Goal: Task Accomplishment & Management: Use online tool/utility

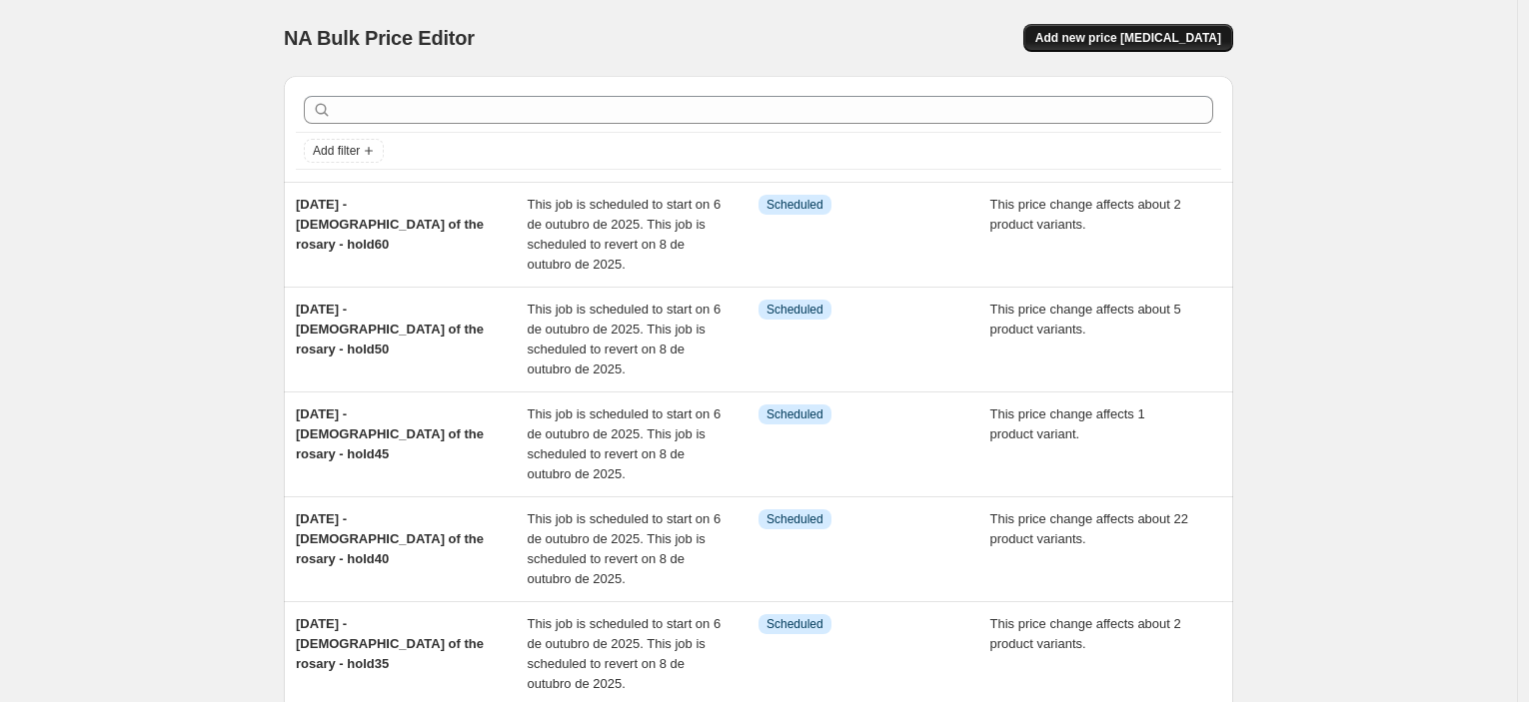
click at [1138, 38] on span "Add new price [MEDICAL_DATA]" at bounding box center [1128, 38] width 186 height 16
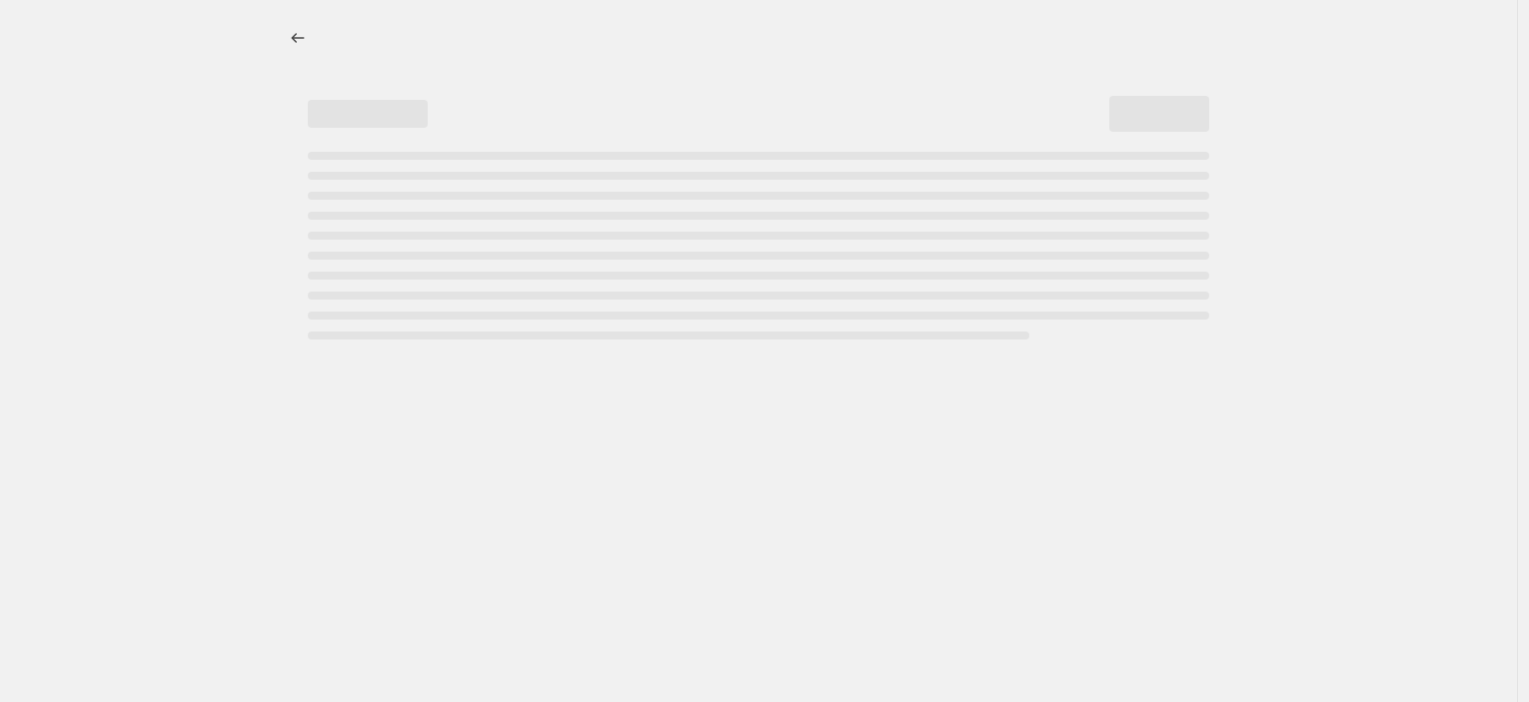
select select "percentage"
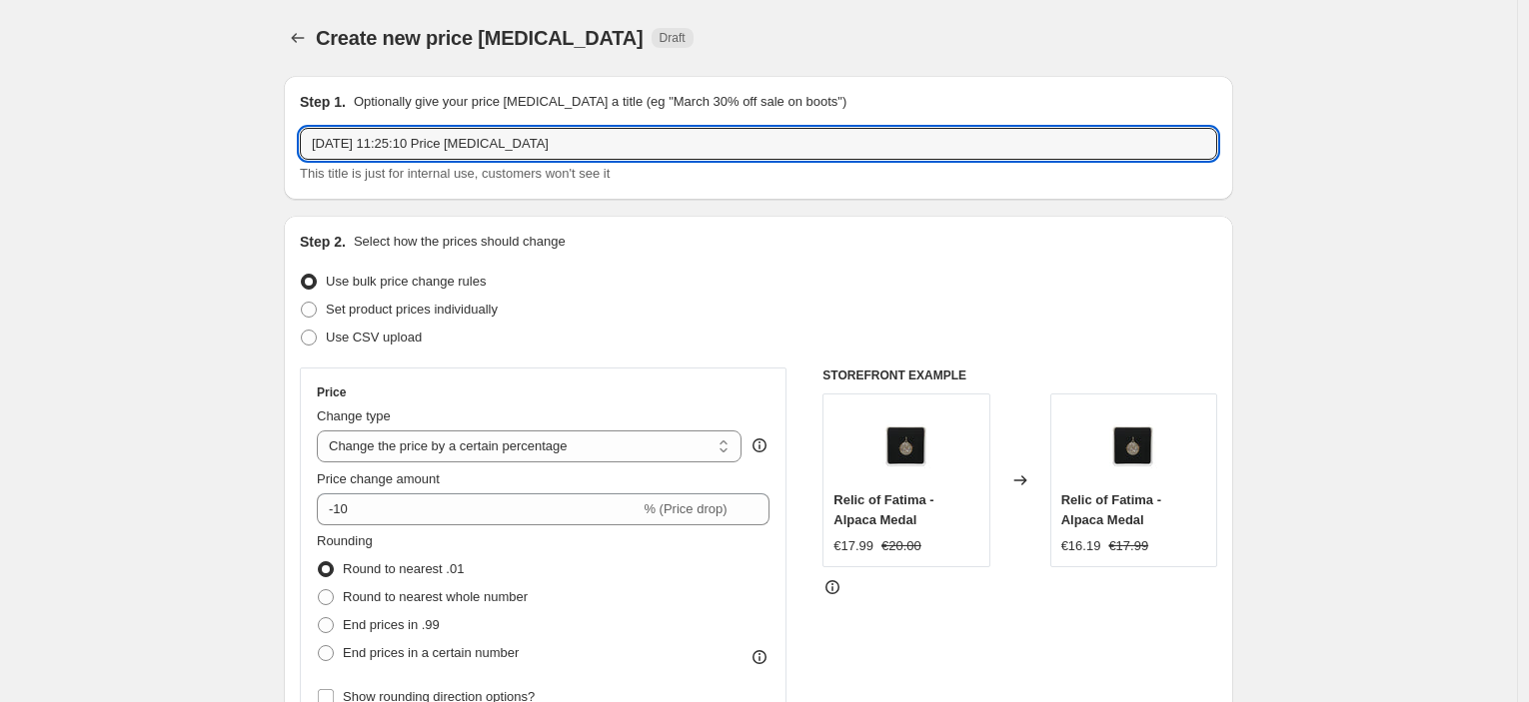
drag, startPoint x: 606, startPoint y: 145, endPoint x: 182, endPoint y: 144, distance: 424.6
type input "12Out - app 1 - BTN"
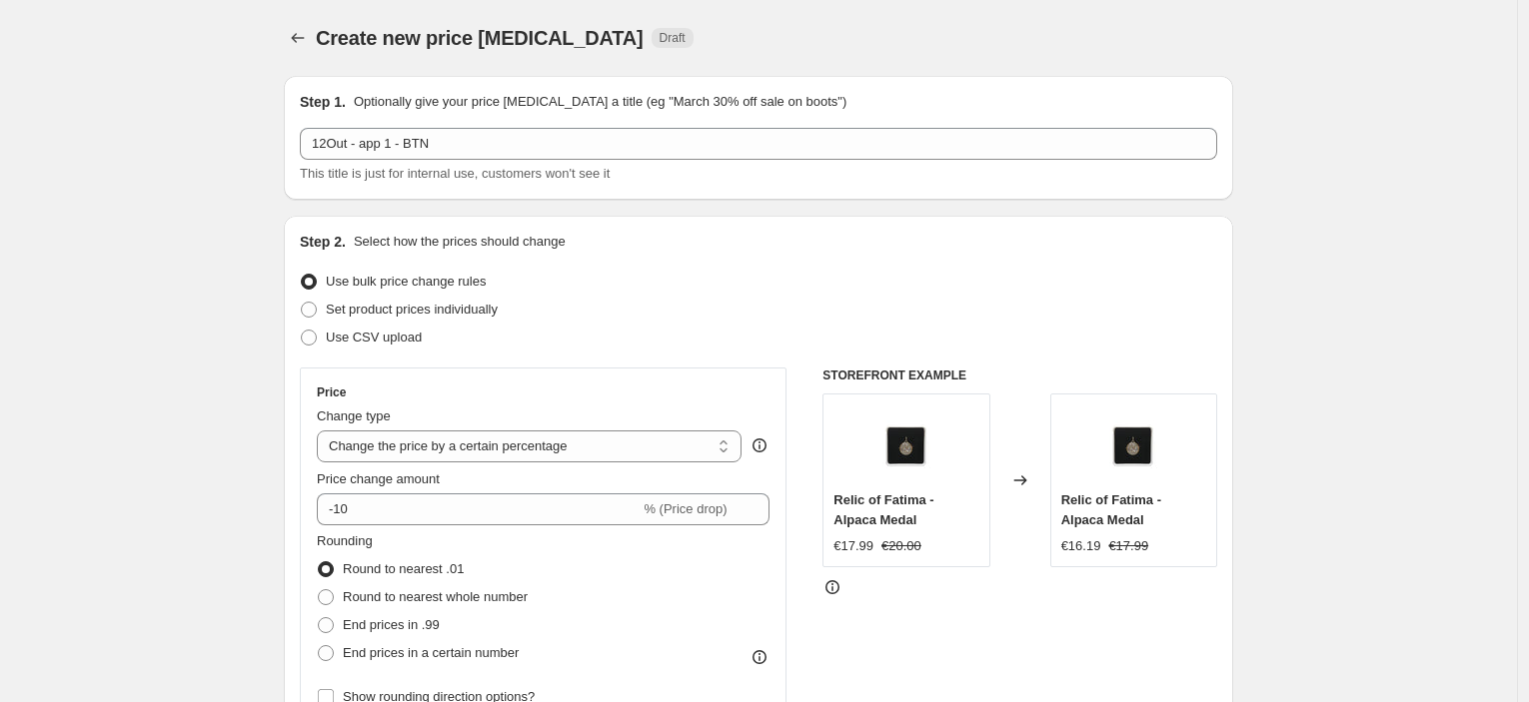
scroll to position [111, 0]
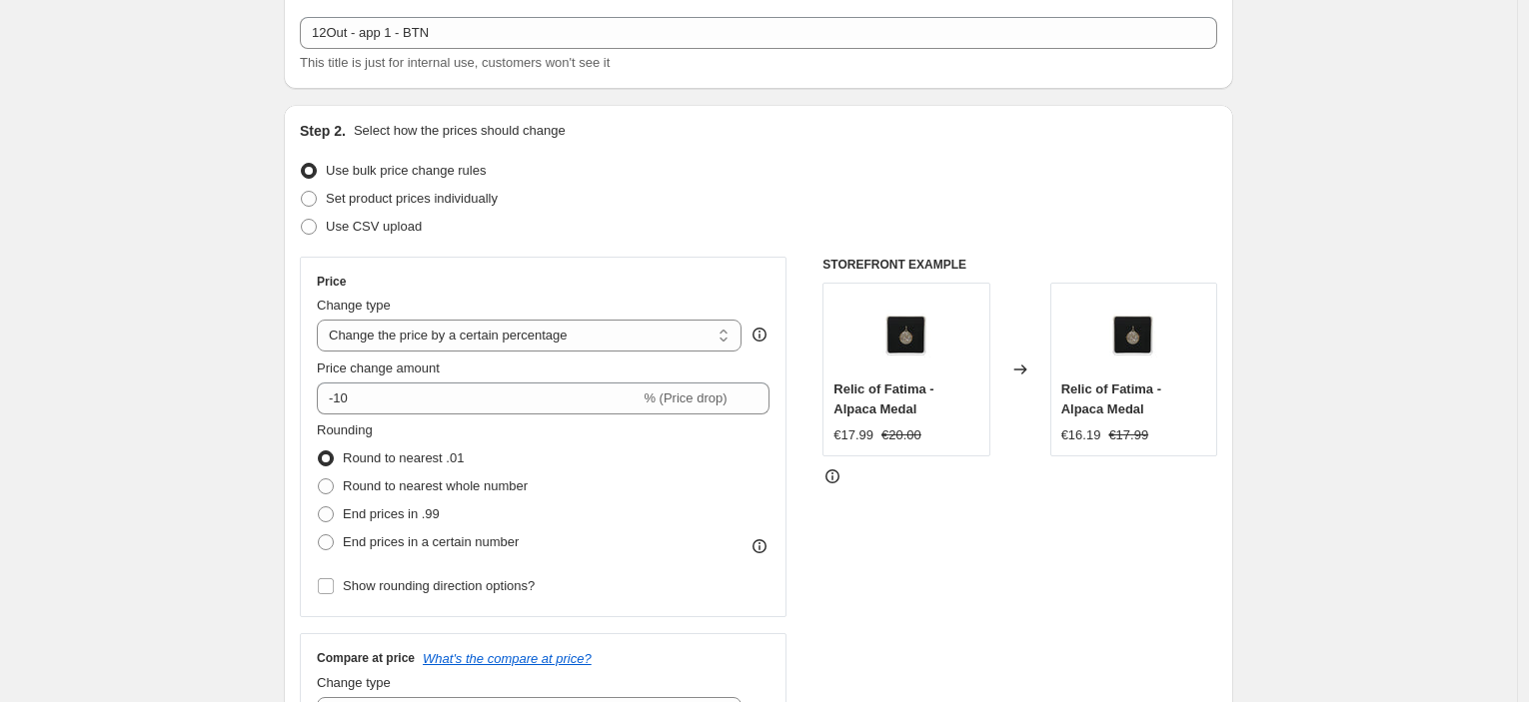
click at [526, 317] on div "Change type Change the price to a certain amount Change the price by a certain …" at bounding box center [529, 324] width 425 height 56
click at [520, 329] on select "Change the price to a certain amount Change the price by a certain amount Chang…" at bounding box center [529, 336] width 425 height 32
select select "ecap"
click at [322, 320] on select "Change the price to a certain amount Change the price by a certain amount Chang…" at bounding box center [529, 336] width 425 height 32
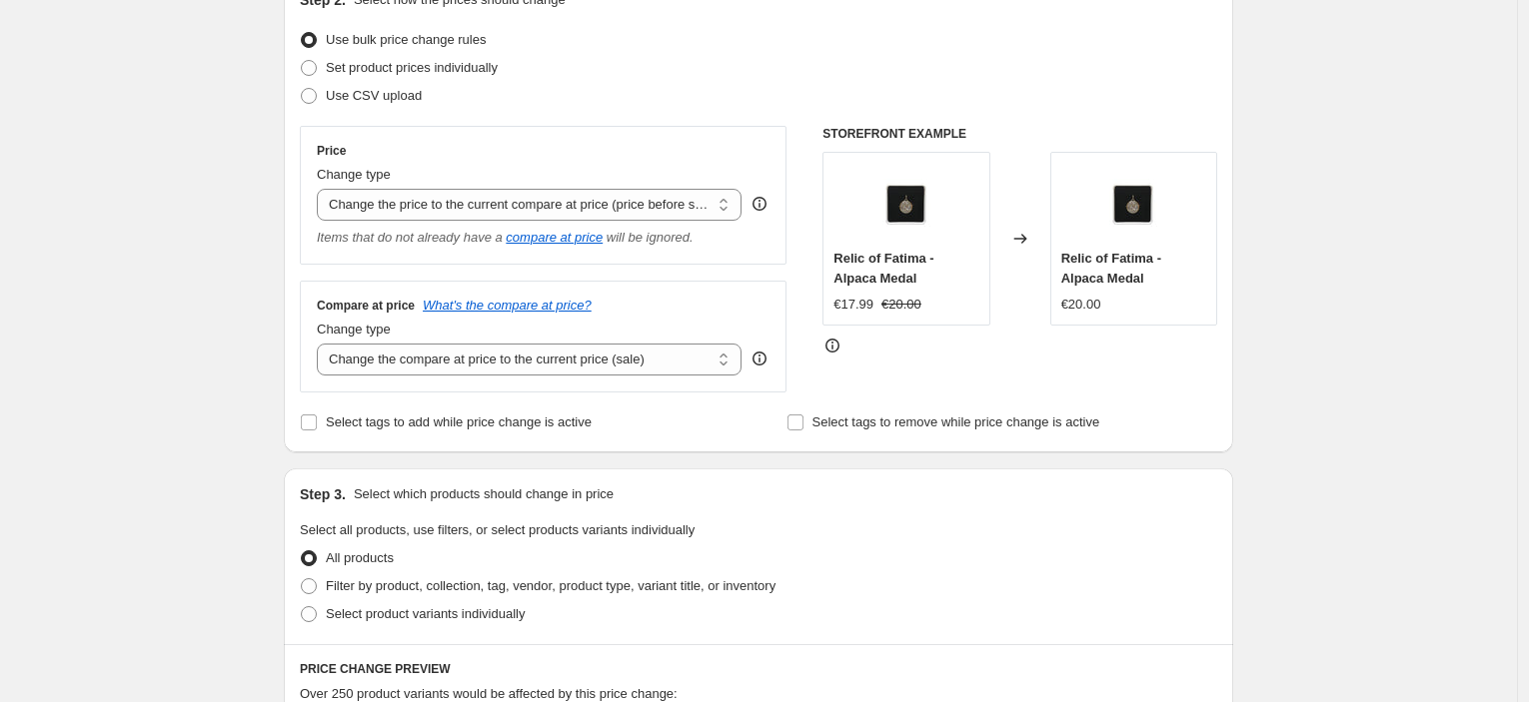
scroll to position [332, 0]
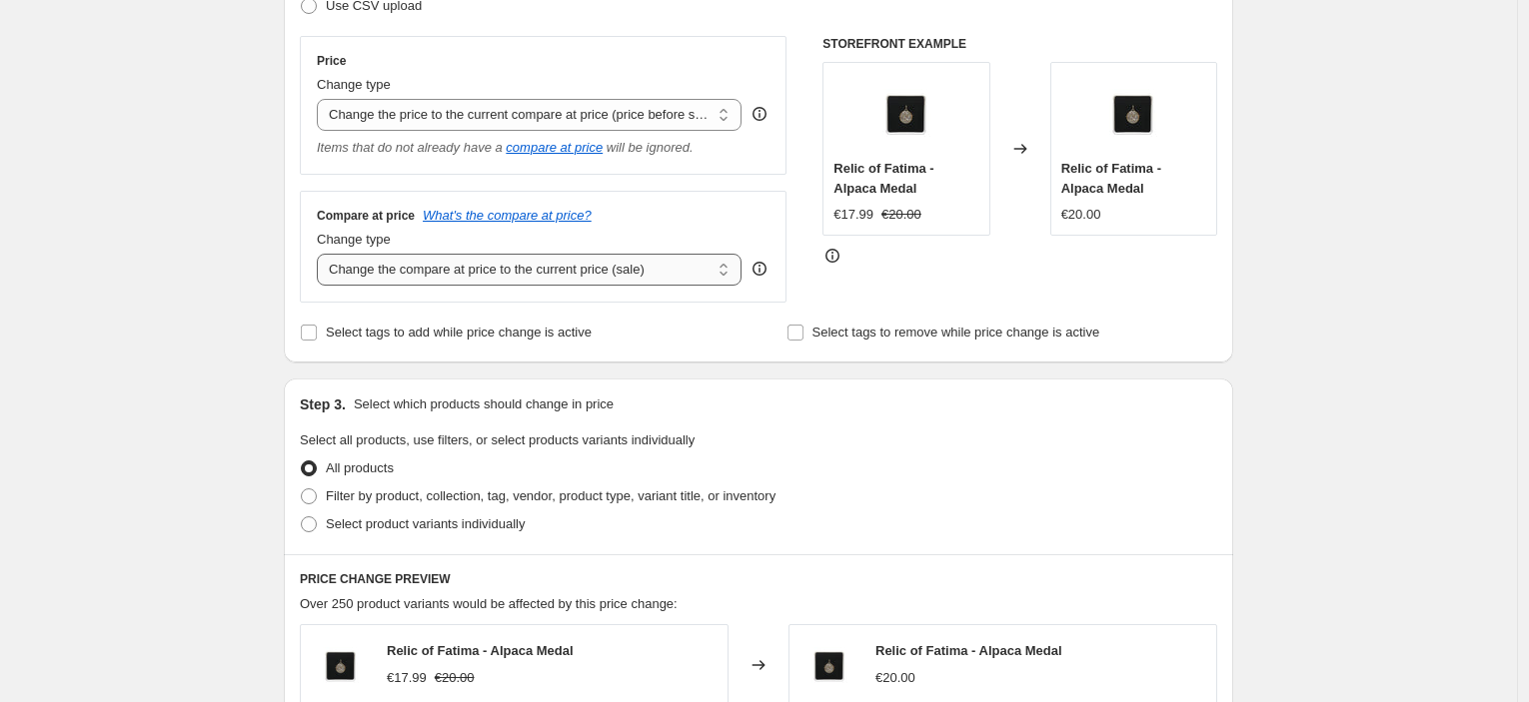
click at [430, 270] on select "Change the compare at price to the current price (sale) Change the compare at p…" at bounding box center [529, 270] width 425 height 32
click at [322, 254] on select "Change the compare at price to the current price (sale) Change the compare at p…" at bounding box center [529, 270] width 425 height 32
click at [423, 265] on select "Change the compare at price to the current price (sale) Change the compare at p…" at bounding box center [529, 270] width 425 height 32
select select "no_change"
click at [322, 254] on select "Change the compare at price to the current price (sale) Change the compare at p…" at bounding box center [529, 270] width 425 height 32
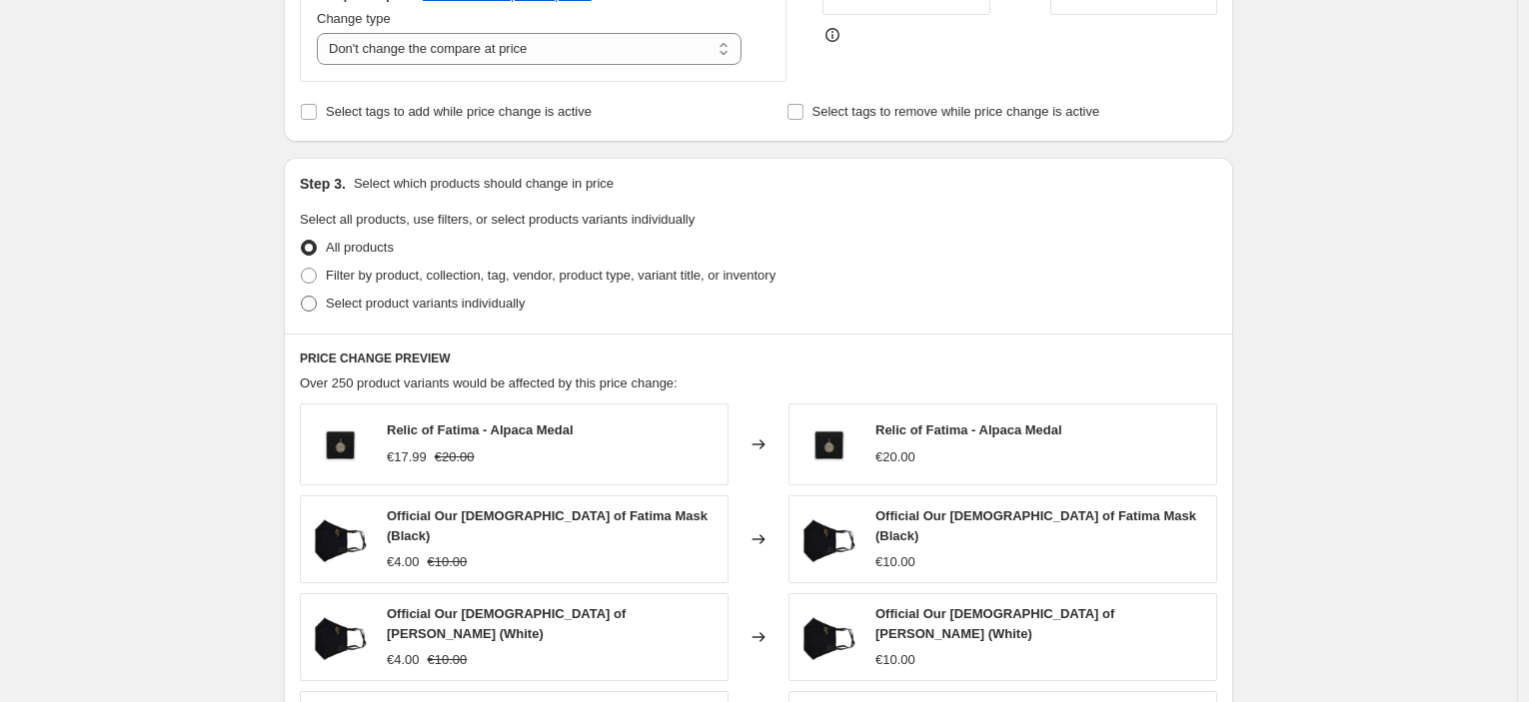
scroll to position [555, 0]
click at [324, 306] on label "Select product variants individually" at bounding box center [412, 302] width 225 height 28
click at [302, 295] on input "Select product variants individually" at bounding box center [301, 294] width 1 height 1
radio input "true"
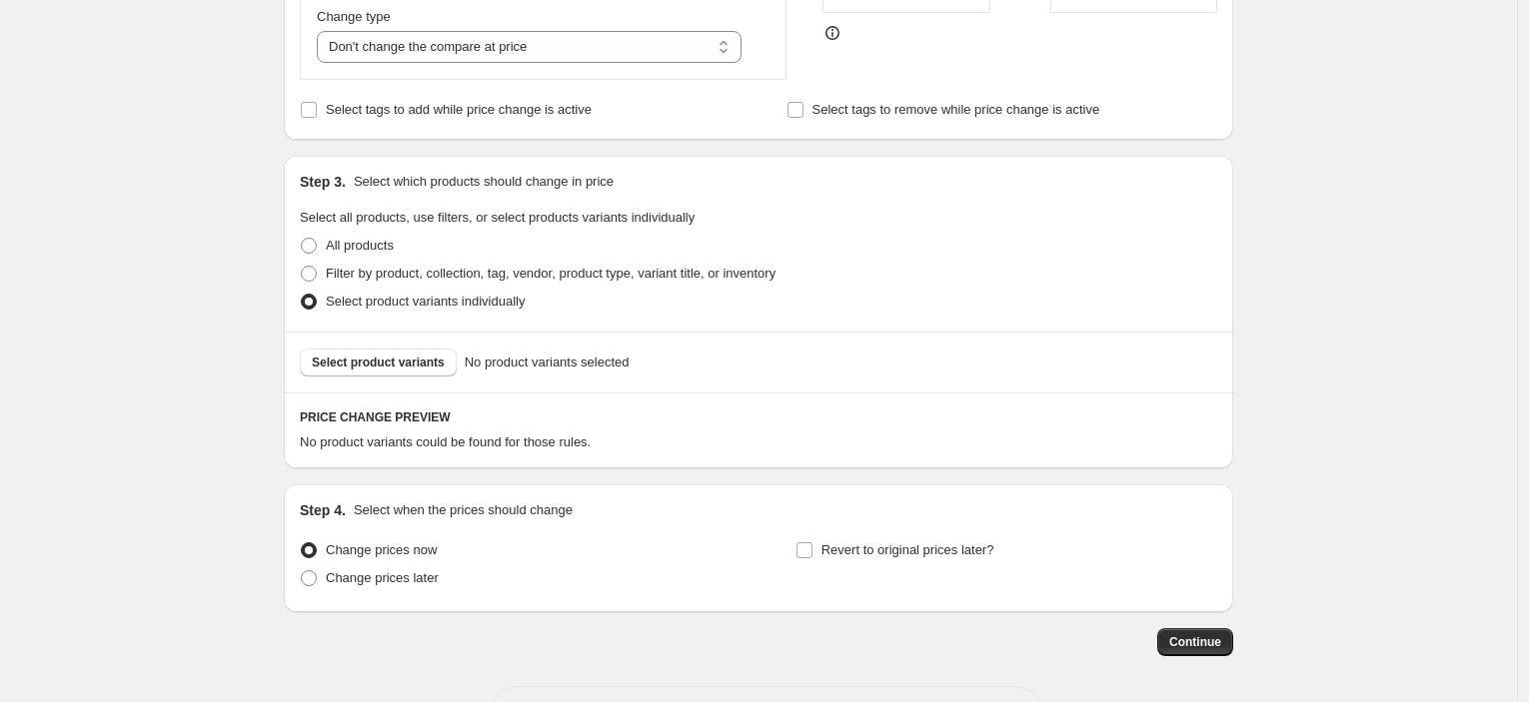
click at [406, 348] on div "Select product variants No product variants selected" at bounding box center [758, 362] width 949 height 61
click at [404, 364] on span "Select product variants" at bounding box center [378, 363] width 133 height 16
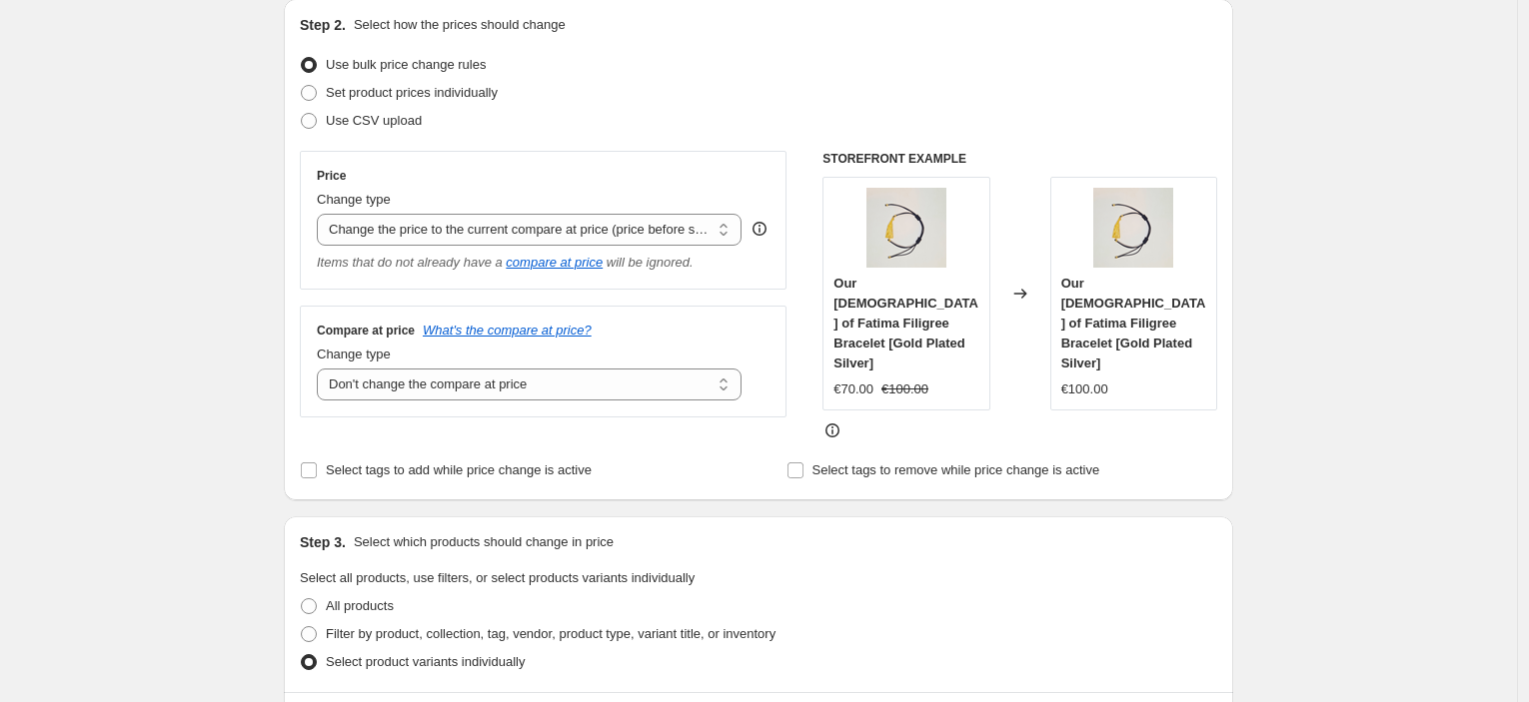
scroll to position [105, 0]
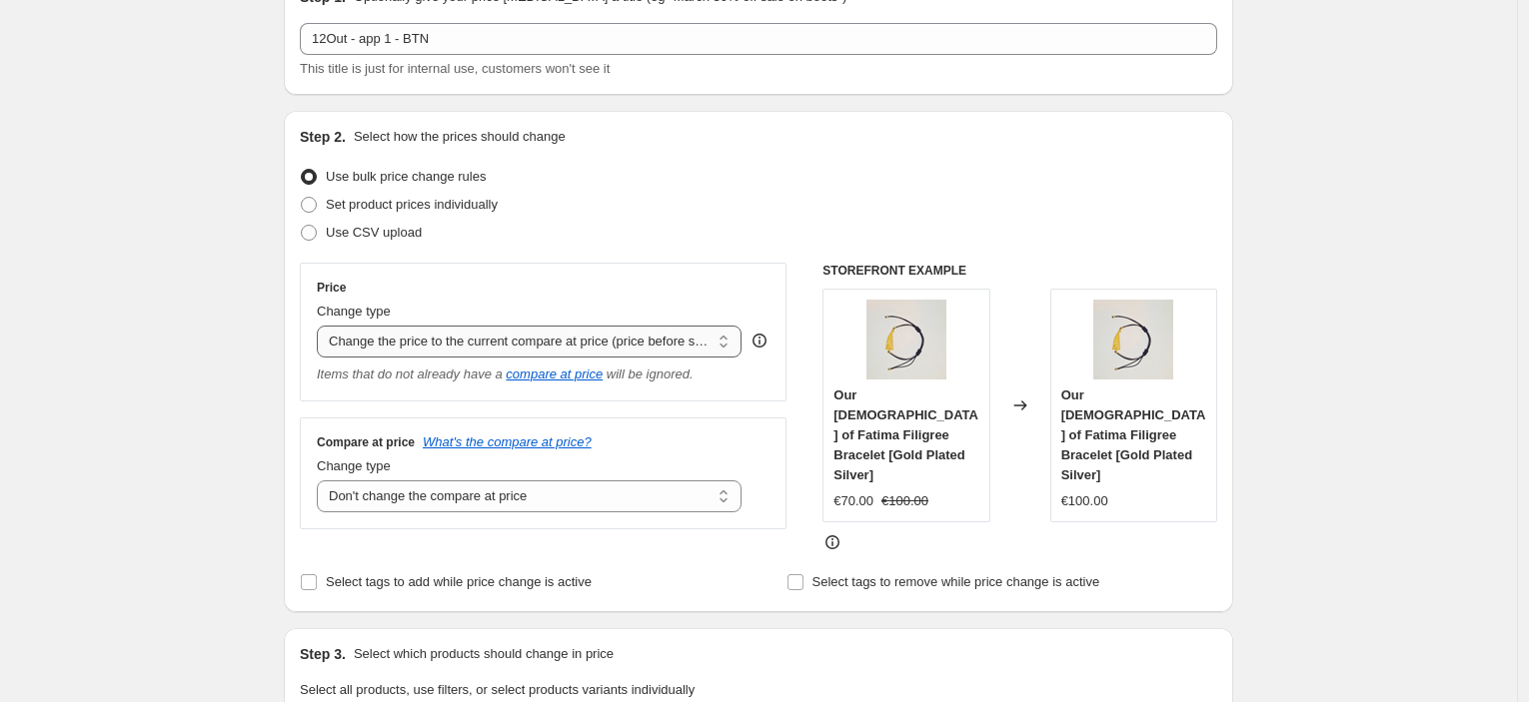
click at [595, 346] on select "Change the price to a certain amount Change the price by a certain amount Chang…" at bounding box center [529, 342] width 425 height 32
select select "pcap"
click at [322, 326] on select "Change the price to a certain amount Change the price by a certain amount Chang…" at bounding box center [529, 342] width 425 height 32
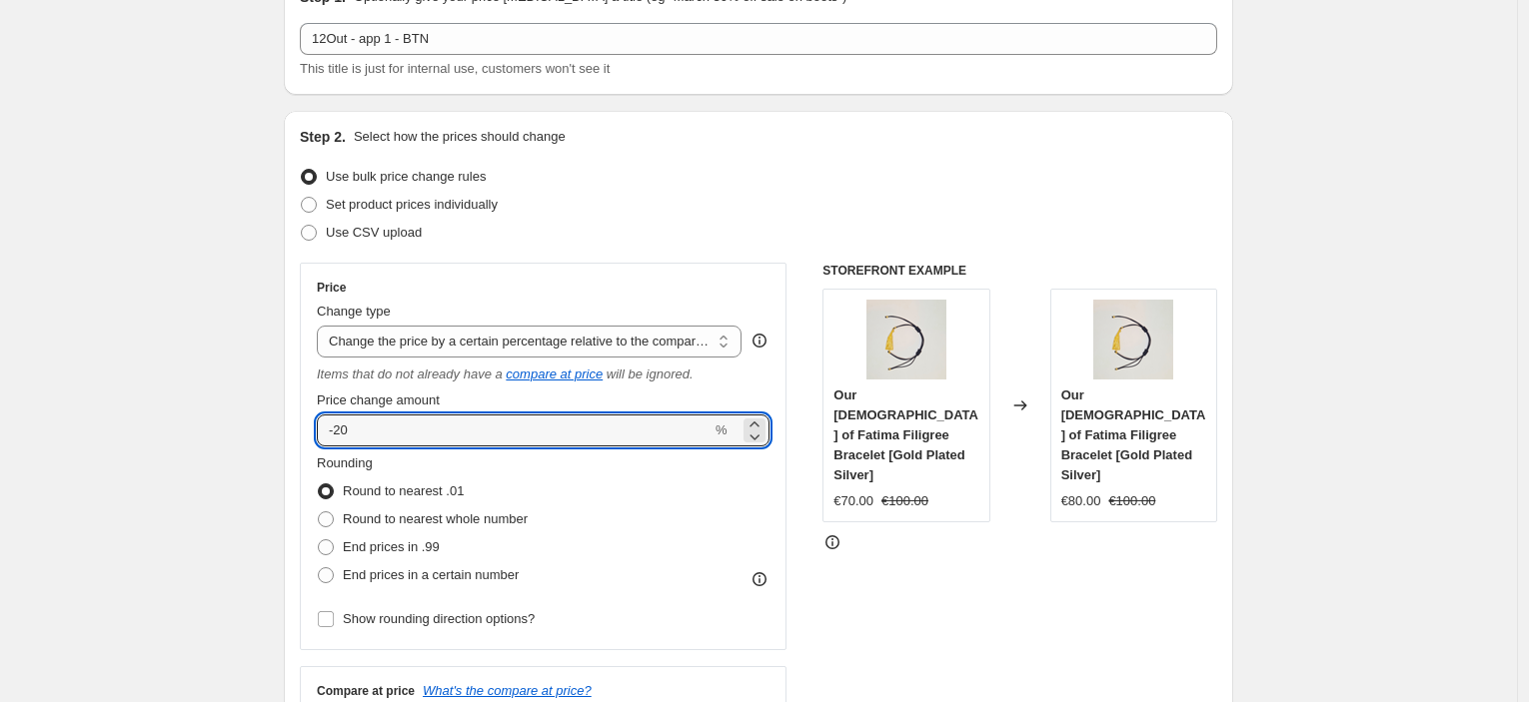
drag, startPoint x: 387, startPoint y: 442, endPoint x: 280, endPoint y: 432, distance: 107.4
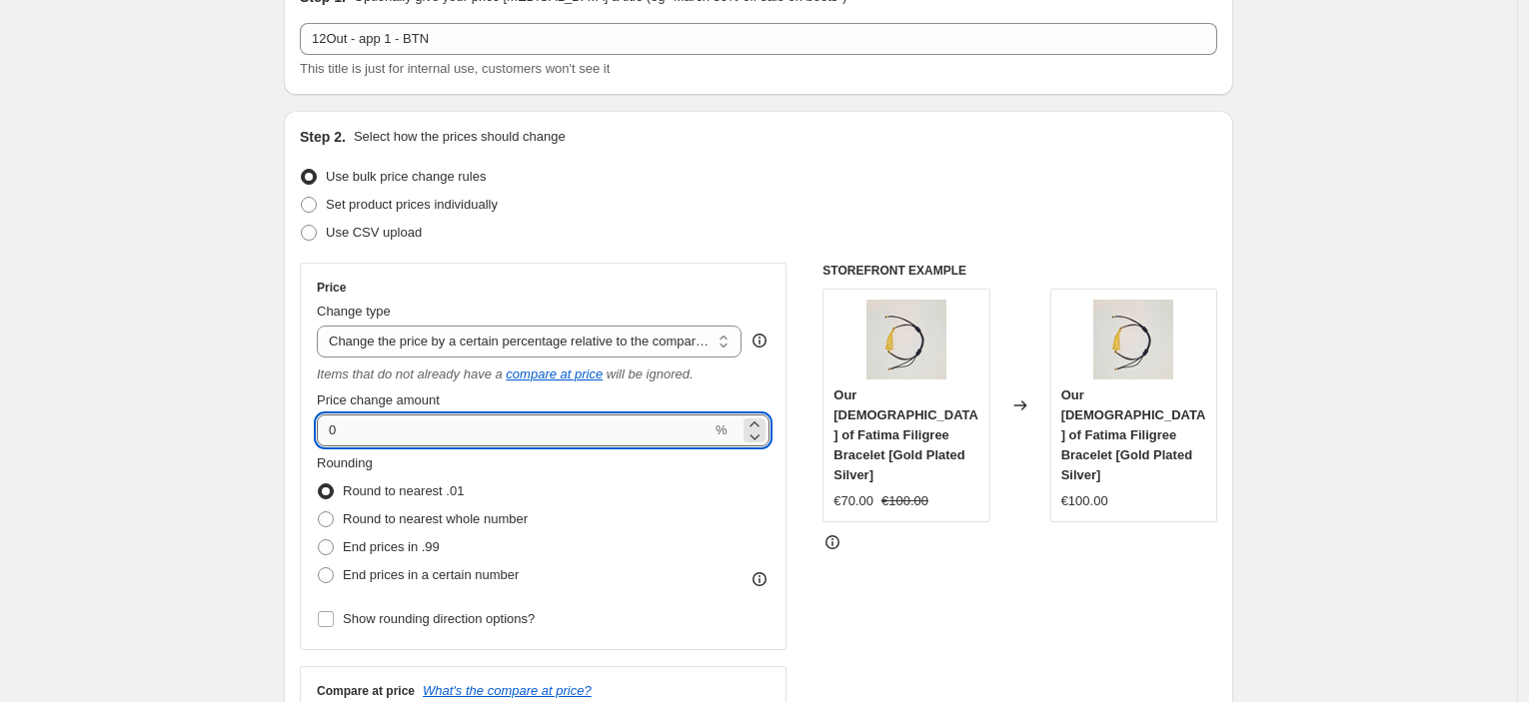
click at [328, 437] on input "0" at bounding box center [514, 431] width 395 height 32
type input "-0"
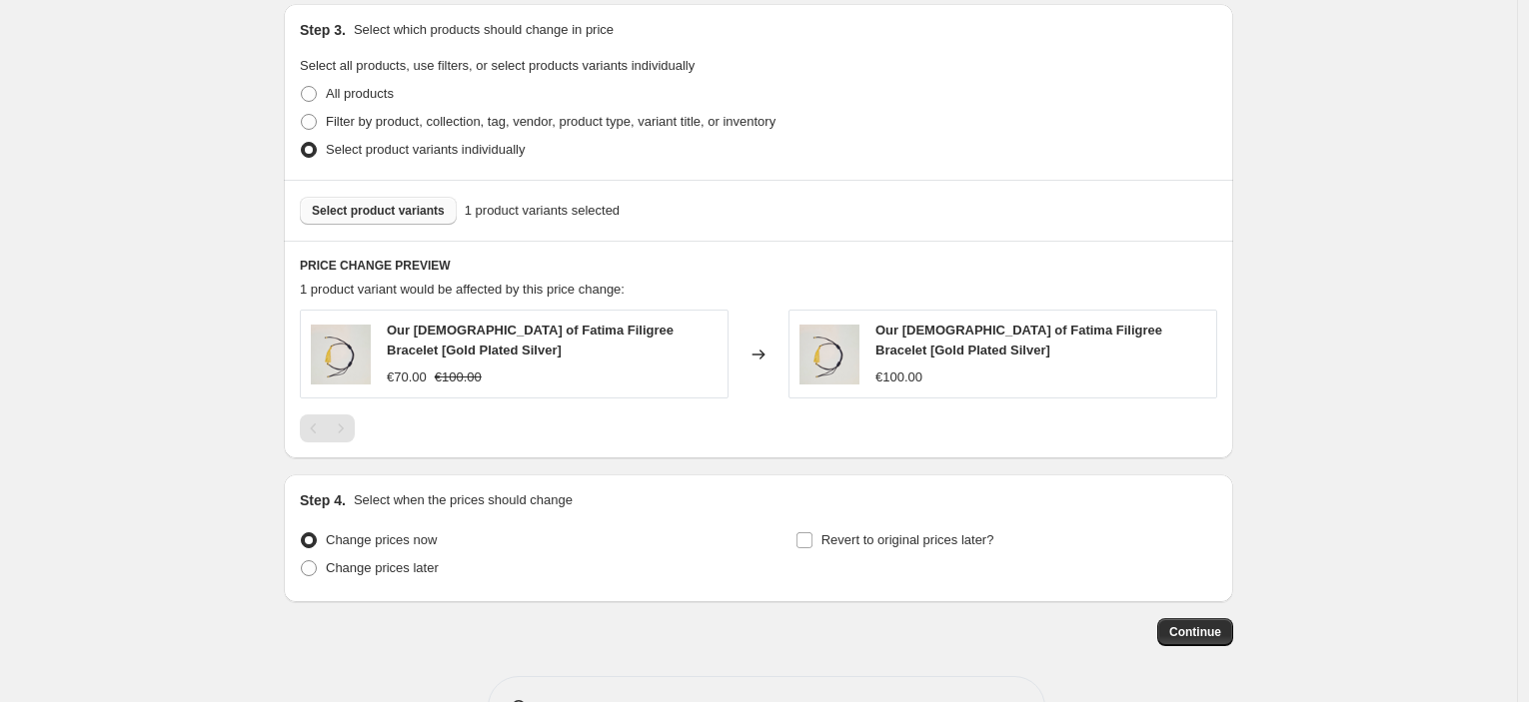
scroll to position [1020, 0]
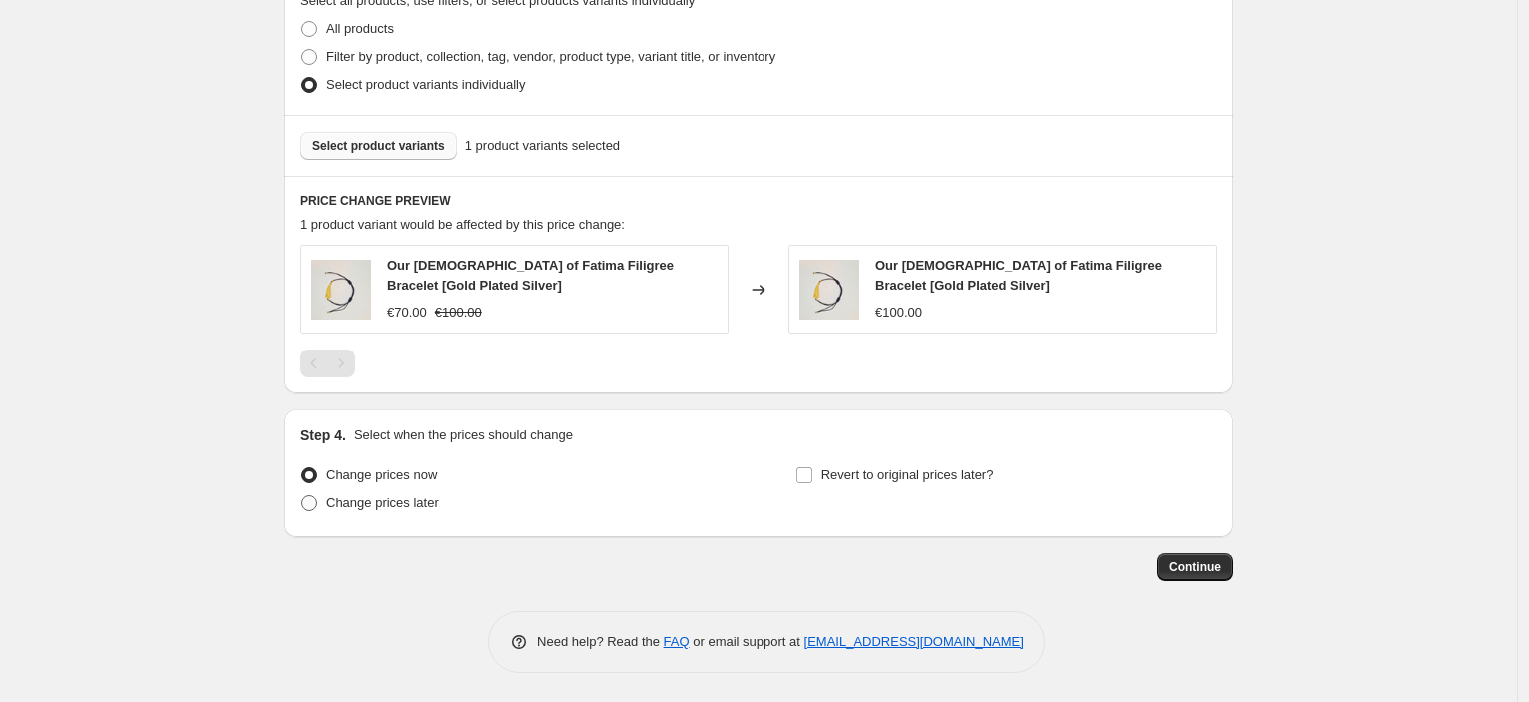
click at [347, 507] on span "Change prices later" at bounding box center [382, 503] width 113 height 15
click at [302, 497] on input "Change prices later" at bounding box center [301, 496] width 1 height 1
radio input "true"
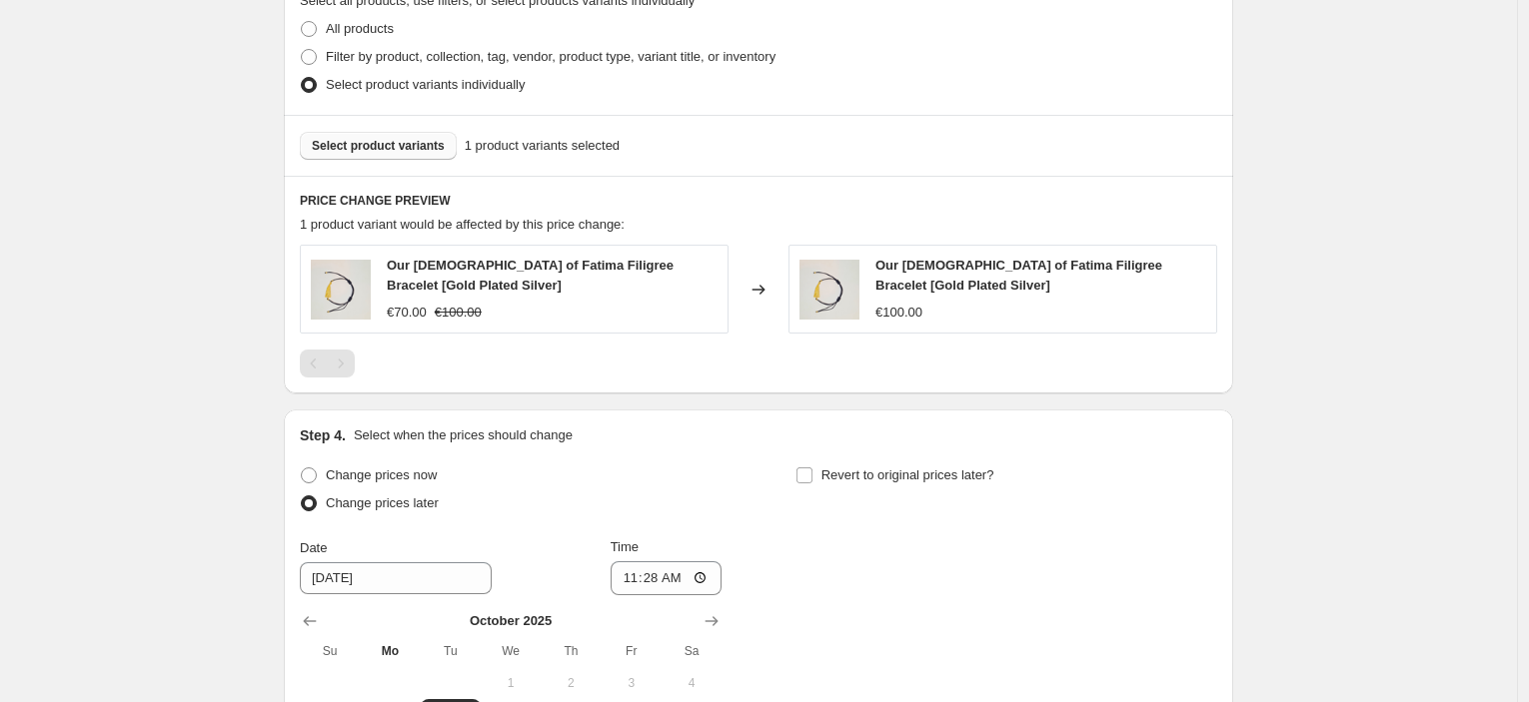
scroll to position [1353, 0]
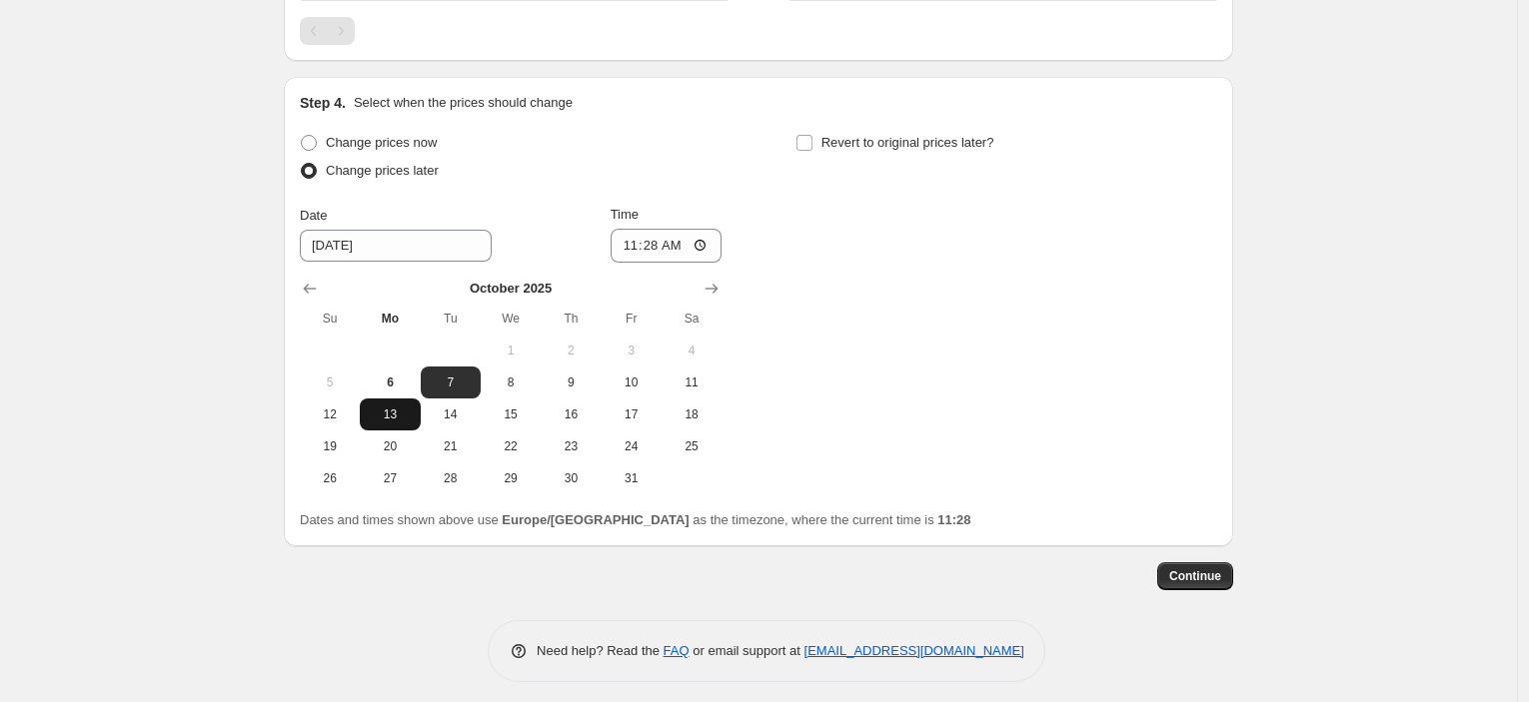
click at [376, 418] on span "13" at bounding box center [390, 415] width 44 height 16
type input "10/13/2025"
click at [653, 249] on input "11:28" at bounding box center [666, 246] width 112 height 34
click at [659, 244] on input "12:00" at bounding box center [666, 246] width 112 height 34
click at [847, 247] on div "Change prices now Change prices later Date 10/13/2025 Time 12:00 October 2025 S…" at bounding box center [758, 312] width 917 height 366
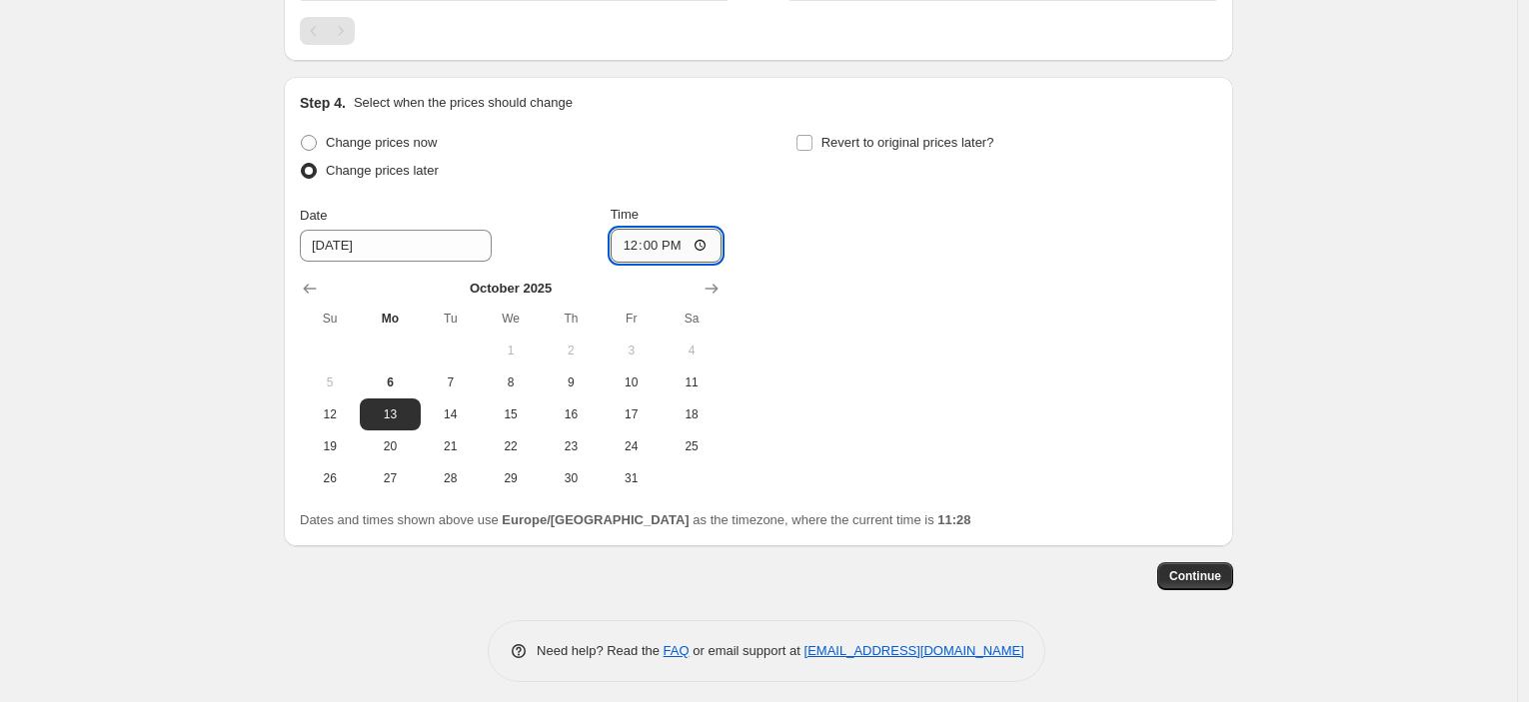
click at [706, 231] on input "12:00" at bounding box center [666, 246] width 112 height 34
click at [704, 248] on input "12:00" at bounding box center [666, 246] width 112 height 34
type input "00:00"
click at [825, 315] on div "Change prices now Change prices later Date 10/13/2025 Time 00:00 October 2025 S…" at bounding box center [758, 312] width 917 height 366
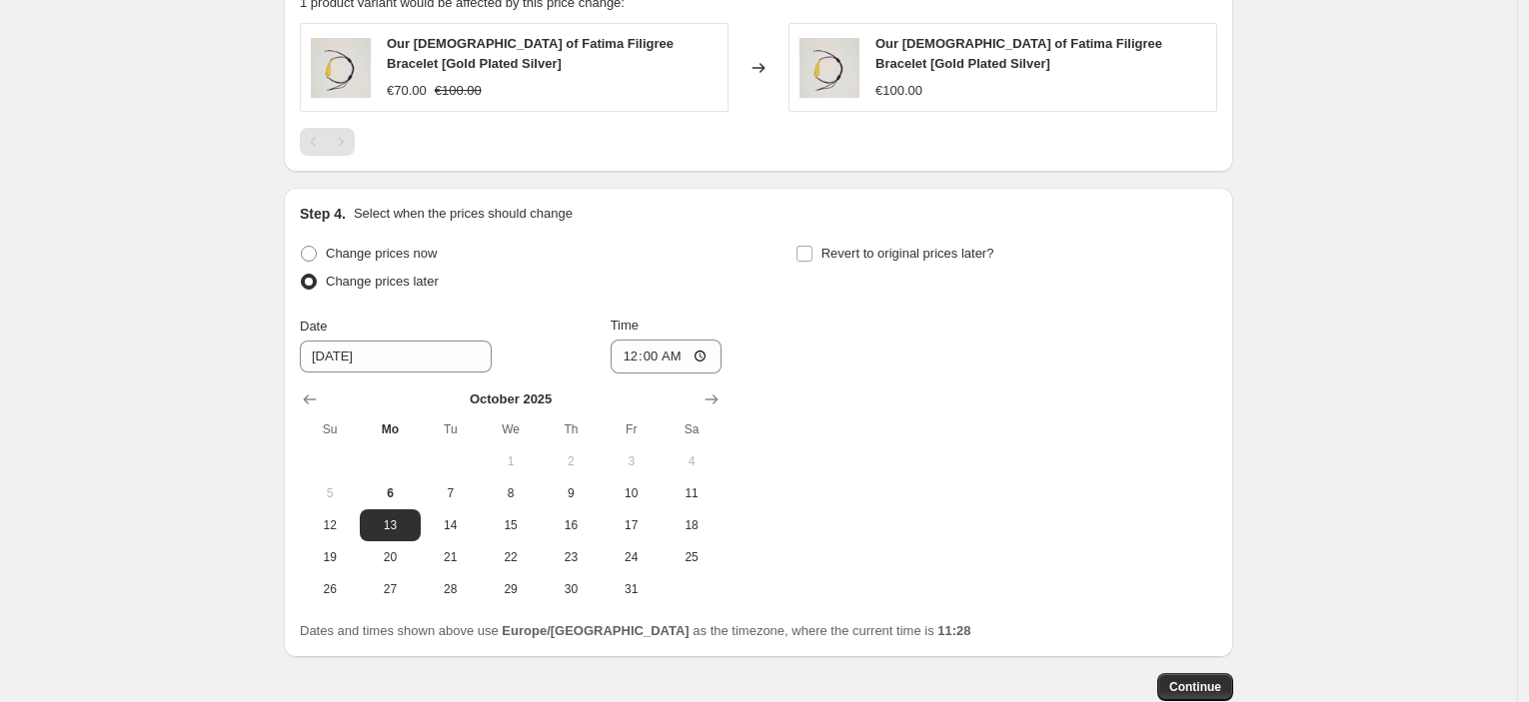
scroll to position [1362, 0]
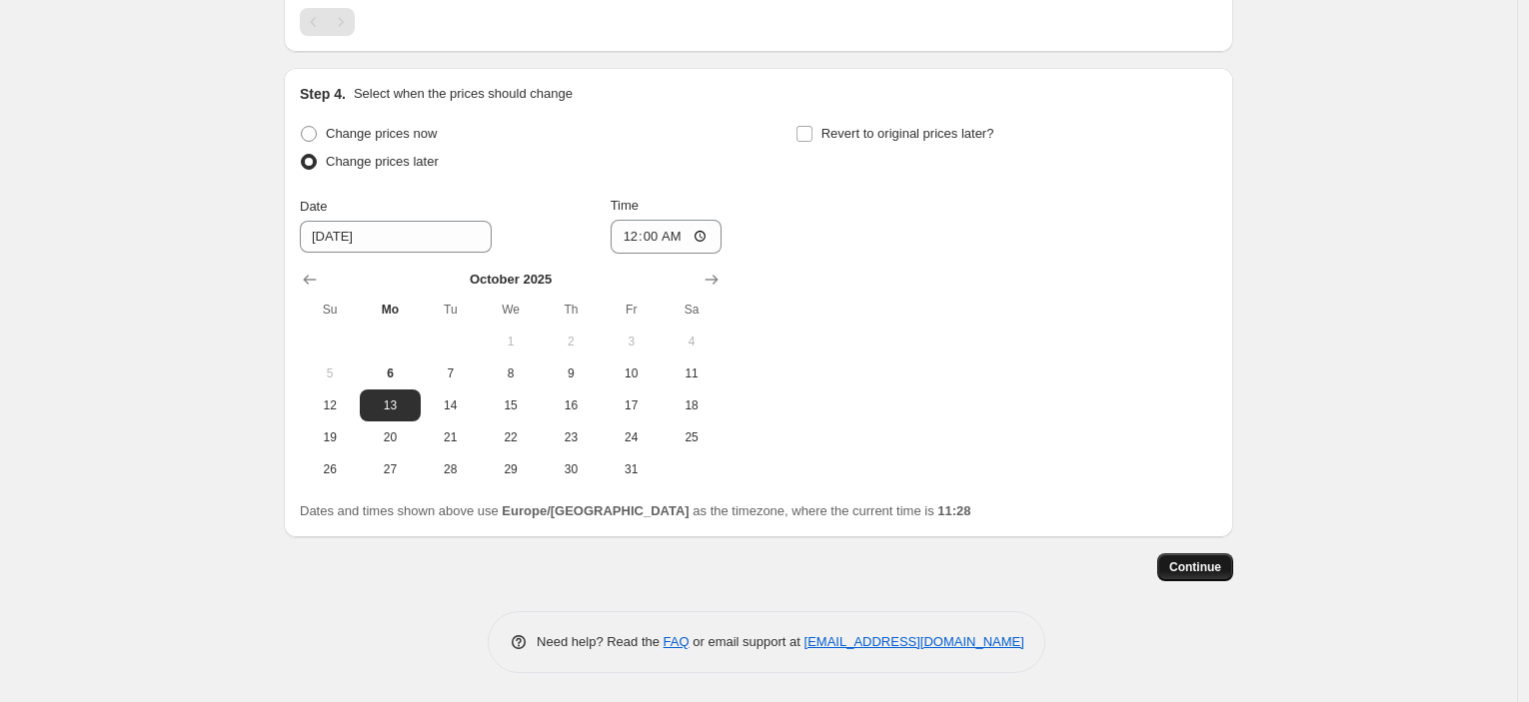
click at [1208, 571] on span "Continue" at bounding box center [1195, 568] width 52 height 16
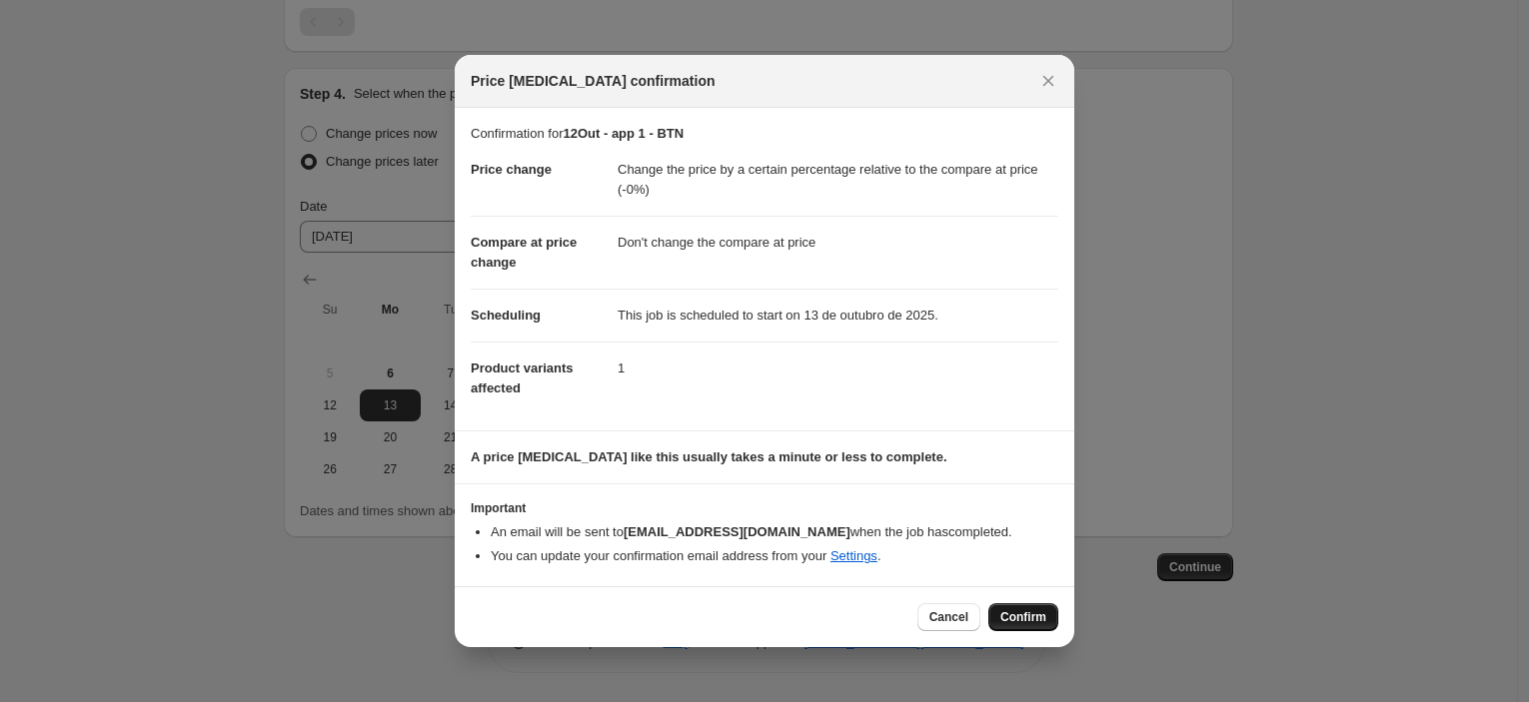
click at [1017, 617] on span "Confirm" at bounding box center [1023, 617] width 46 height 16
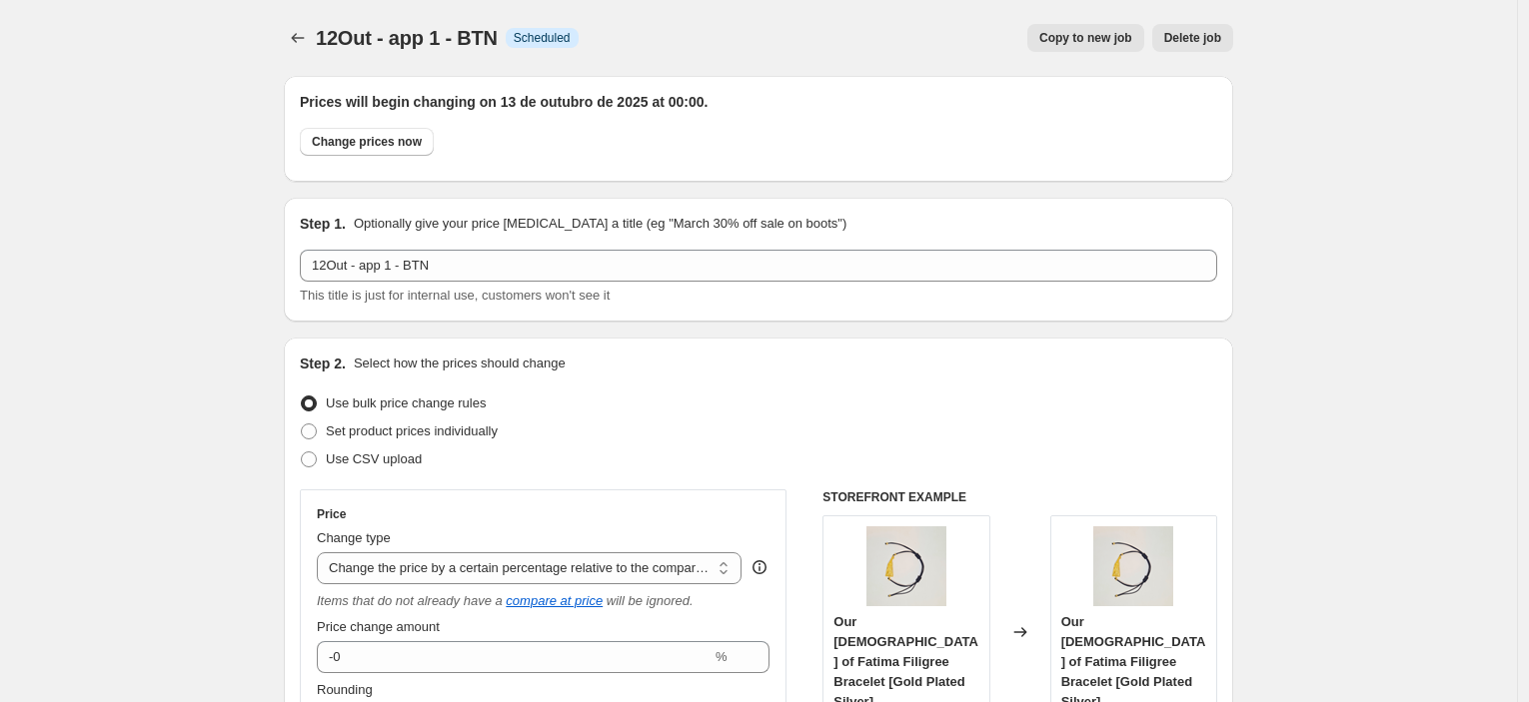
click at [1091, 41] on span "Copy to new job" at bounding box center [1085, 38] width 93 height 16
select select "pcap"
select select "no_change"
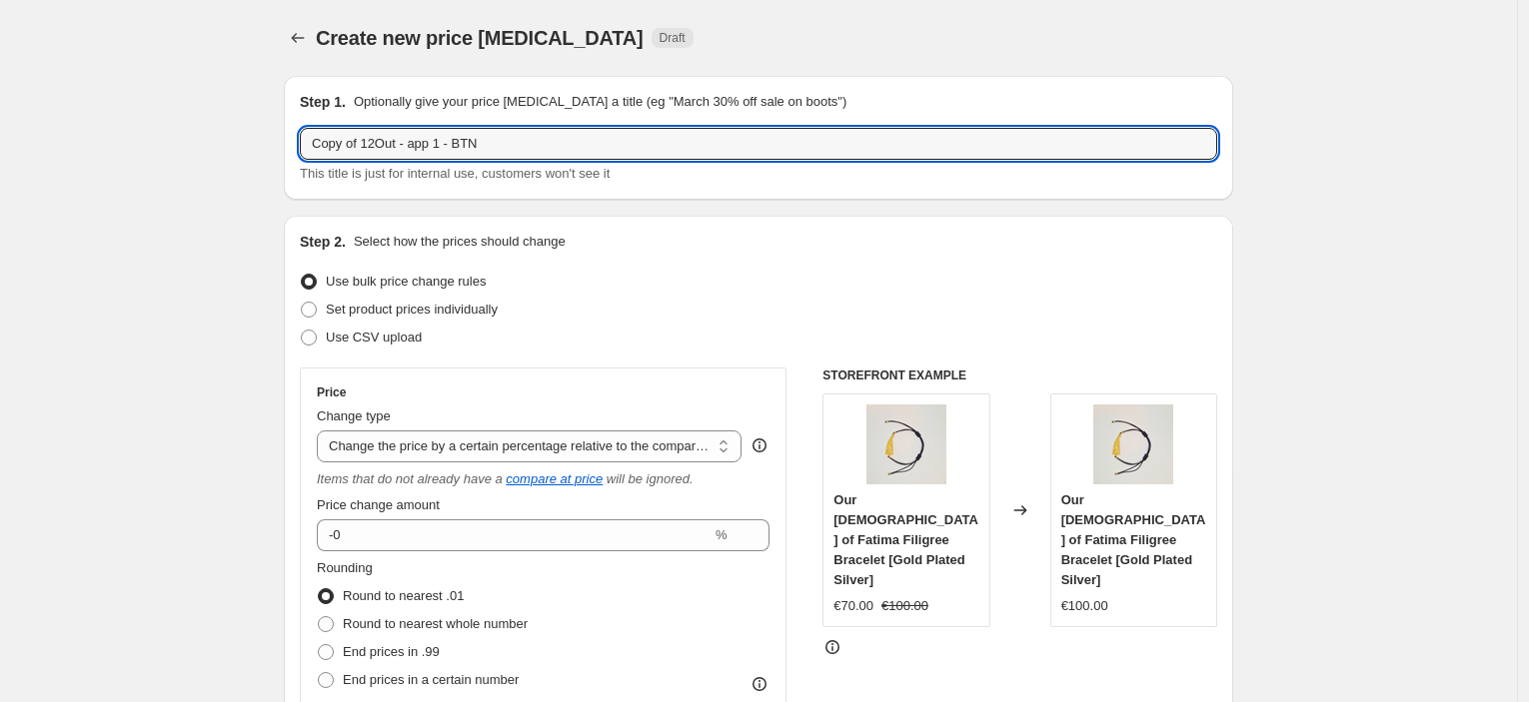
drag, startPoint x: 379, startPoint y: 142, endPoint x: 187, endPoint y: 131, distance: 192.1
click at [397, 143] on input "13Out - app 1 - BTN" at bounding box center [758, 144] width 917 height 32
type input "13Out - app 2 - BTN"
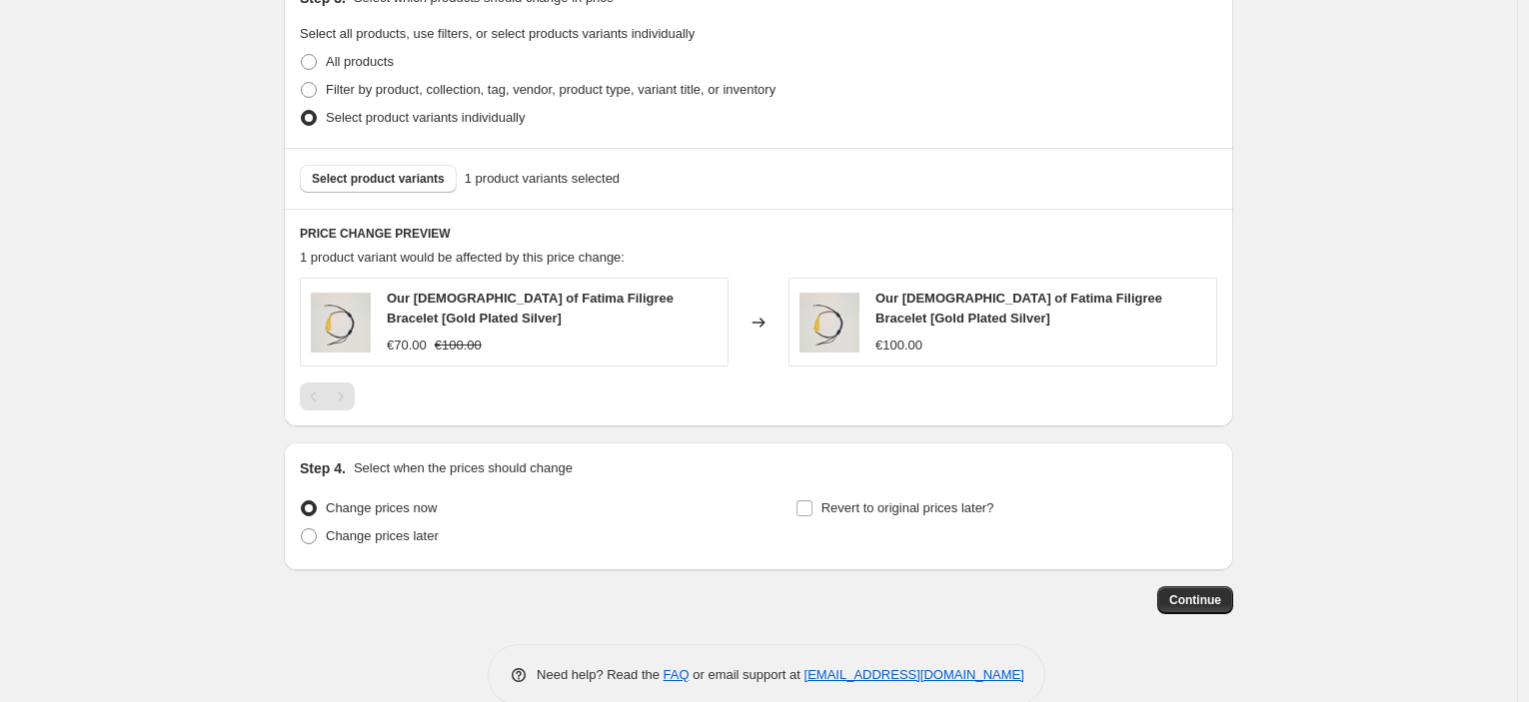
scroll to position [998, 0]
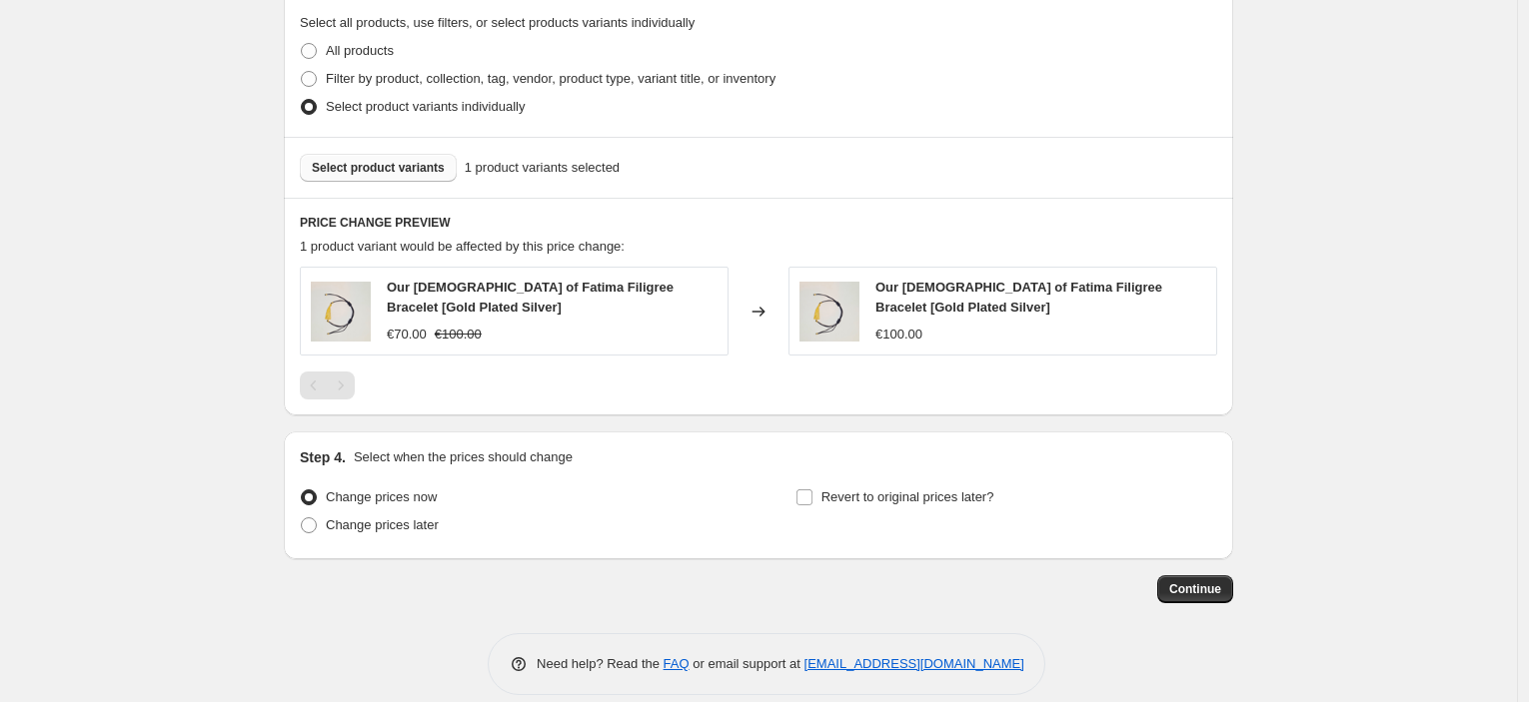
click at [367, 168] on span "Select product variants" at bounding box center [378, 168] width 133 height 16
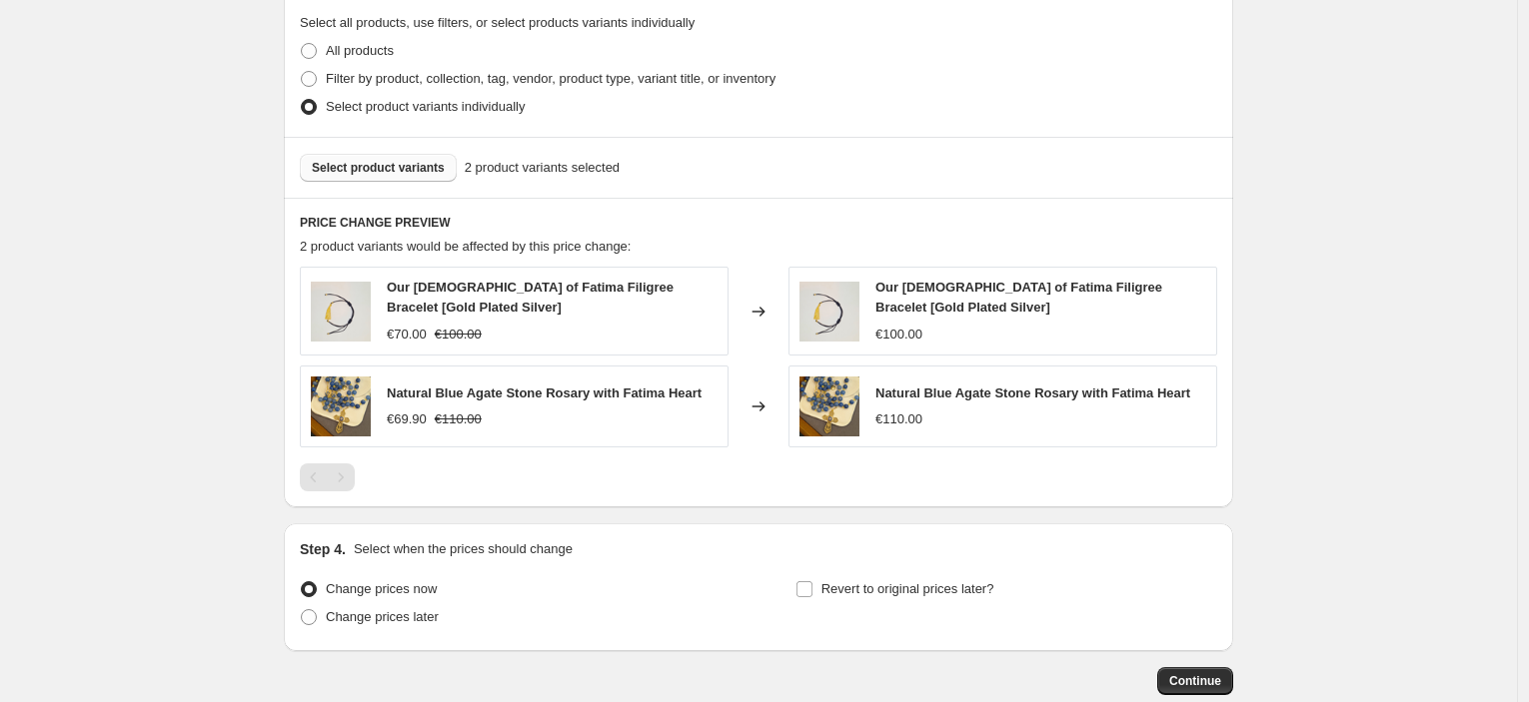
click at [1112, 323] on div "Our Lady of Fatima Filigree Bracelet [Gold Plated Silver] €100.00" at bounding box center [1040, 311] width 331 height 66
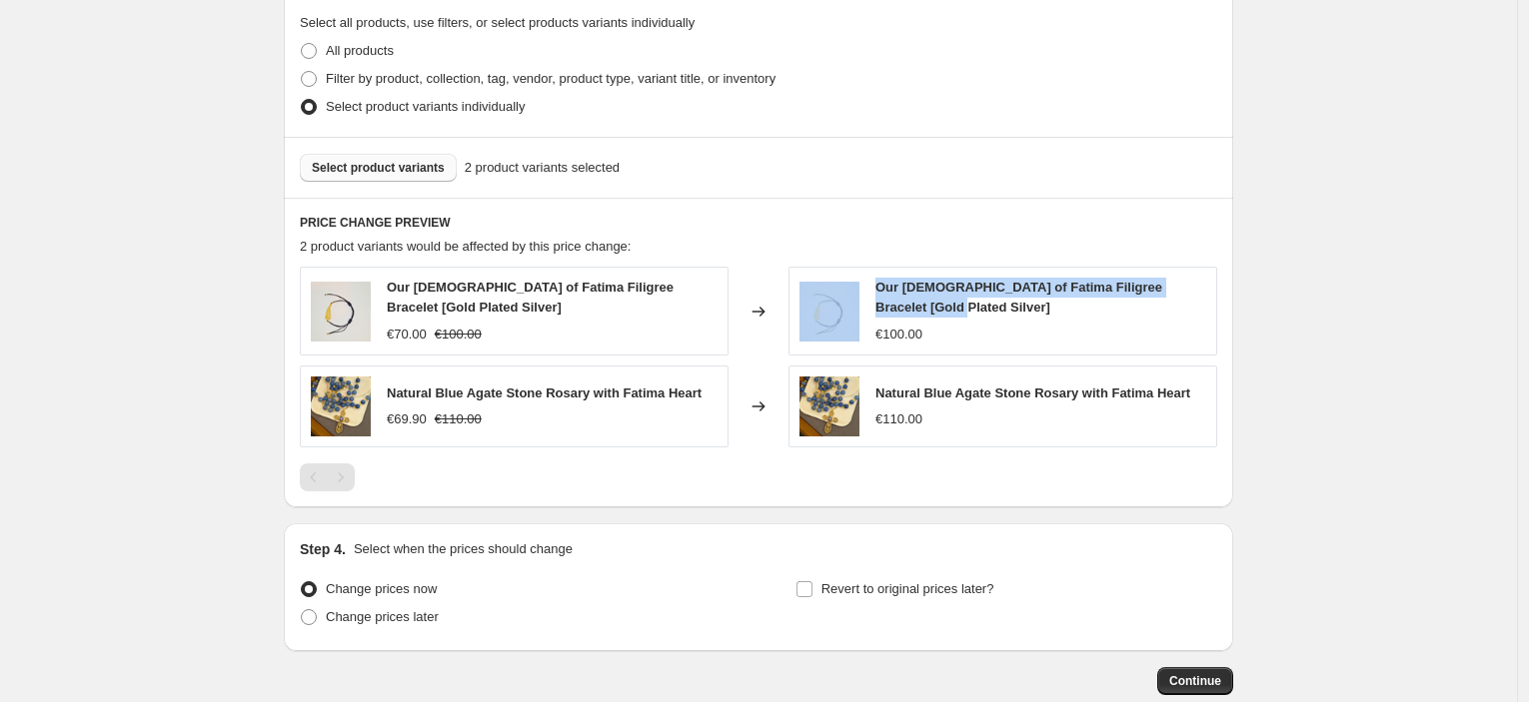
drag, startPoint x: 937, startPoint y: 306, endPoint x: 841, endPoint y: 286, distance: 98.0
click at [841, 286] on div "Our Lady of Fatima Filigree Bracelet [Gold Plated Silver] €100.00" at bounding box center [1002, 311] width 429 height 88
copy div "Our Lady of Fatima Filigree Bracelet [Gold Plated Silver]"
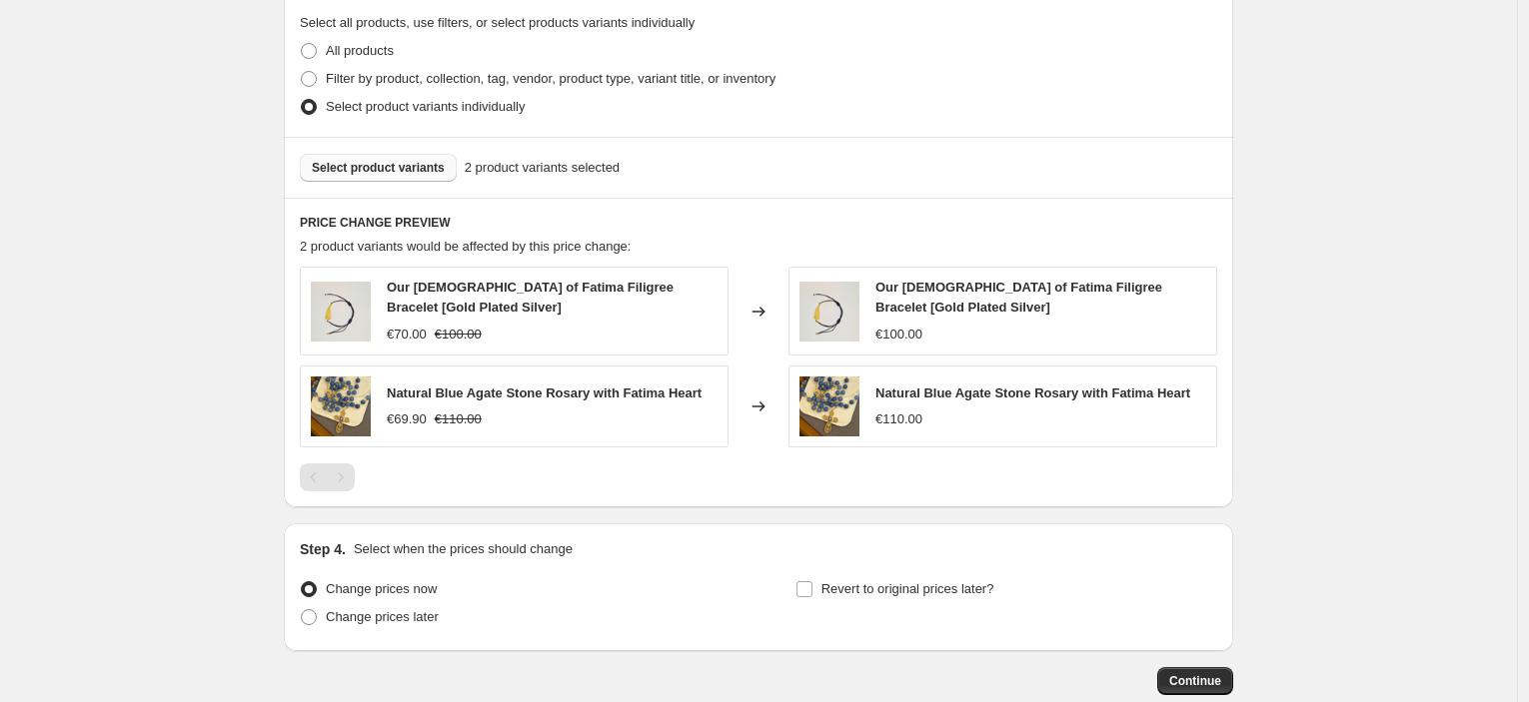
click at [365, 183] on div "Select product variants 2 product variants selected" at bounding box center [758, 167] width 949 height 61
click at [367, 163] on span "Select product variants" at bounding box center [378, 168] width 133 height 16
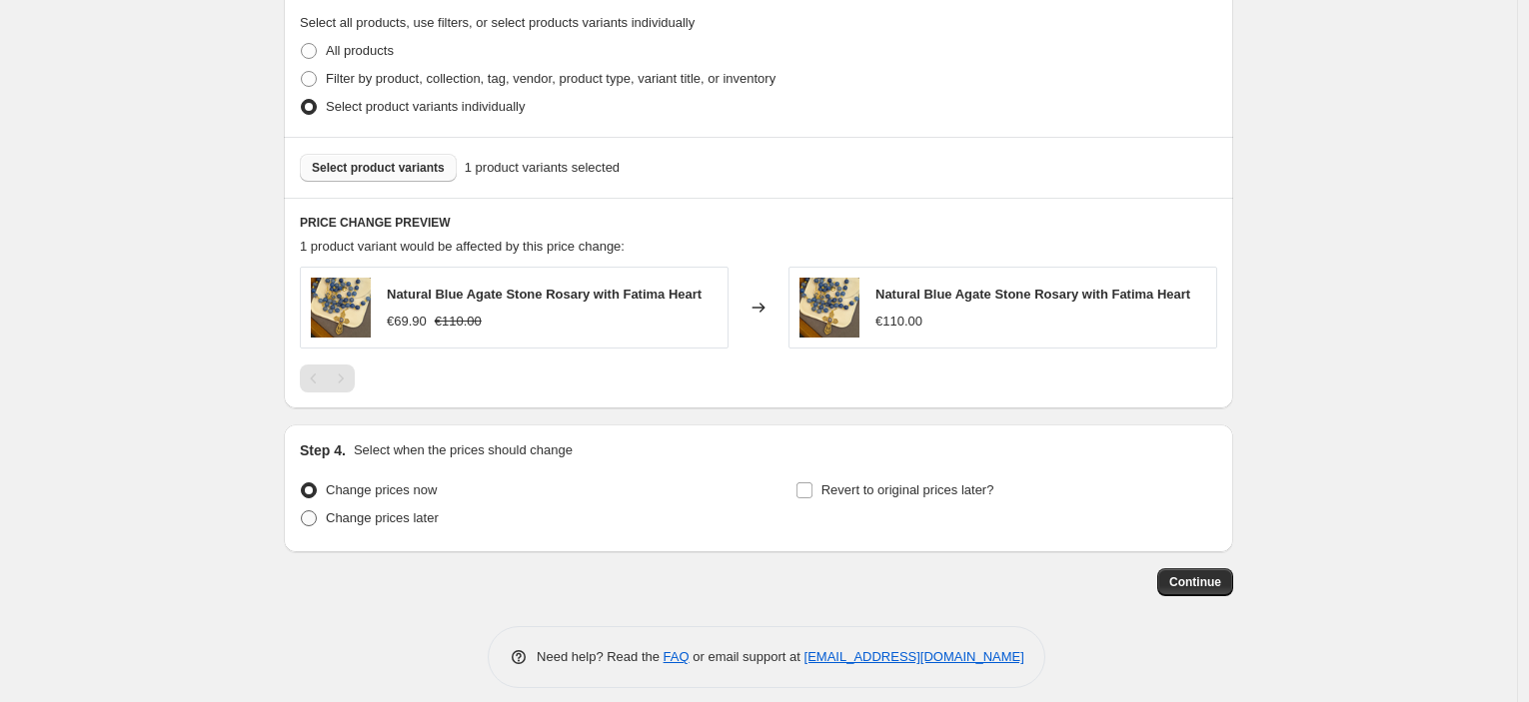
click at [382, 513] on span "Change prices later" at bounding box center [382, 518] width 113 height 15
click at [302, 512] on input "Change prices later" at bounding box center [301, 511] width 1 height 1
radio input "true"
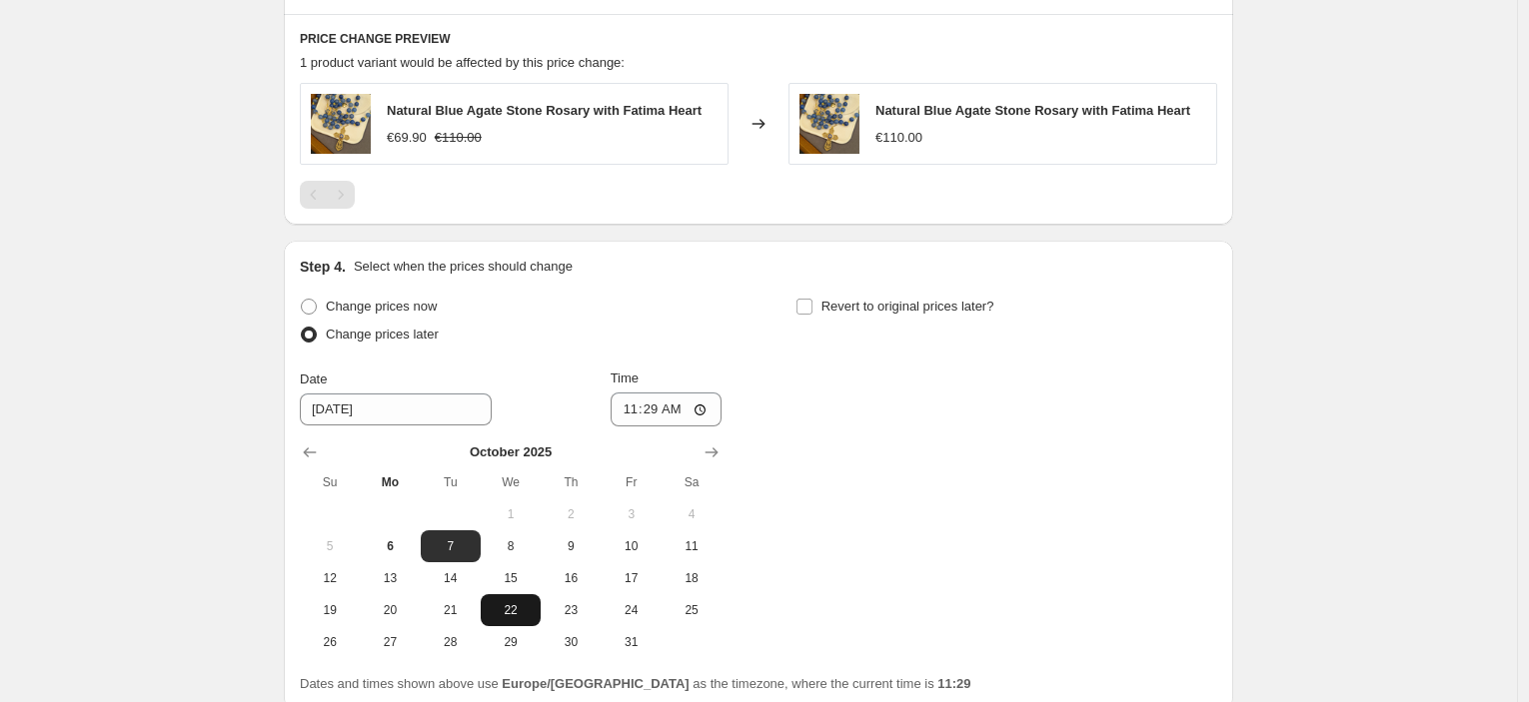
scroll to position [1221, 0]
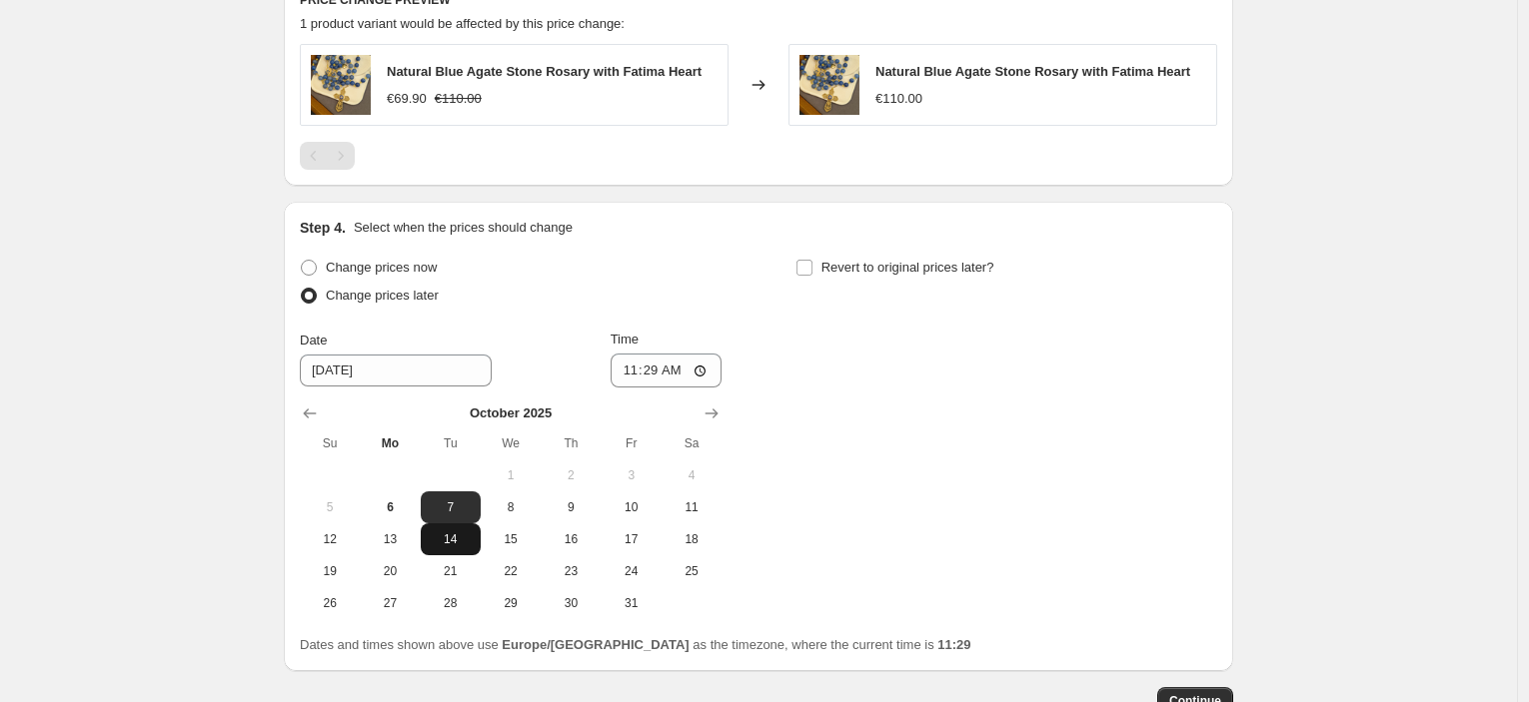
click at [466, 542] on span "14" at bounding box center [451, 540] width 44 height 16
type input "10/14/2025"
click at [668, 379] on input "11:29" at bounding box center [666, 371] width 112 height 34
type input "00:00"
click at [1096, 423] on div "Change prices now Change prices later Date 10/14/2025 Time 00:00 October 2025 S…" at bounding box center [758, 437] width 917 height 366
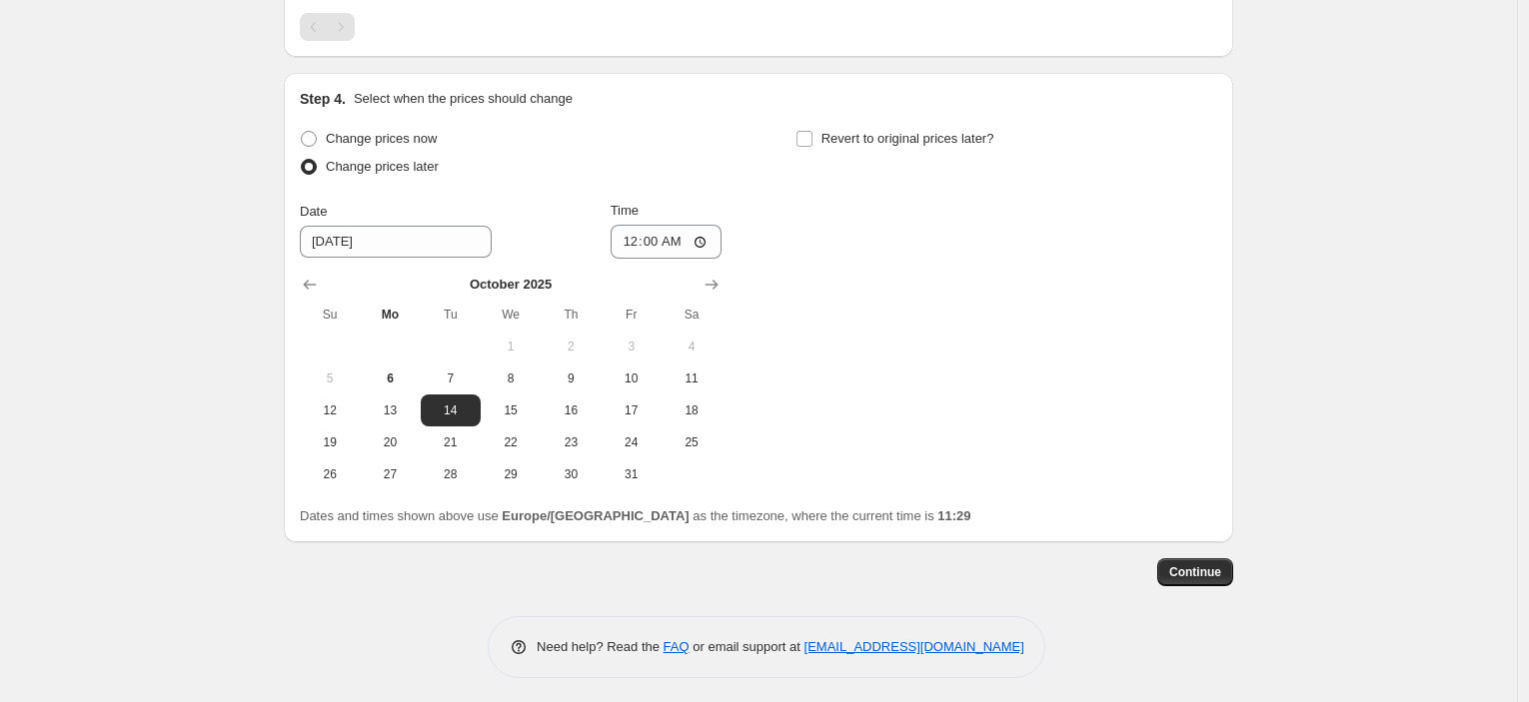
scroll to position [1355, 0]
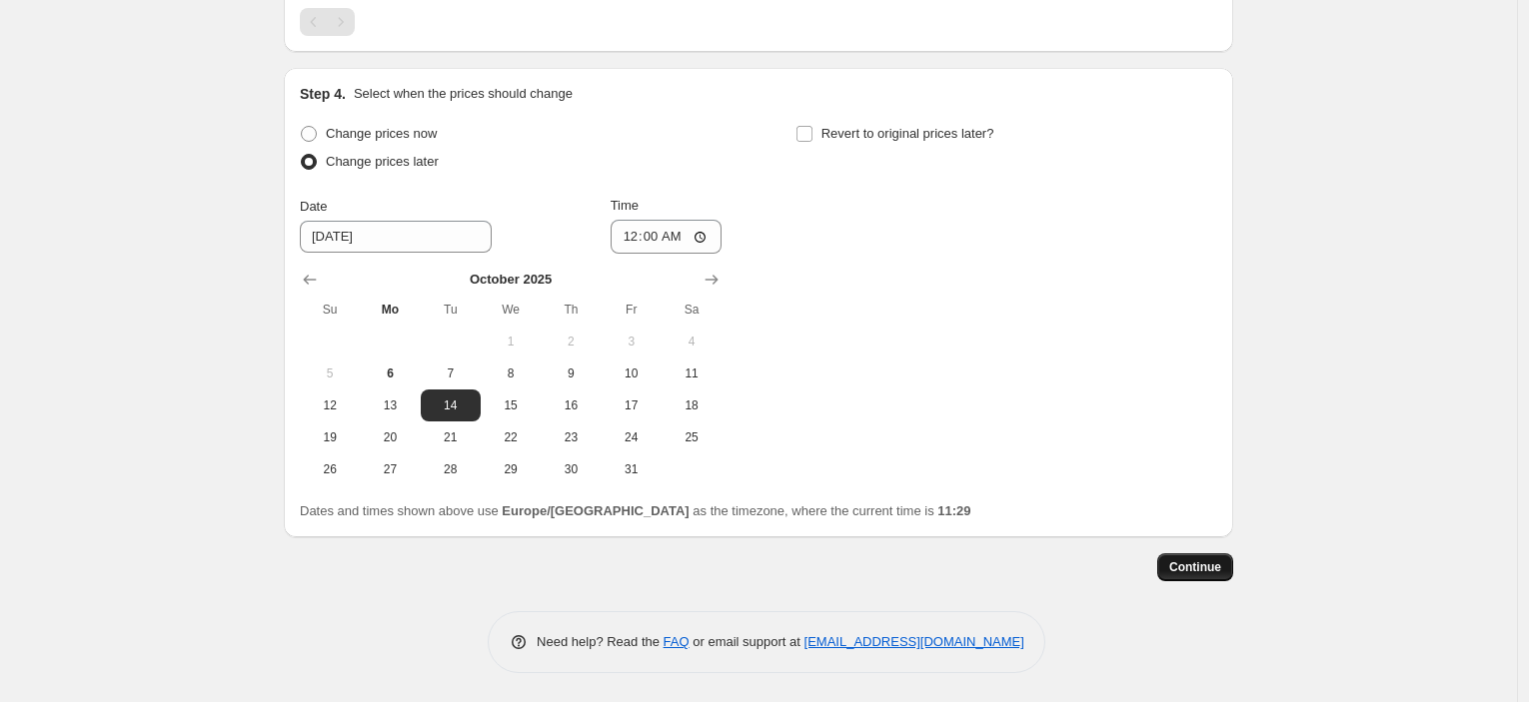
click at [1220, 571] on span "Continue" at bounding box center [1195, 568] width 52 height 16
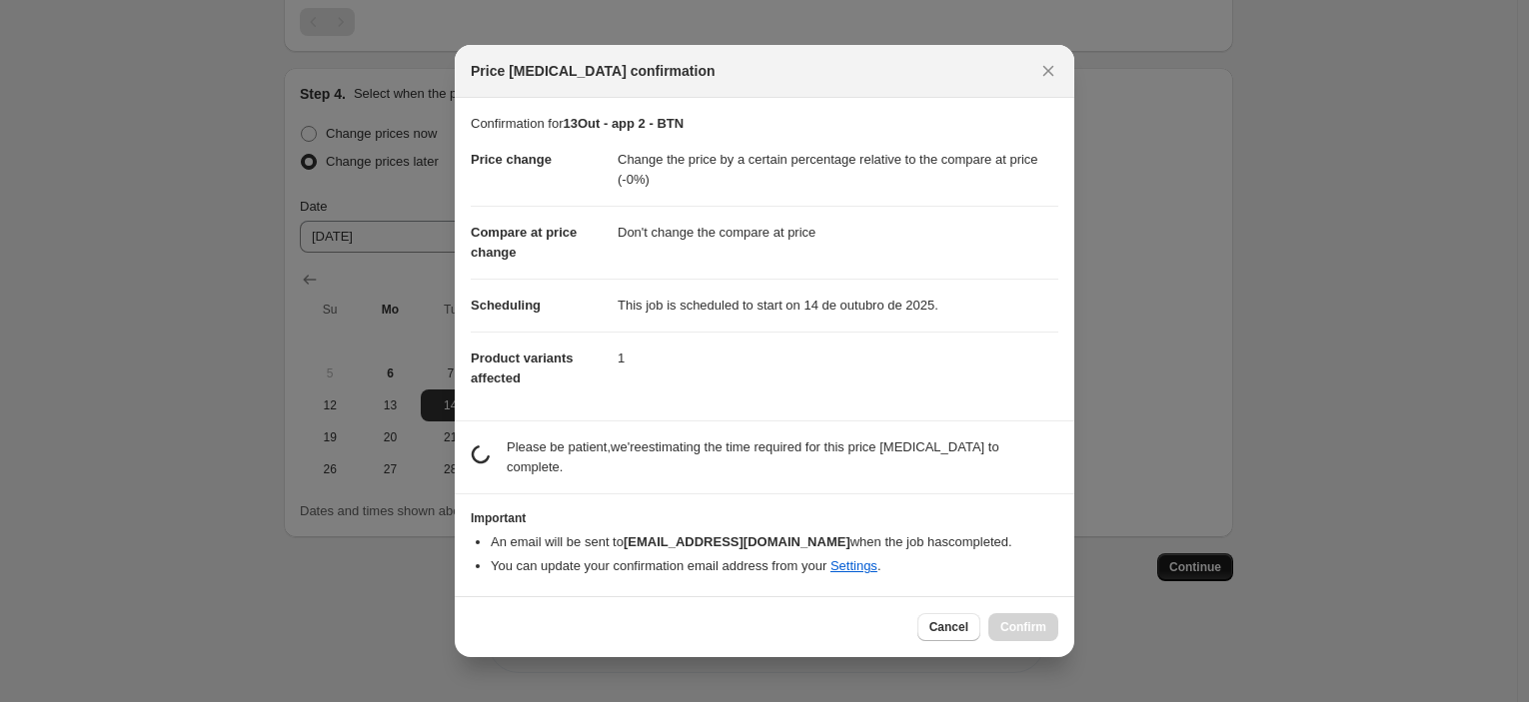
scroll to position [0, 0]
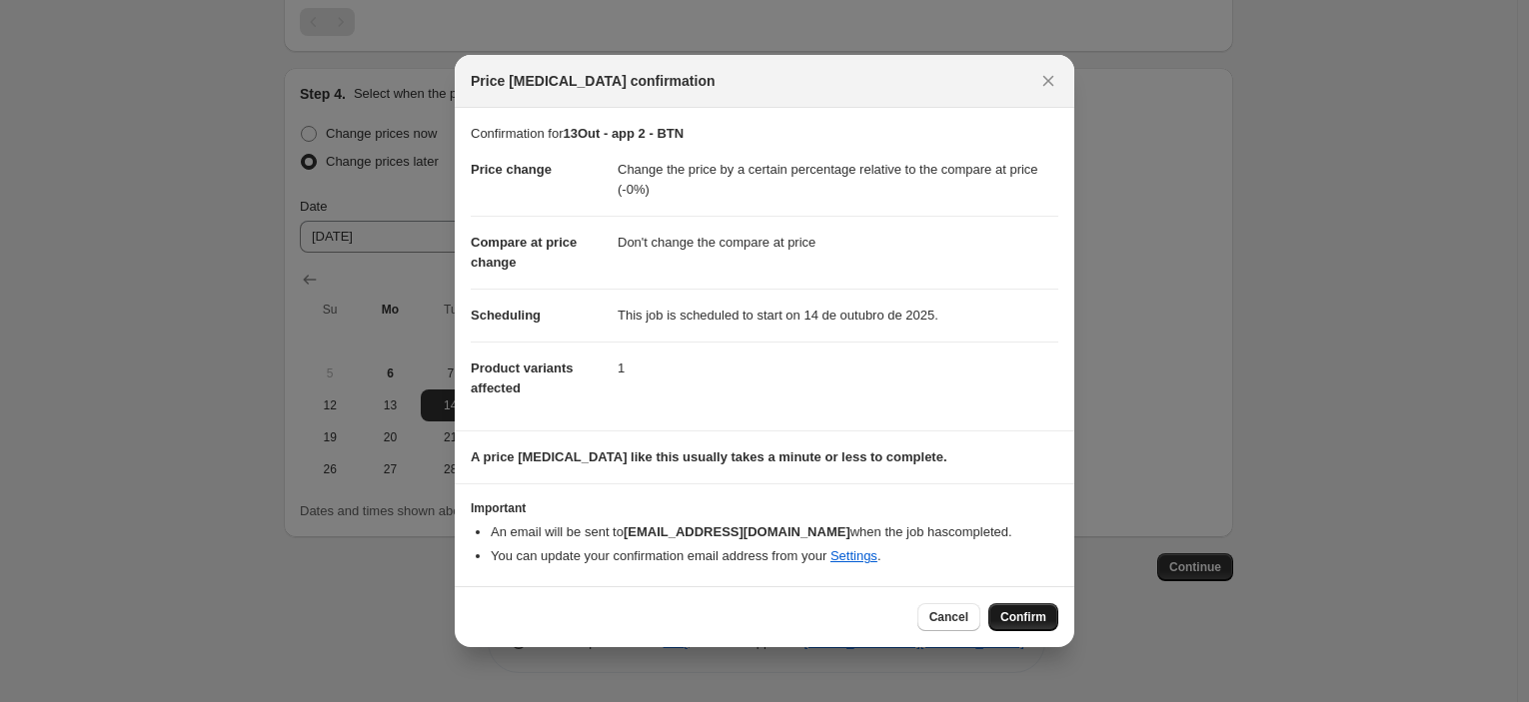
click at [1013, 617] on span "Confirm" at bounding box center [1023, 617] width 46 height 16
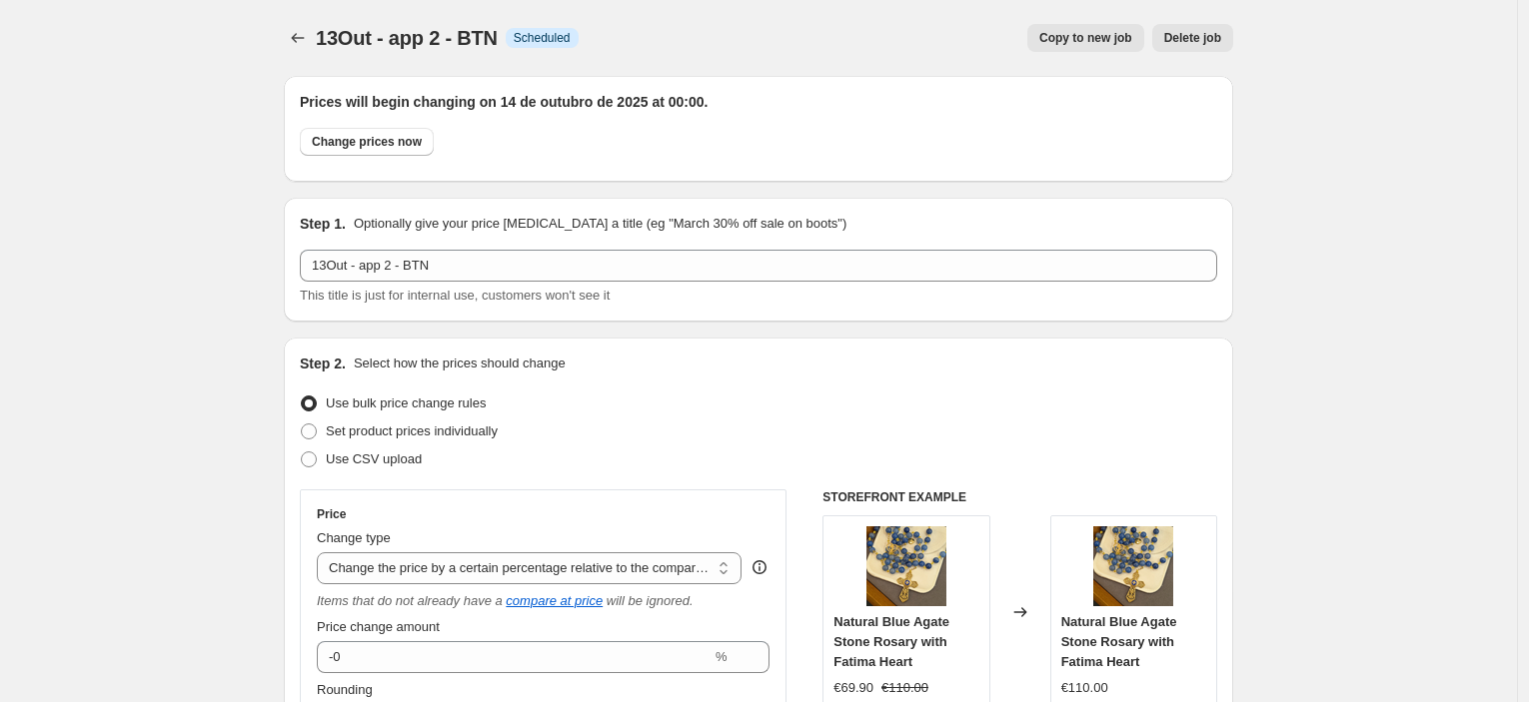
click at [1132, 43] on span "Copy to new job" at bounding box center [1085, 38] width 93 height 16
select select "pcap"
select select "no_change"
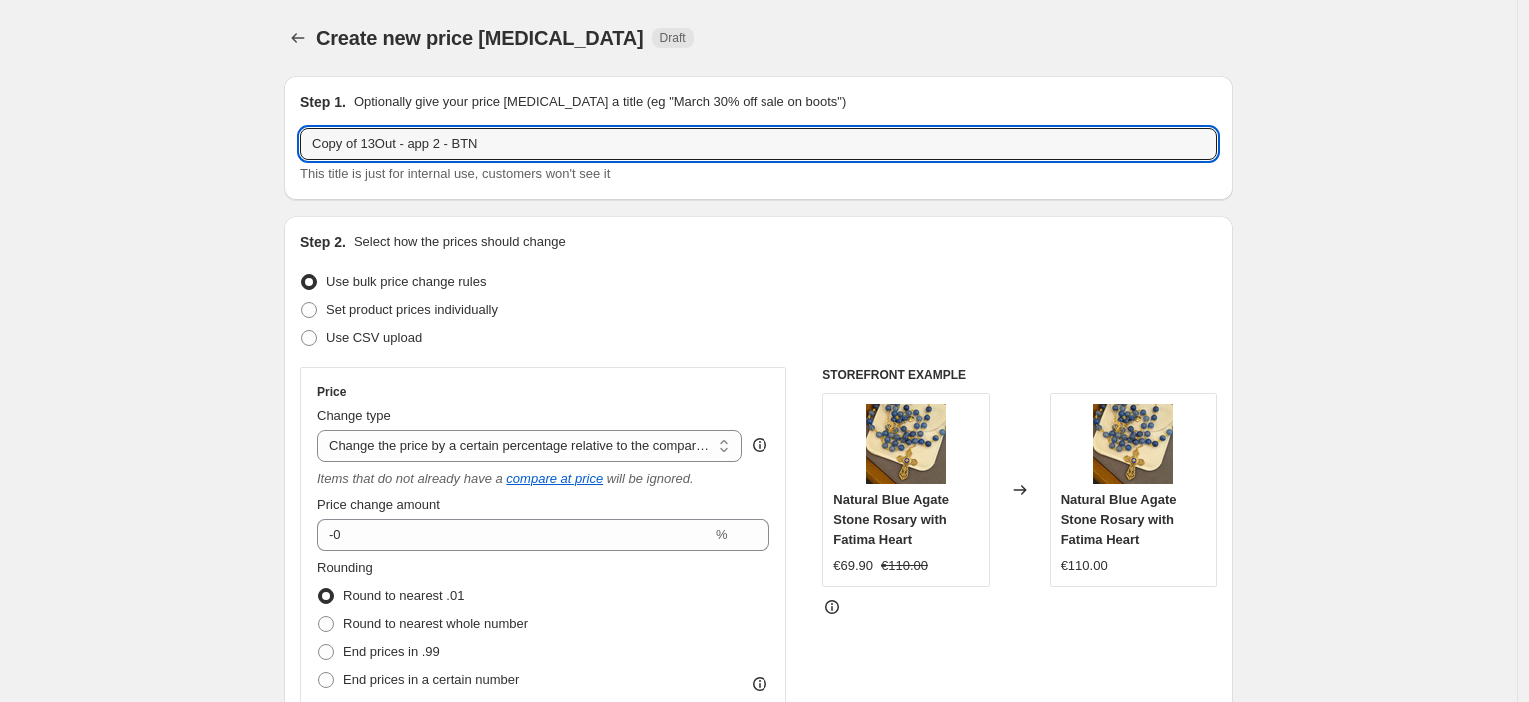
drag, startPoint x: 379, startPoint y: 145, endPoint x: 210, endPoint y: 132, distance: 169.4
click at [392, 139] on input "14Out - app 2 - BTN" at bounding box center [758, 144] width 917 height 32
type input "14Out - app 3 - BTN"
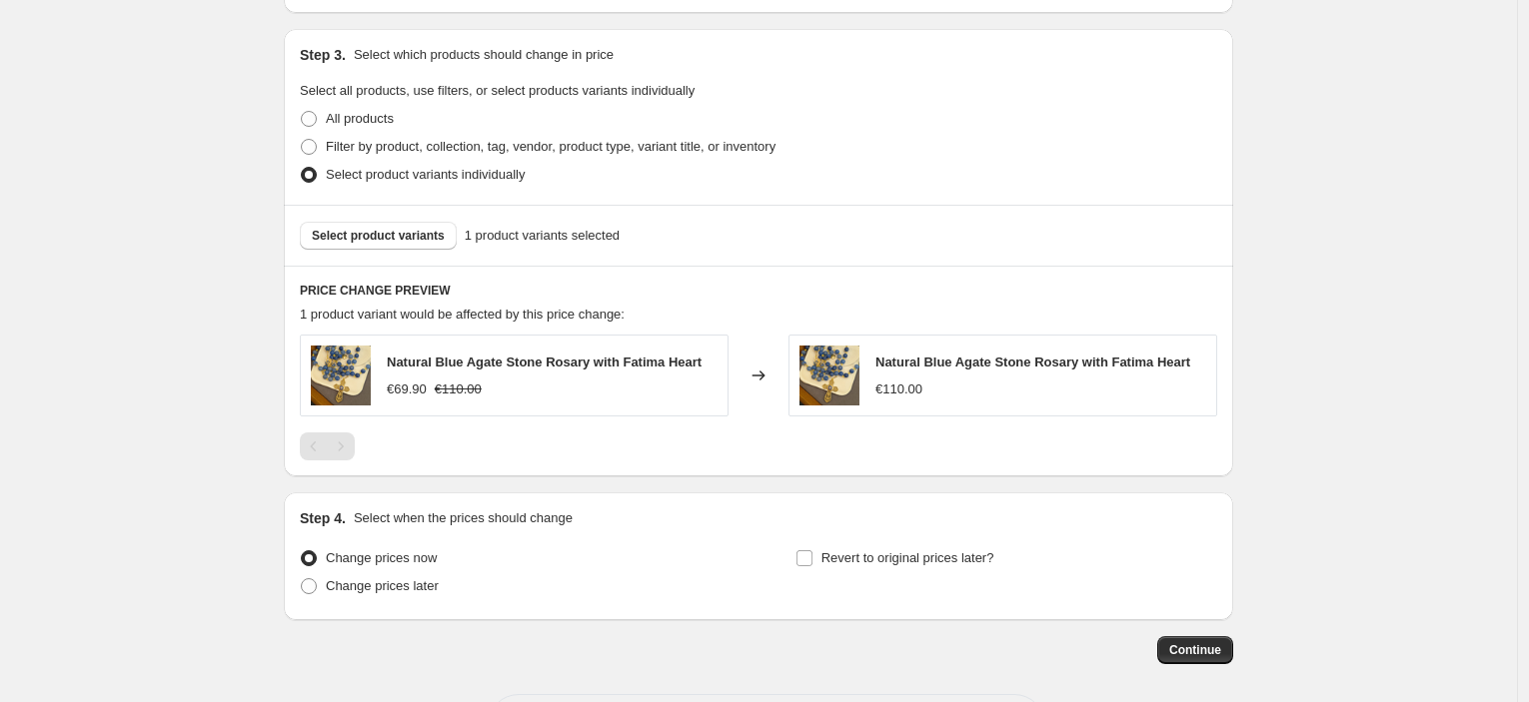
scroll to position [1013, 0]
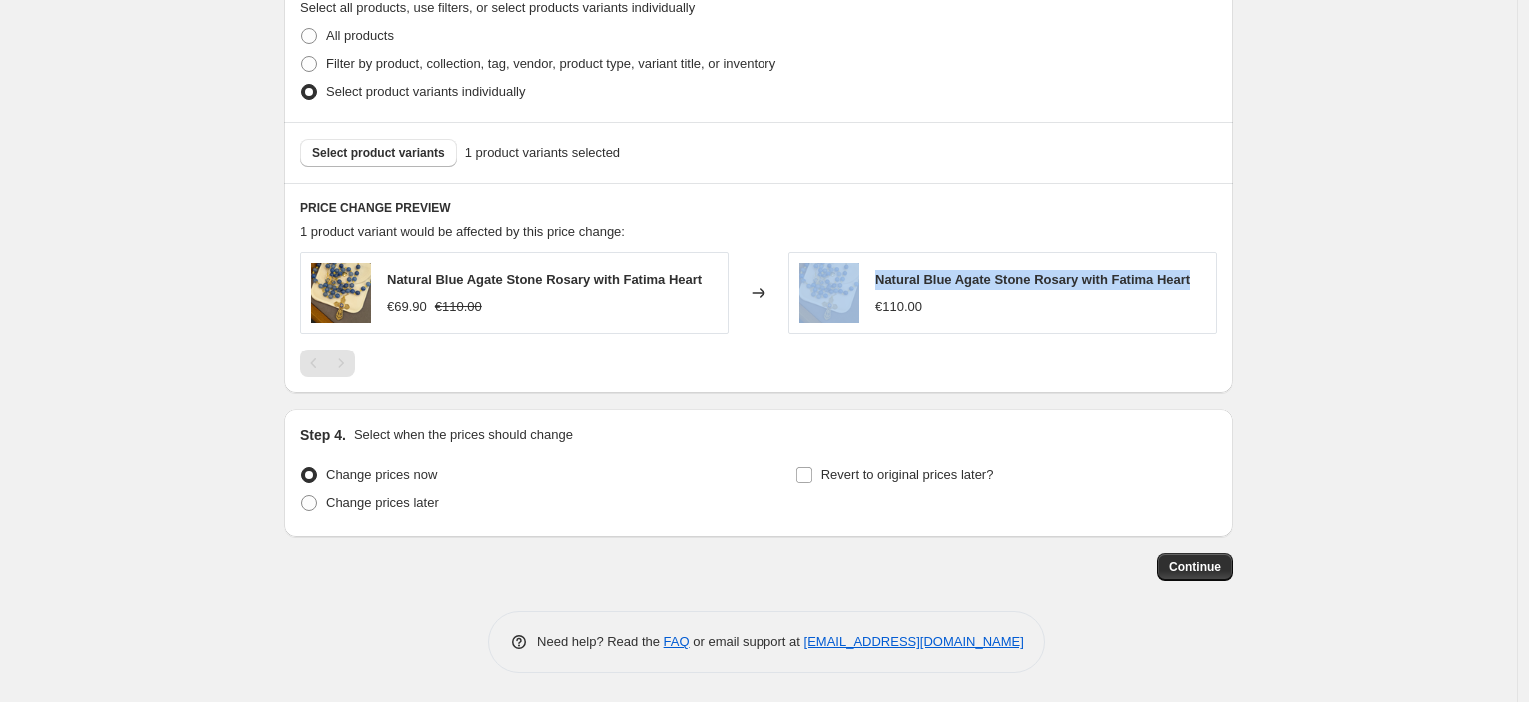
drag, startPoint x: 1204, startPoint y: 280, endPoint x: 864, endPoint y: 276, distance: 339.7
click at [864, 276] on div "Natural Blue Agate Stone Rosary with Fatima Heart €110.00" at bounding box center [1002, 293] width 429 height 82
copy div "Natural Blue Agate Stone Rosary with Fatima Heart"
click at [398, 151] on span "Select product variants" at bounding box center [378, 153] width 133 height 16
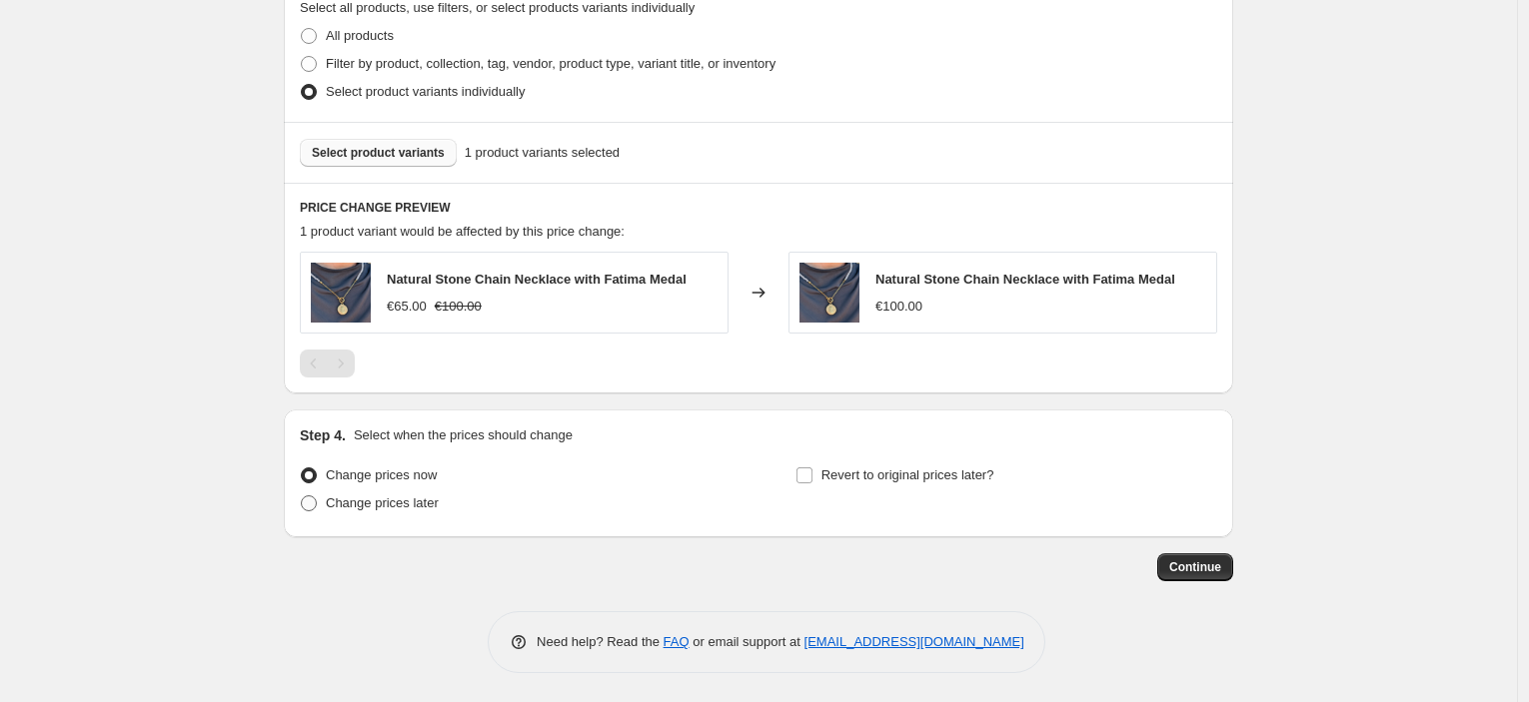
click at [340, 503] on span "Change prices later" at bounding box center [382, 503] width 113 height 15
click at [302, 497] on input "Change prices later" at bounding box center [301, 496] width 1 height 1
radio input "true"
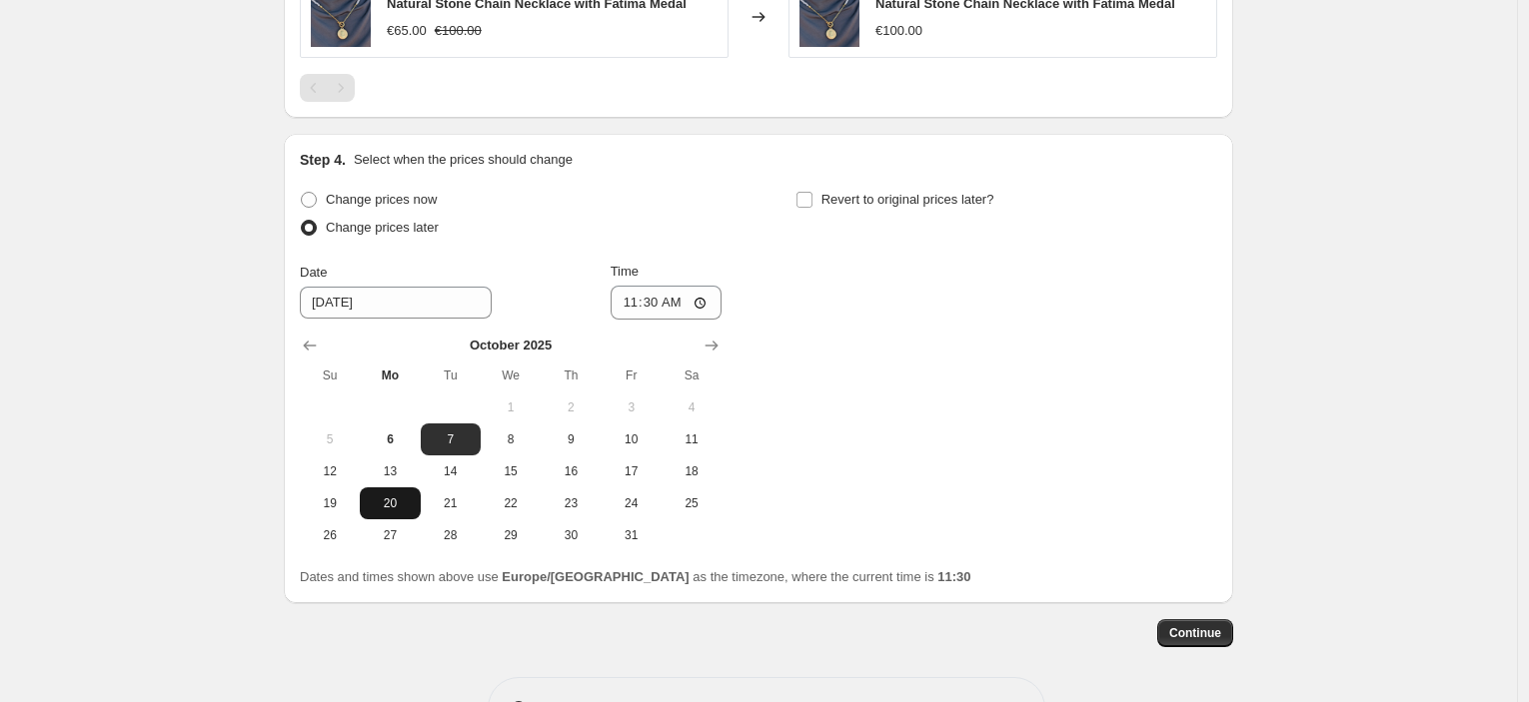
scroll to position [1355, 0]
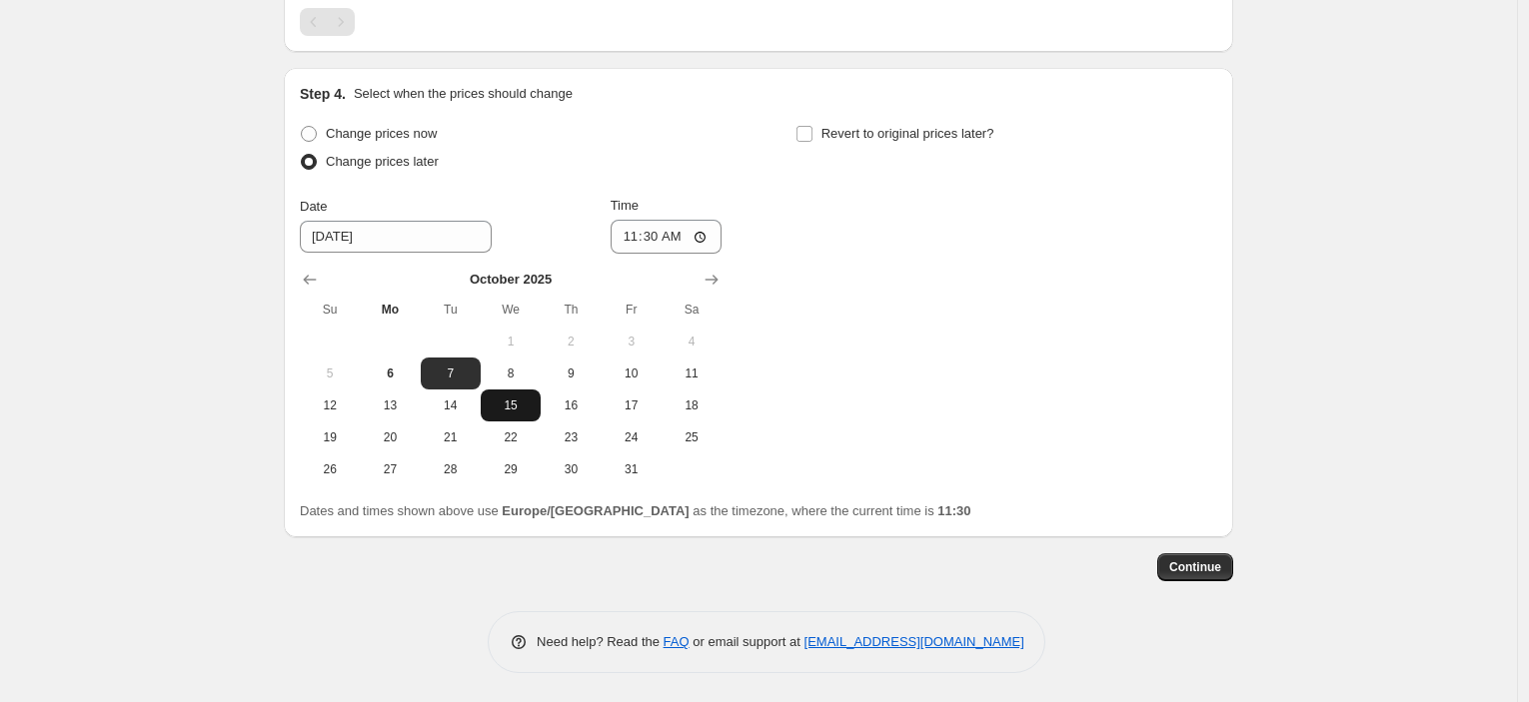
click at [497, 412] on span "15" at bounding box center [511, 406] width 44 height 16
type input "10/15/2025"
click at [650, 242] on input "11:30" at bounding box center [666, 237] width 112 height 34
click at [1027, 292] on div "Change prices now Change prices later Date 10/15/2025 Time 00:30 October 2025 S…" at bounding box center [758, 303] width 917 height 366
click at [672, 235] on input "00:30" at bounding box center [666, 237] width 112 height 34
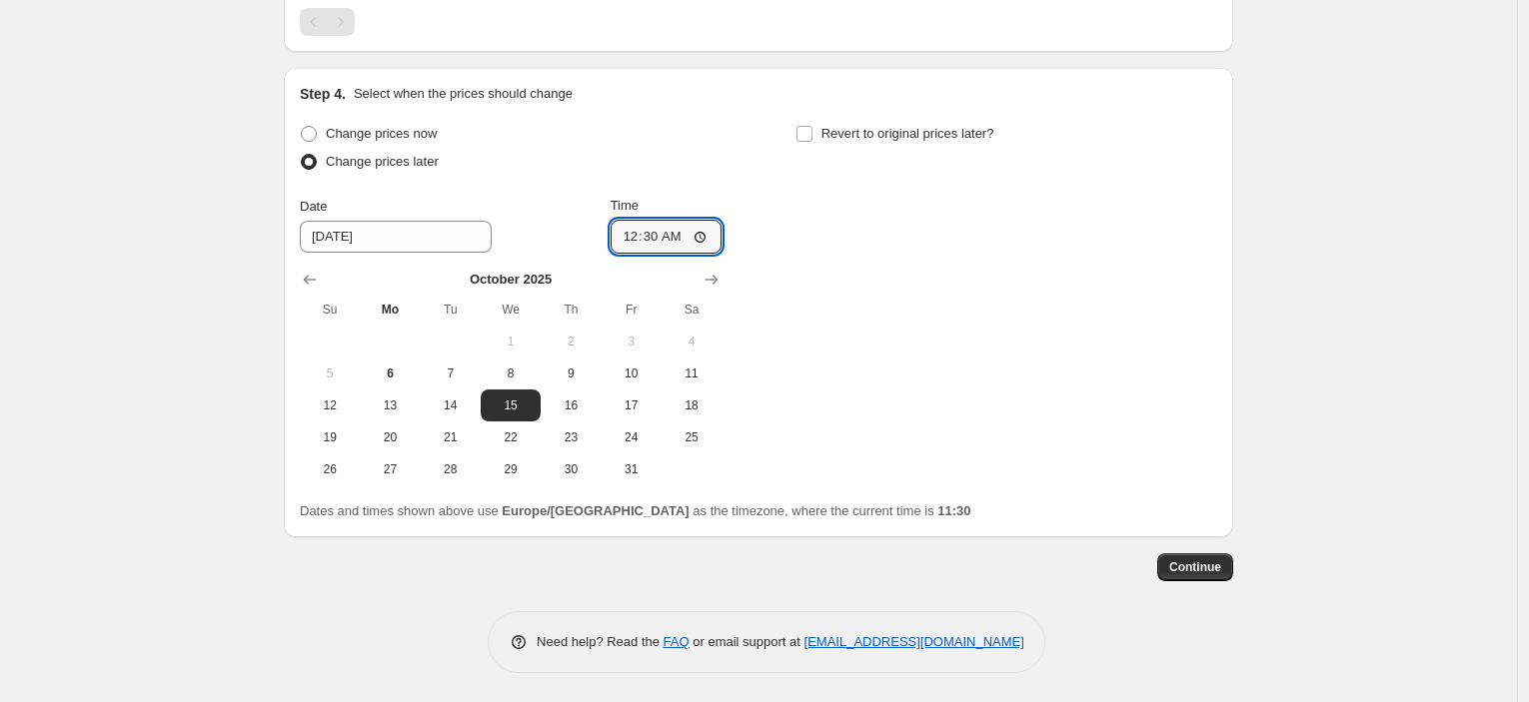
type input "00:00"
click at [1152, 305] on div "Change prices now Change prices later Date 10/15/2025 Time 00:00 October 2025 S…" at bounding box center [758, 303] width 917 height 366
click at [1196, 570] on span "Continue" at bounding box center [1195, 568] width 52 height 16
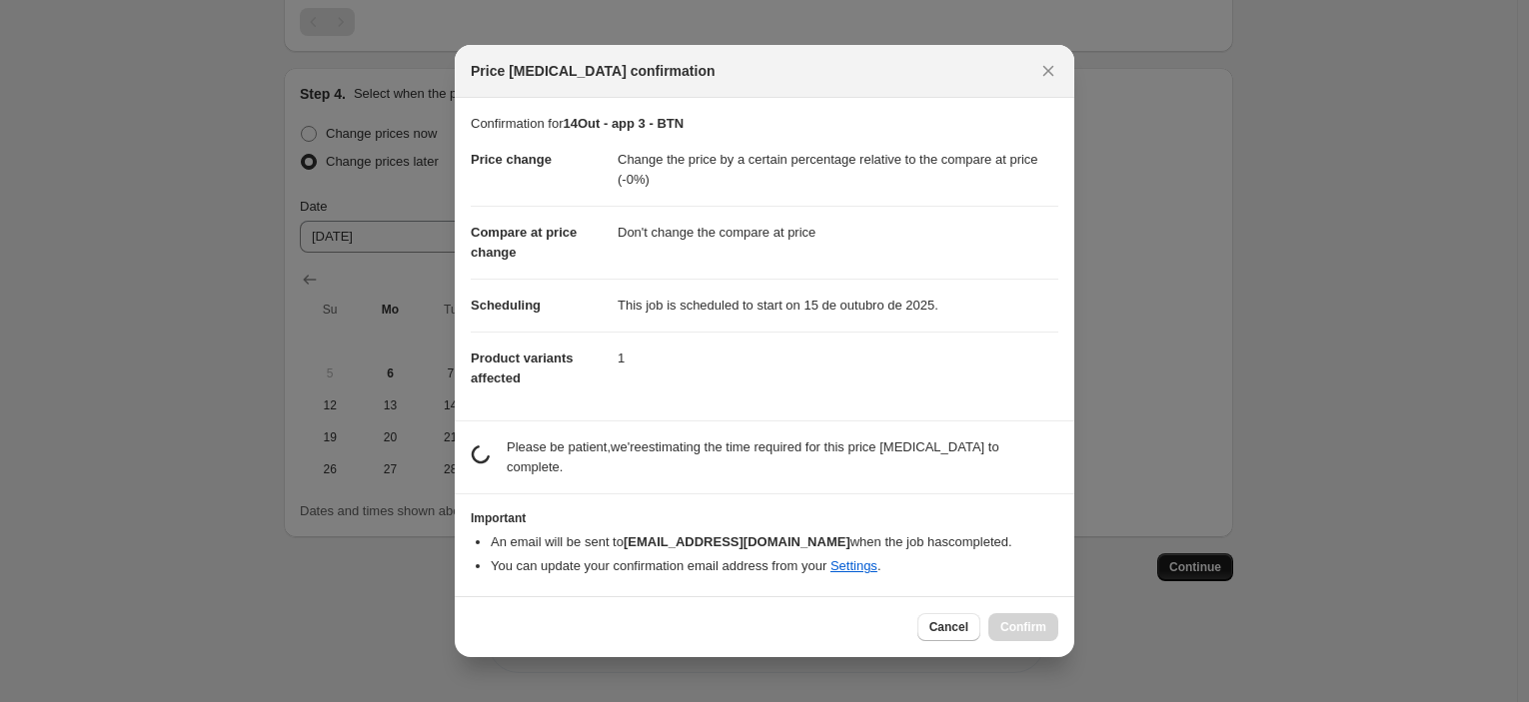
scroll to position [0, 0]
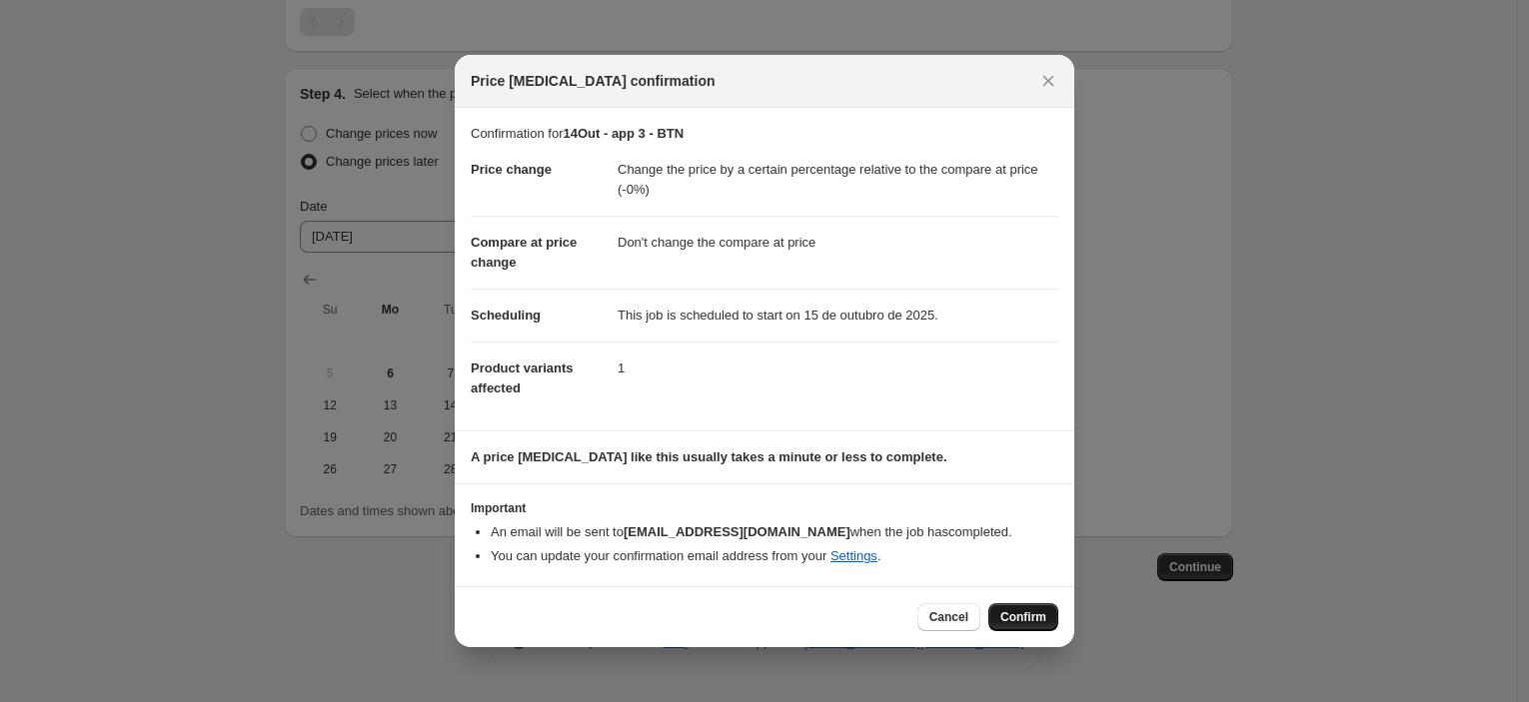
click at [1024, 606] on button "Confirm" at bounding box center [1023, 617] width 70 height 28
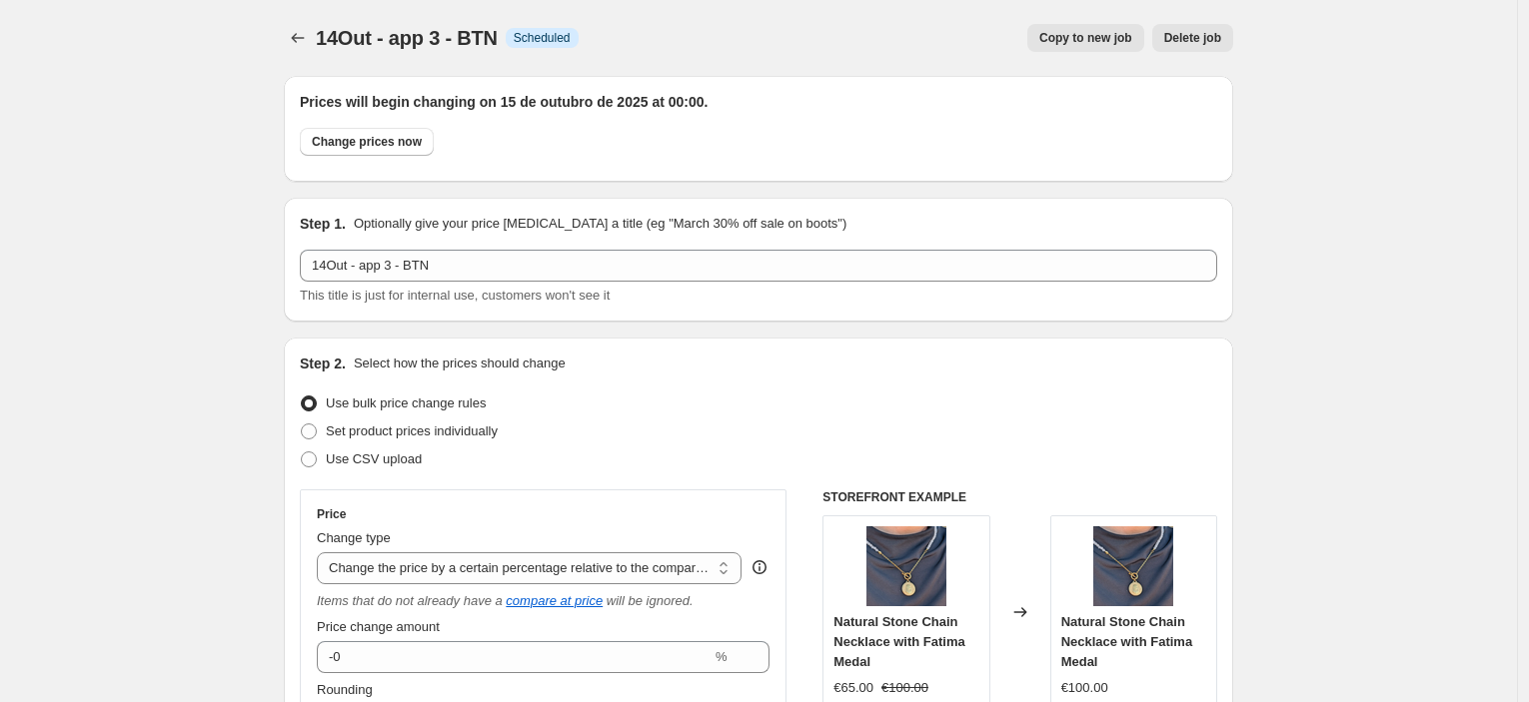
click at [1072, 47] on button "Copy to new job" at bounding box center [1085, 38] width 117 height 28
select select "pcap"
select select "no_change"
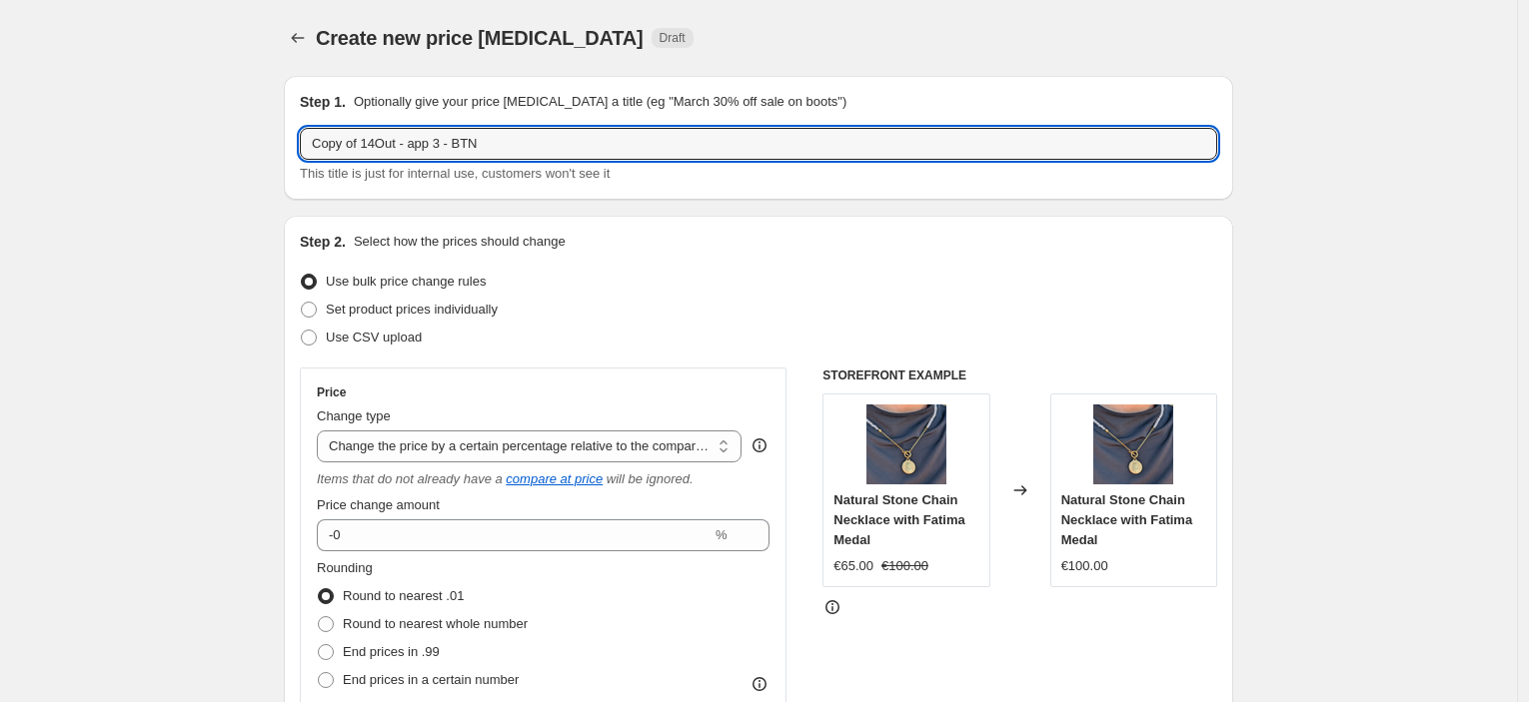
drag, startPoint x: 381, startPoint y: 149, endPoint x: 282, endPoint y: 150, distance: 98.9
click at [395, 145] on input "15Out - app 3 - BTN" at bounding box center [758, 144] width 917 height 32
type input "15Out - app 4 - BTN"
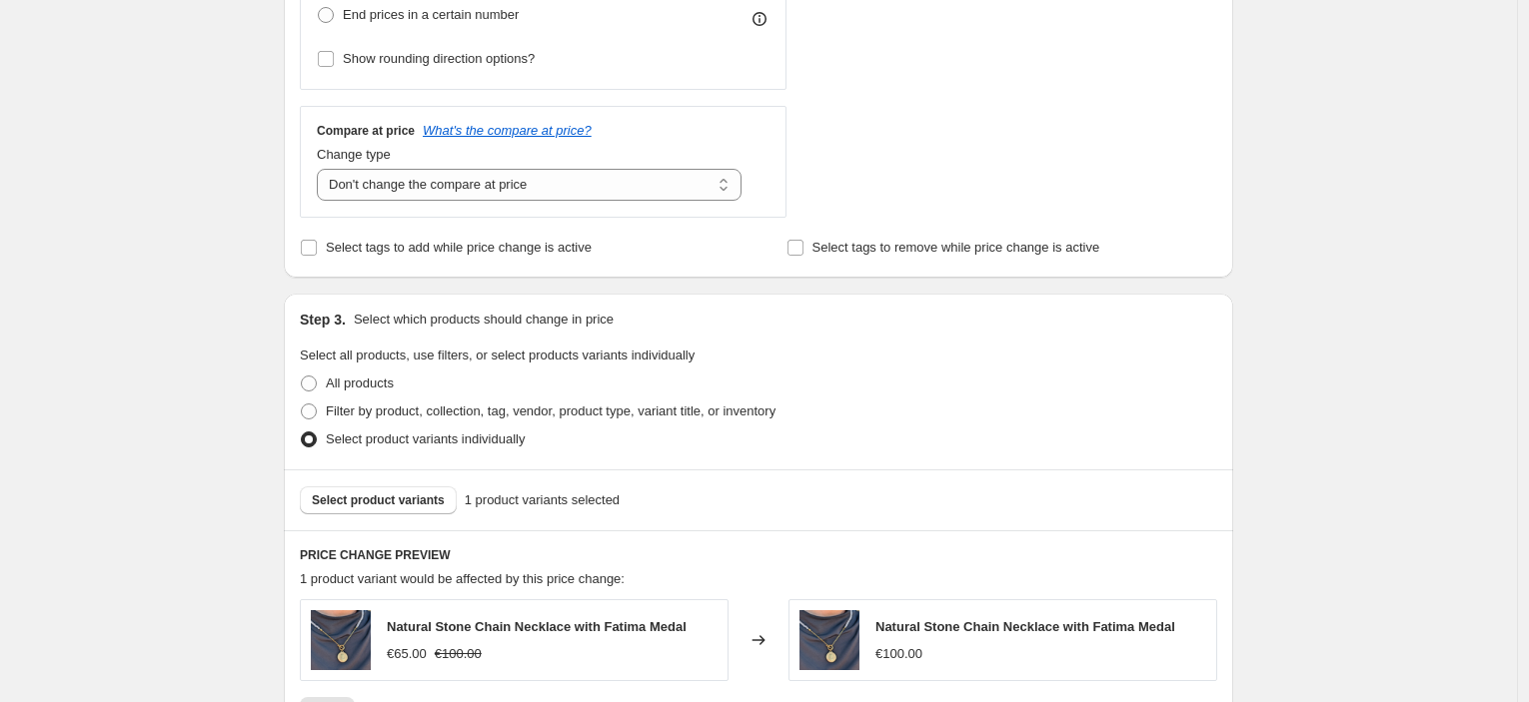
scroll to position [998, 0]
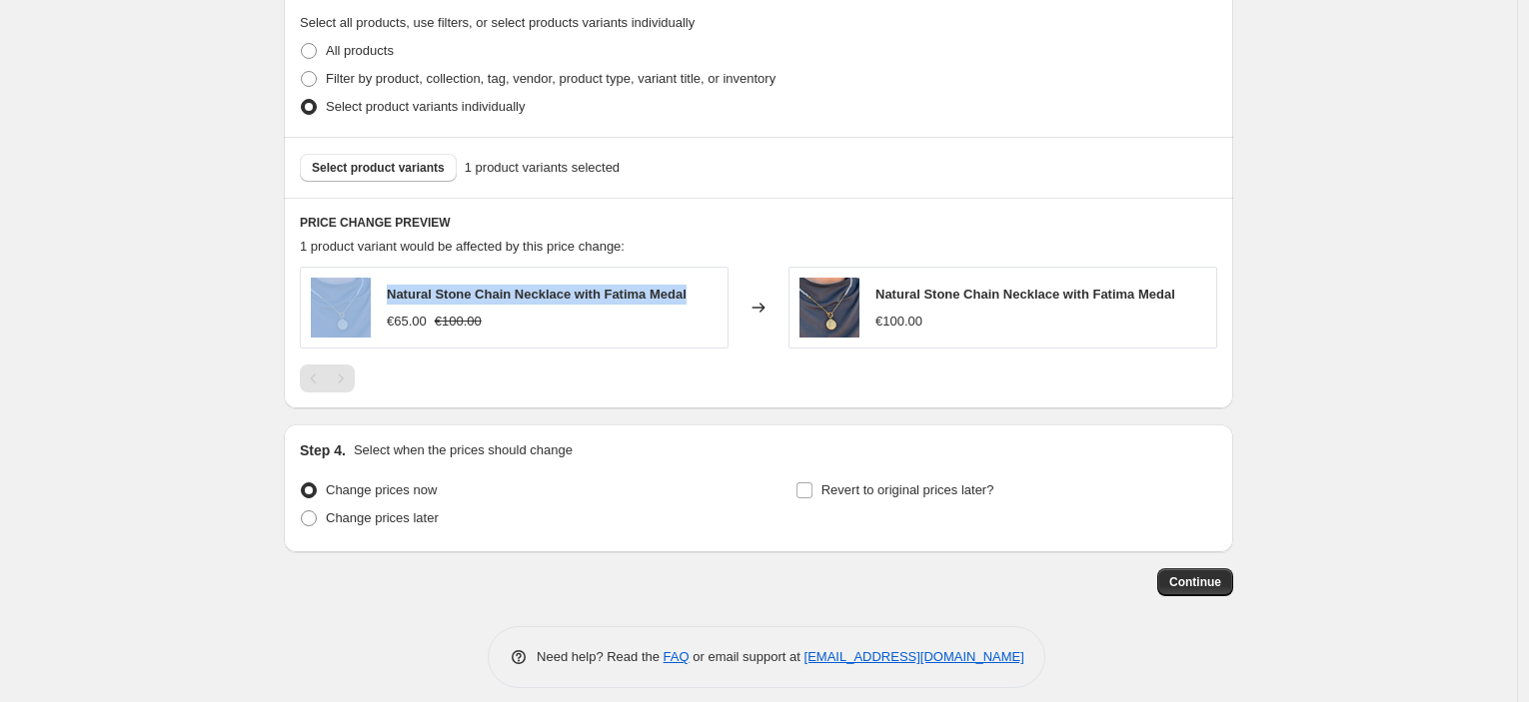
drag, startPoint x: 693, startPoint y: 298, endPoint x: 349, endPoint y: 293, distance: 344.7
click at [349, 293] on div "Natural Stone Chain Necklace with Fatima Medal €65.00 €100.00" at bounding box center [514, 308] width 429 height 82
copy div "Natural Stone Chain Necklace with Fatima Medal"
click at [408, 160] on button "Select product variants" at bounding box center [378, 168] width 157 height 28
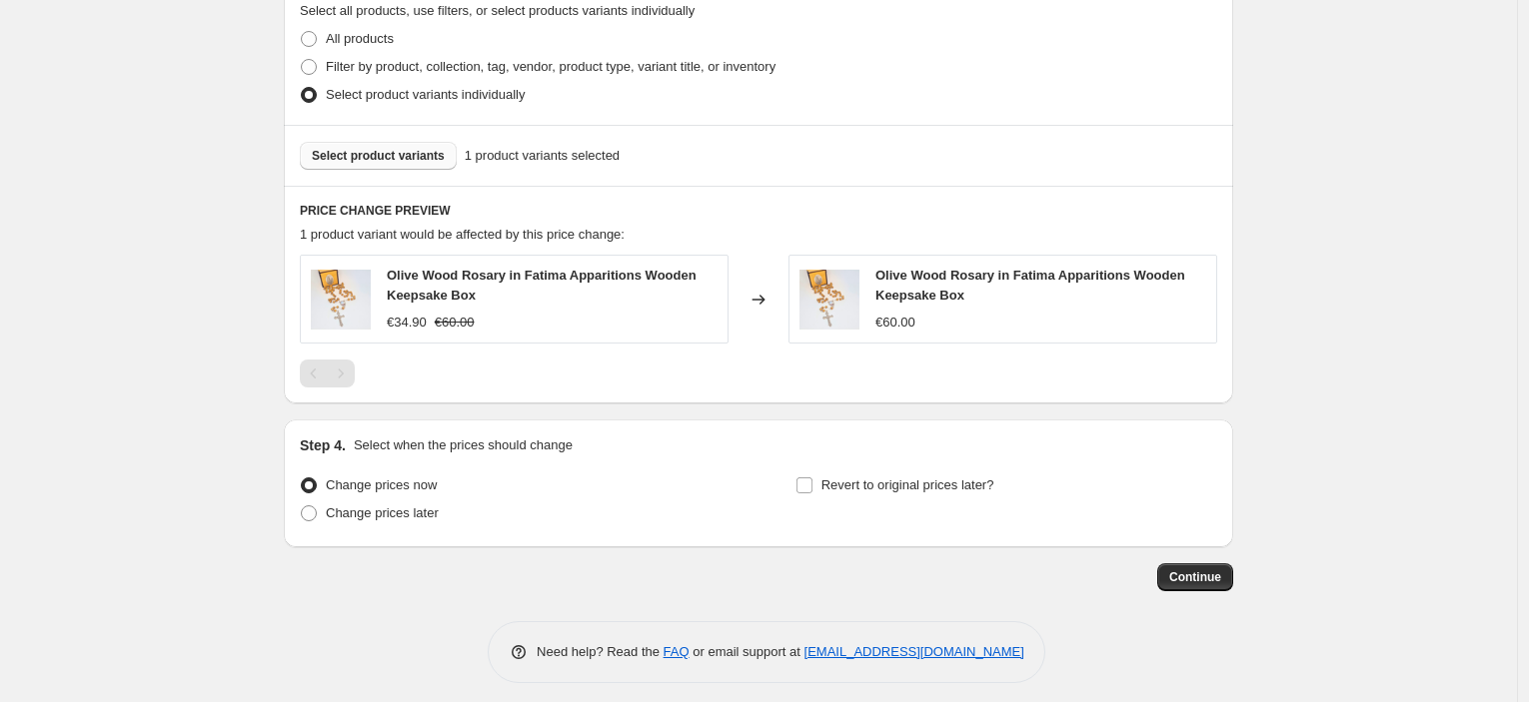
scroll to position [1020, 0]
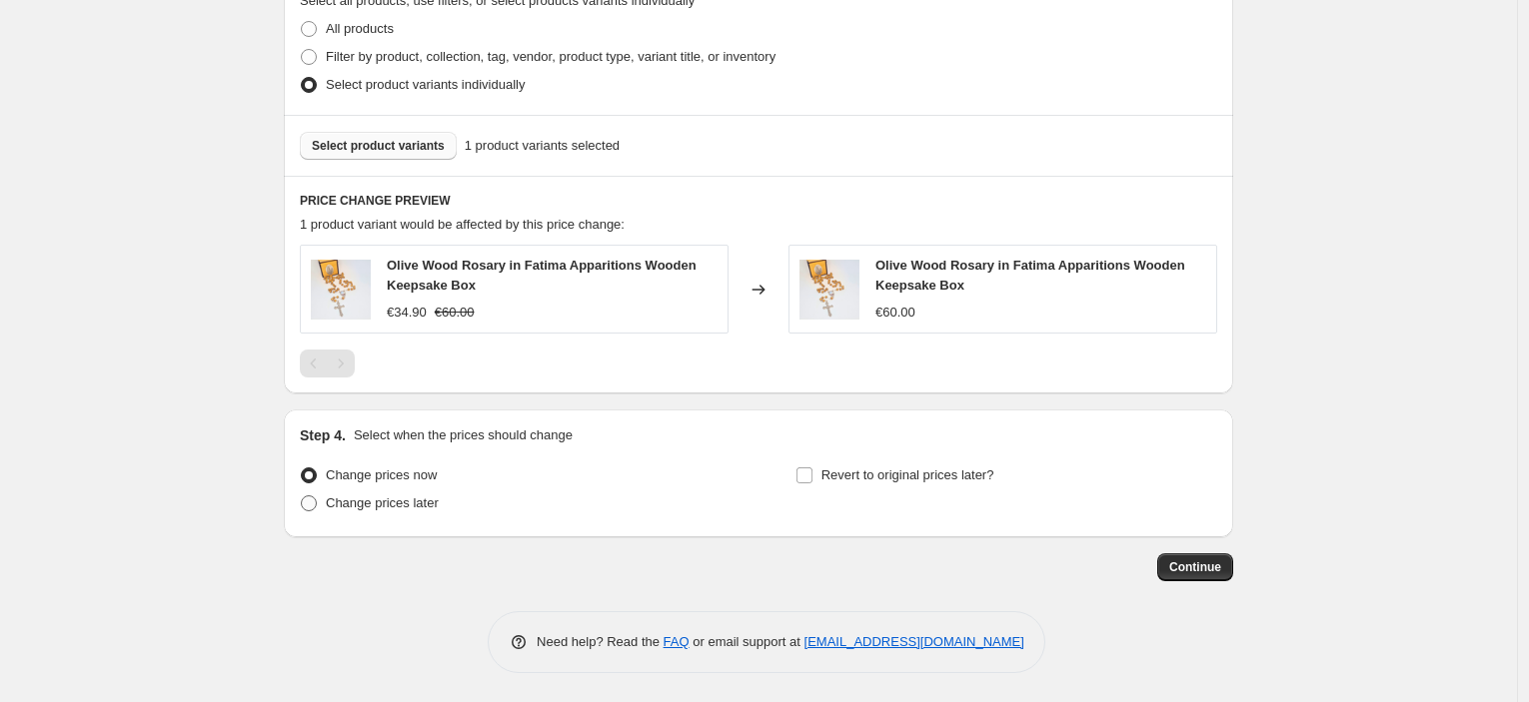
click at [403, 510] on span "Change prices later" at bounding box center [382, 503] width 113 height 15
click at [302, 497] on input "Change prices later" at bounding box center [301, 496] width 1 height 1
radio input "true"
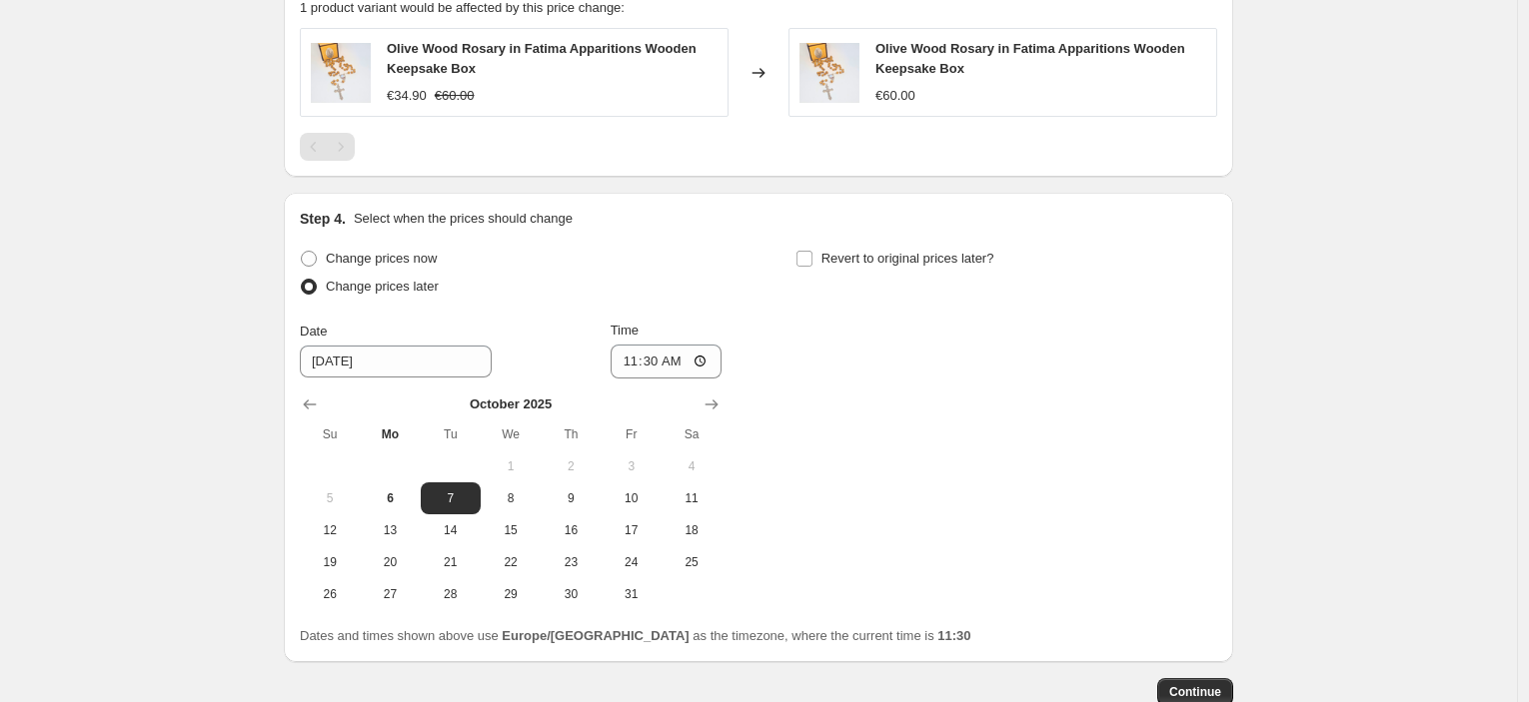
scroll to position [1362, 0]
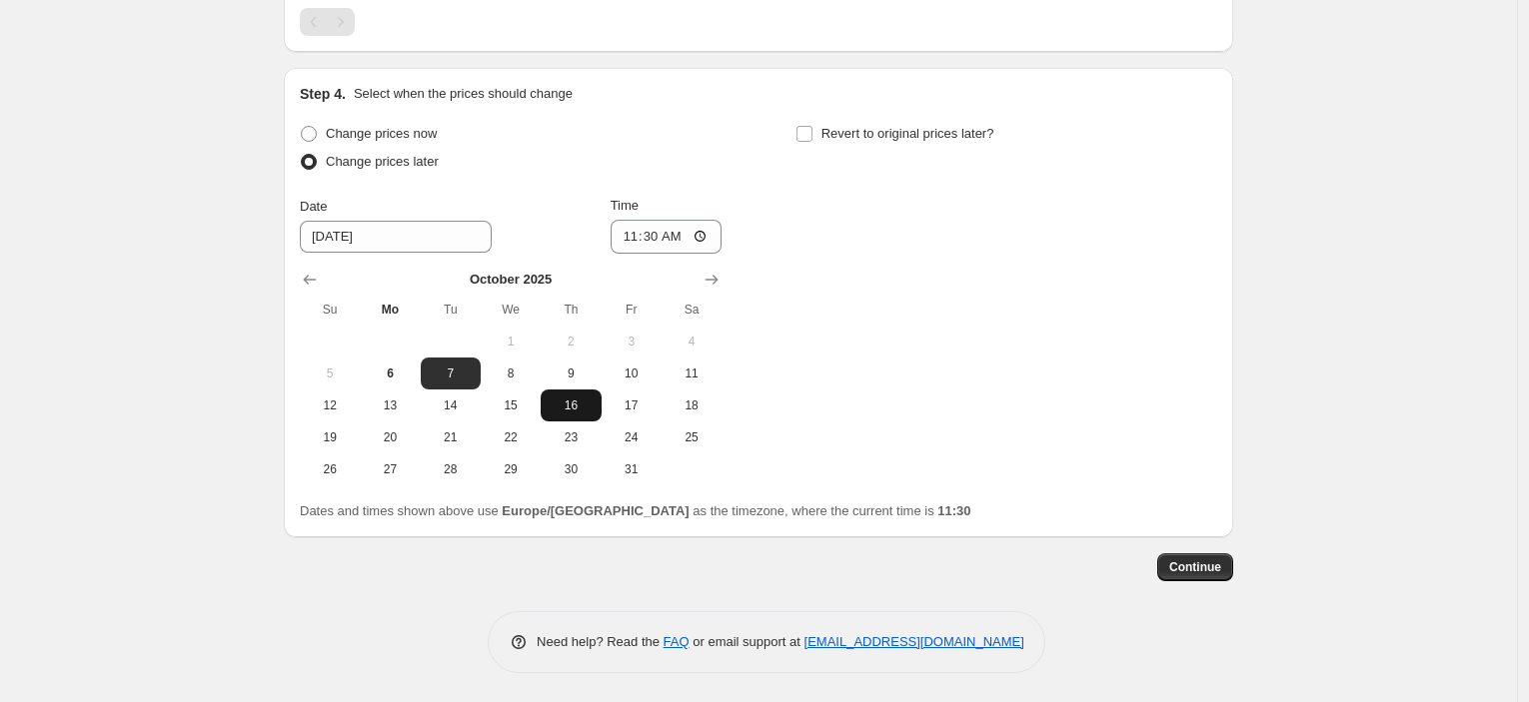
click at [576, 399] on span "16" at bounding box center [571, 406] width 44 height 16
type input "10/16/2025"
click at [665, 234] on input "11:30" at bounding box center [666, 237] width 112 height 34
type input "00:00"
click at [835, 261] on div "Change prices now Change prices later Date 10/16/2025 Time 00:00 October 2025 S…" at bounding box center [758, 303] width 917 height 366
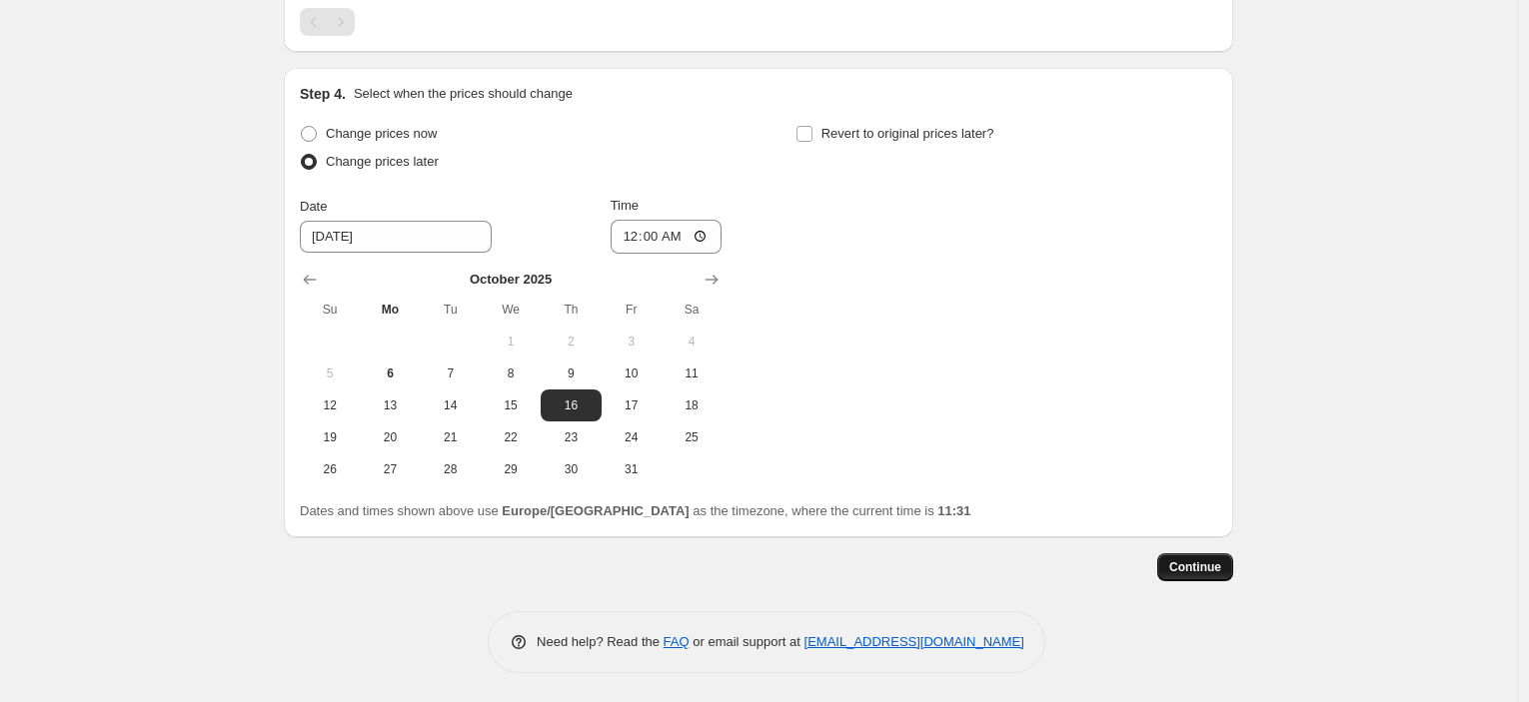
click at [1197, 565] on span "Continue" at bounding box center [1195, 568] width 52 height 16
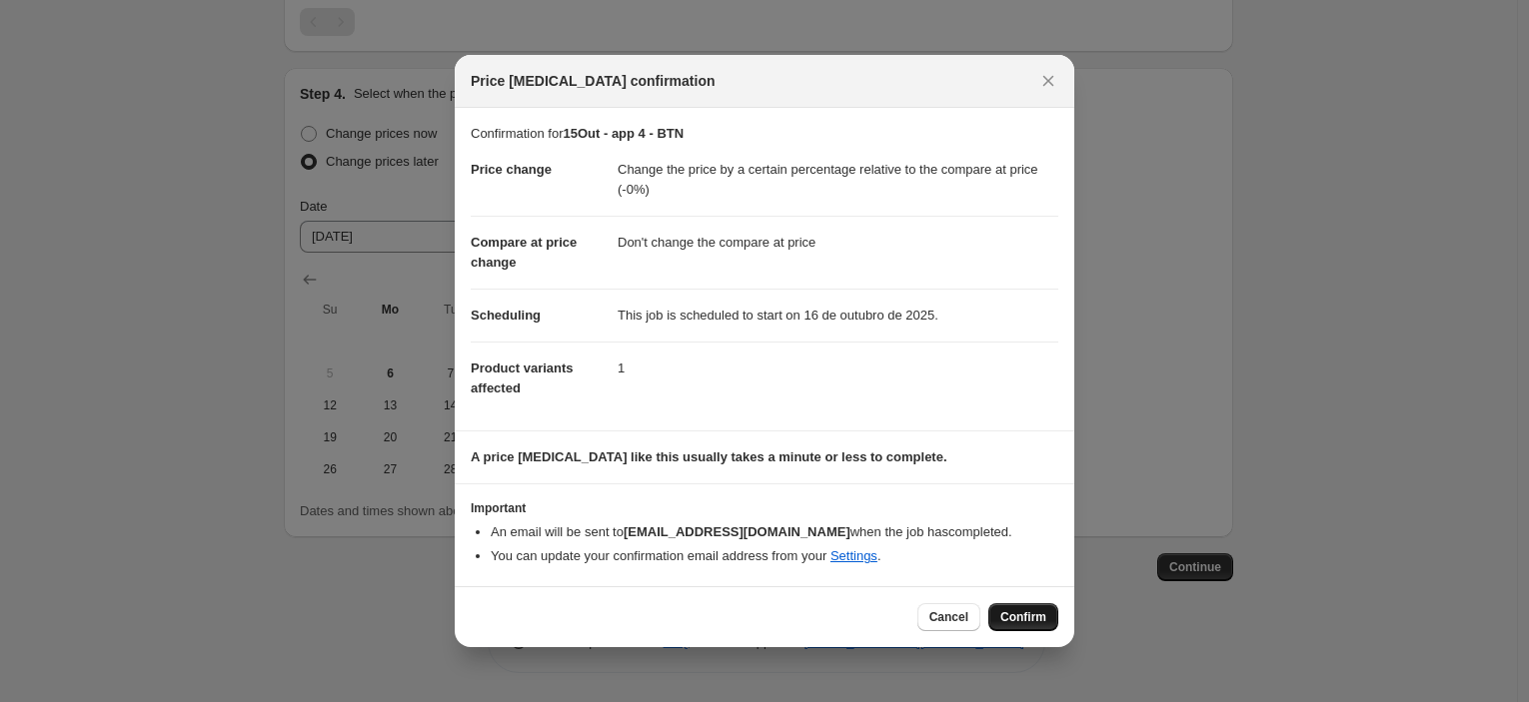
click at [1011, 612] on span "Confirm" at bounding box center [1023, 617] width 46 height 16
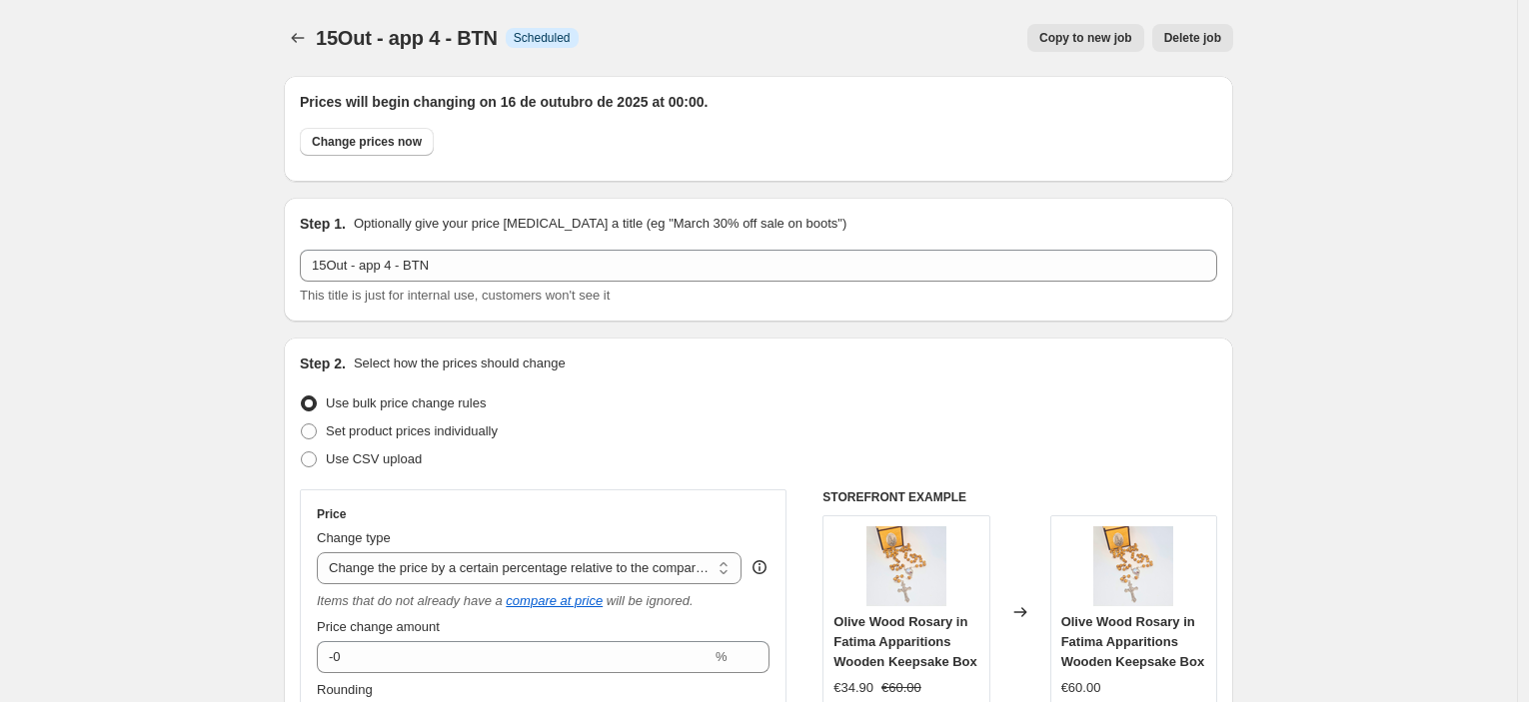
click at [1108, 36] on span "Copy to new job" at bounding box center [1085, 38] width 93 height 16
select select "pcap"
select select "no_change"
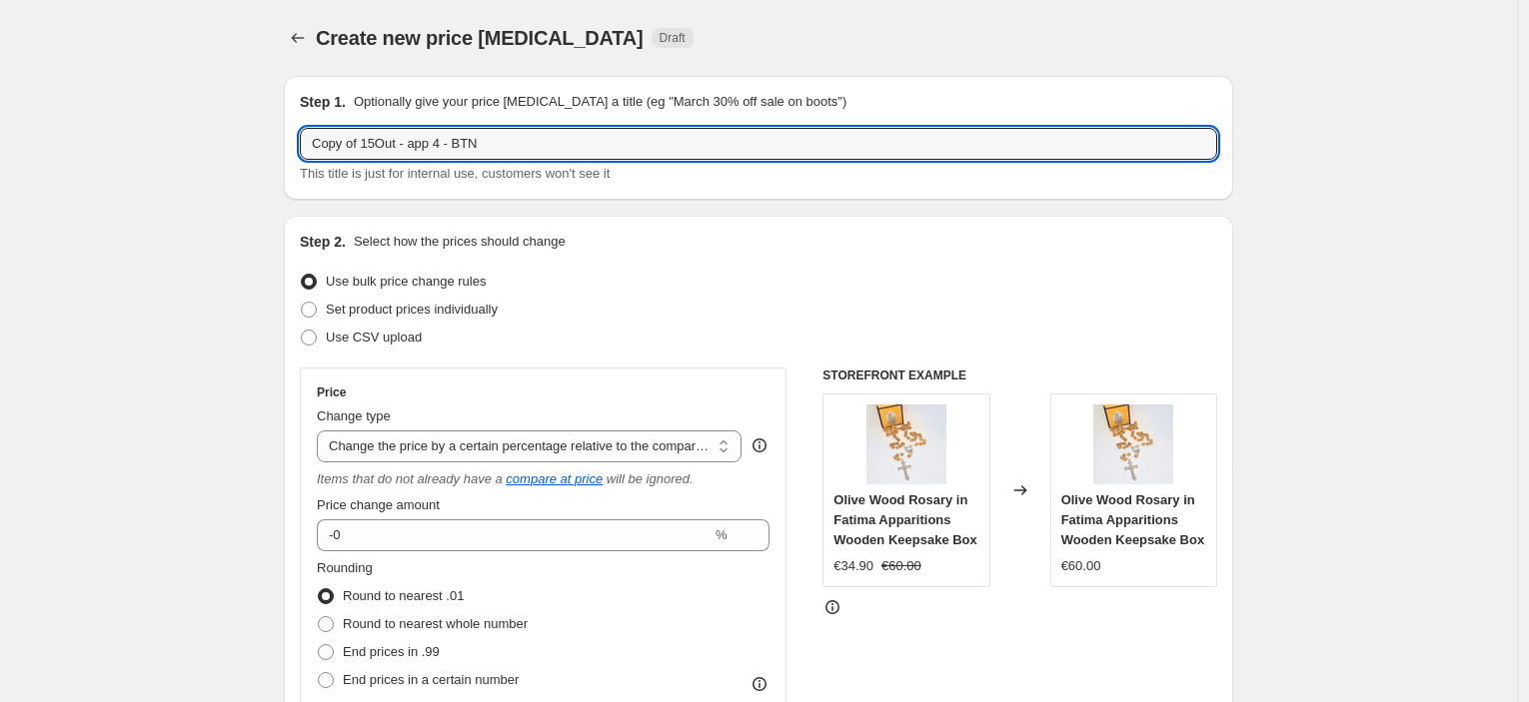
drag, startPoint x: 375, startPoint y: 145, endPoint x: 277, endPoint y: 140, distance: 98.0
click at [402, 141] on input "165Out - app 4 - BTN" at bounding box center [758, 144] width 917 height 32
type input "165Out - app 5 - BTN"
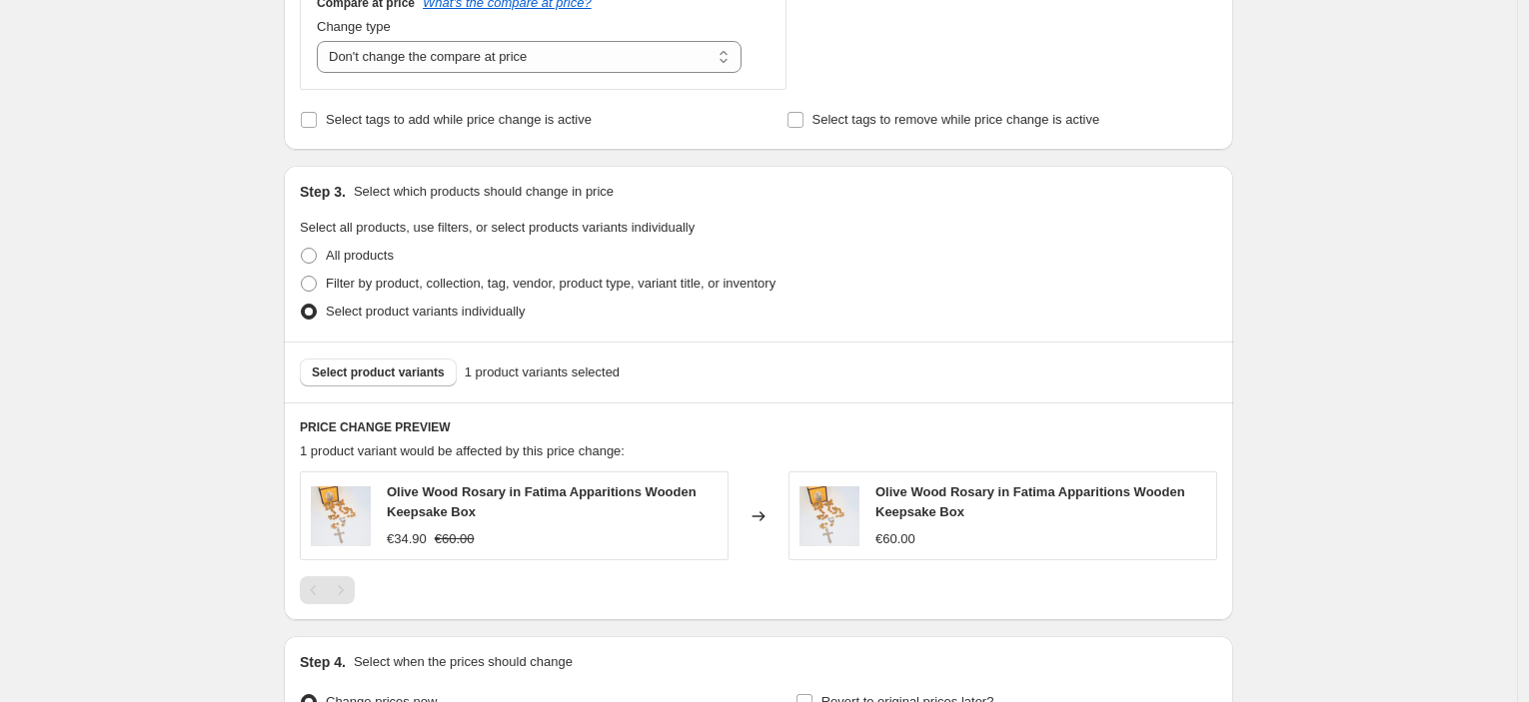
scroll to position [998, 0]
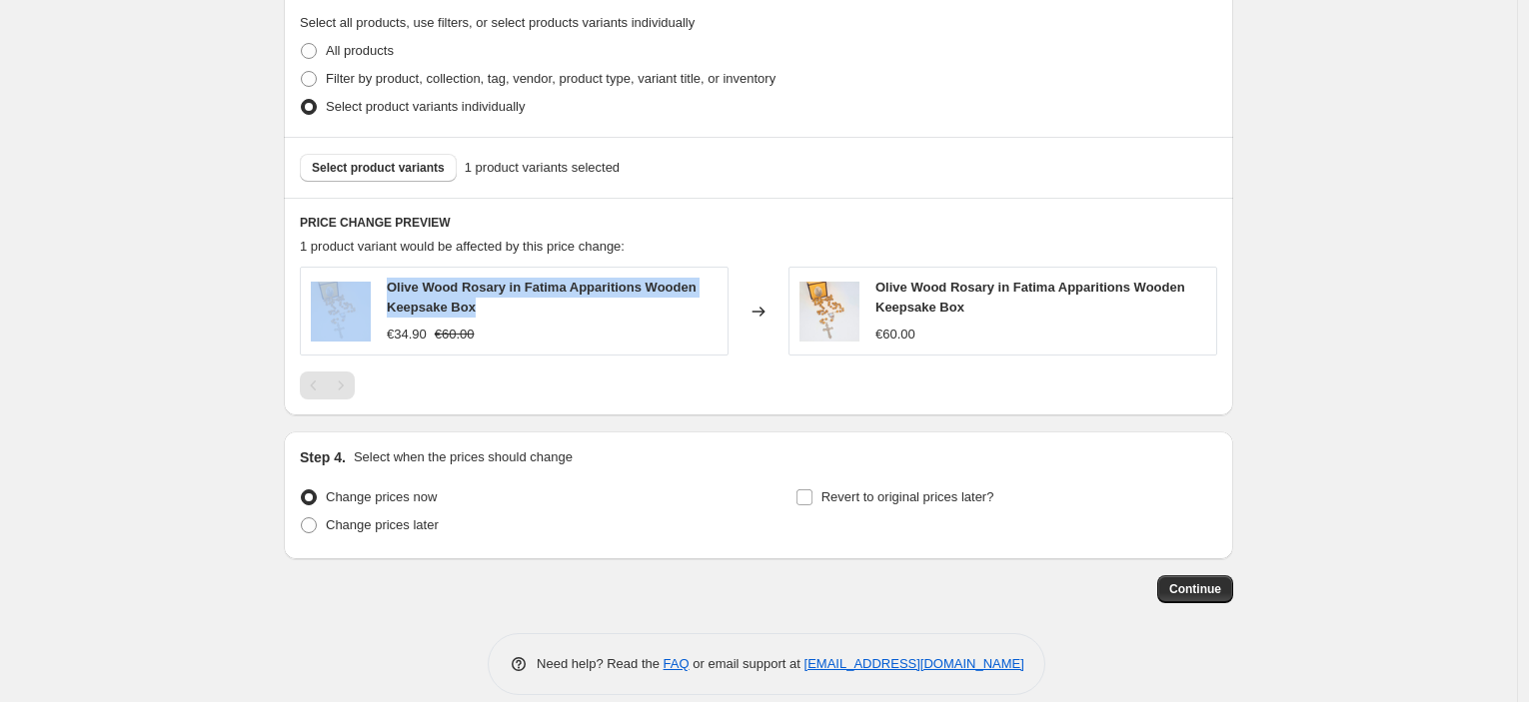
drag, startPoint x: 483, startPoint y: 313, endPoint x: 369, endPoint y: 292, distance: 115.8
click at [369, 292] on div "Olive Wood Rosary in Fatima Apparitions Wooden Keepsake Box €34.90 €60.00" at bounding box center [514, 311] width 429 height 88
copy div "Olive Wood Rosary in Fatima Apparitions Wooden Keepsake Box"
click at [362, 176] on span "Select product variants" at bounding box center [378, 168] width 133 height 16
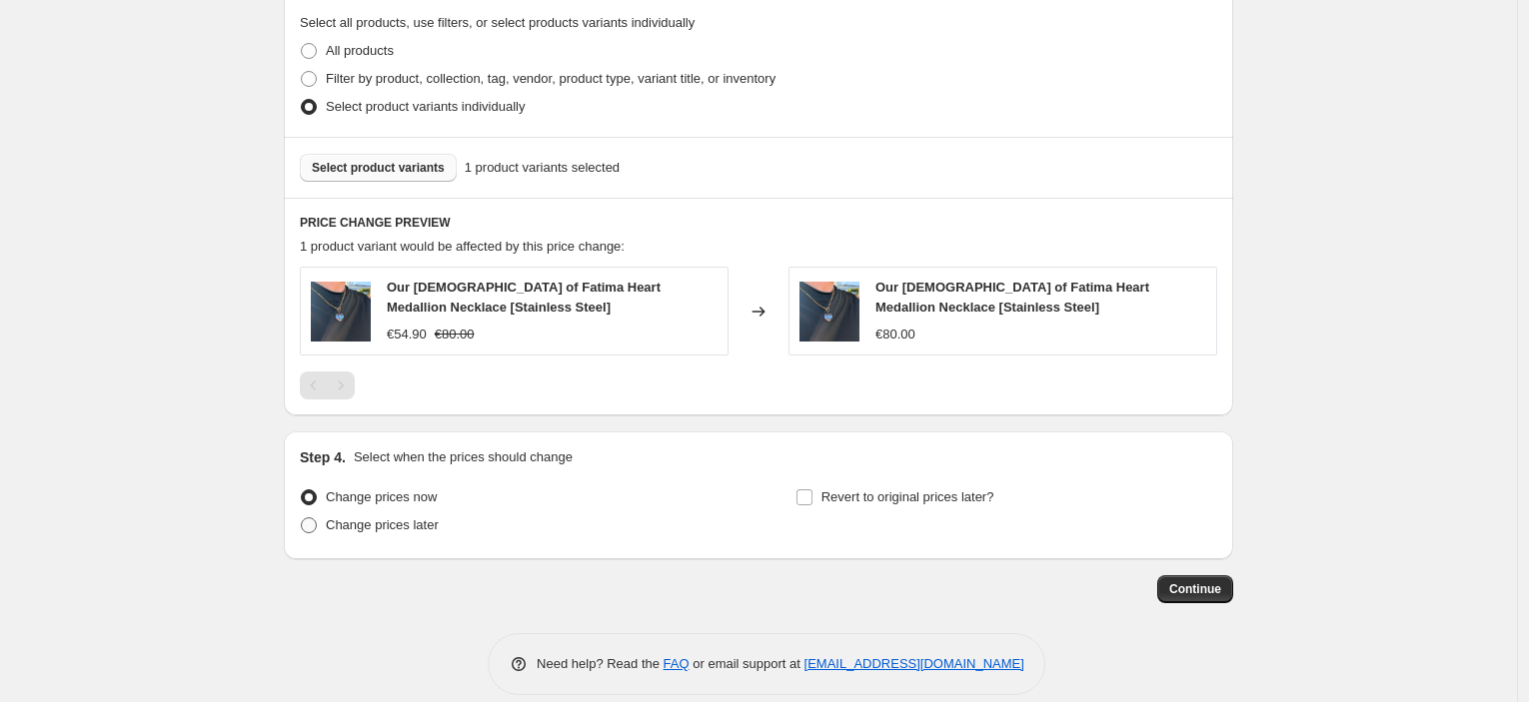
click at [400, 532] on span "Change prices later" at bounding box center [382, 525] width 113 height 15
click at [302, 519] on input "Change prices later" at bounding box center [301, 518] width 1 height 1
radio input "true"
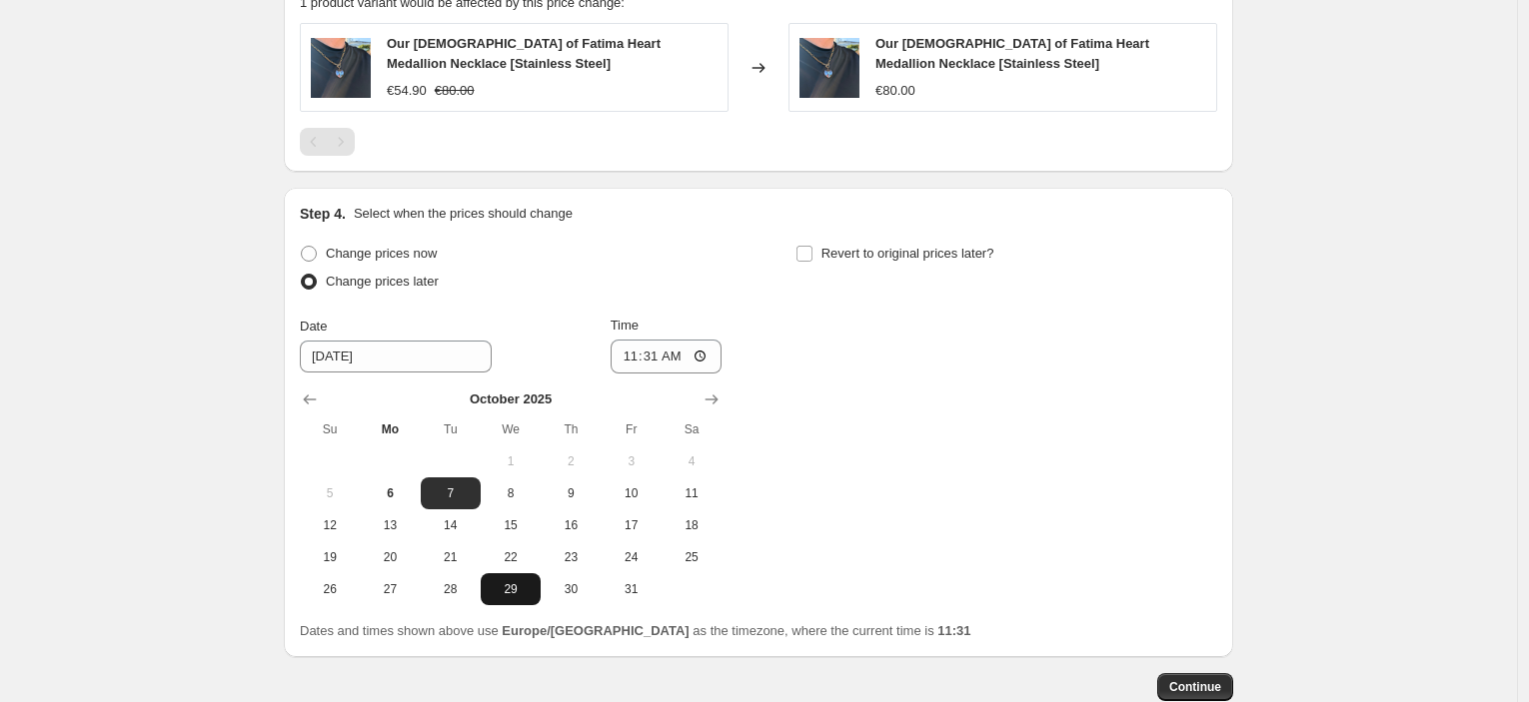
scroll to position [1331, 0]
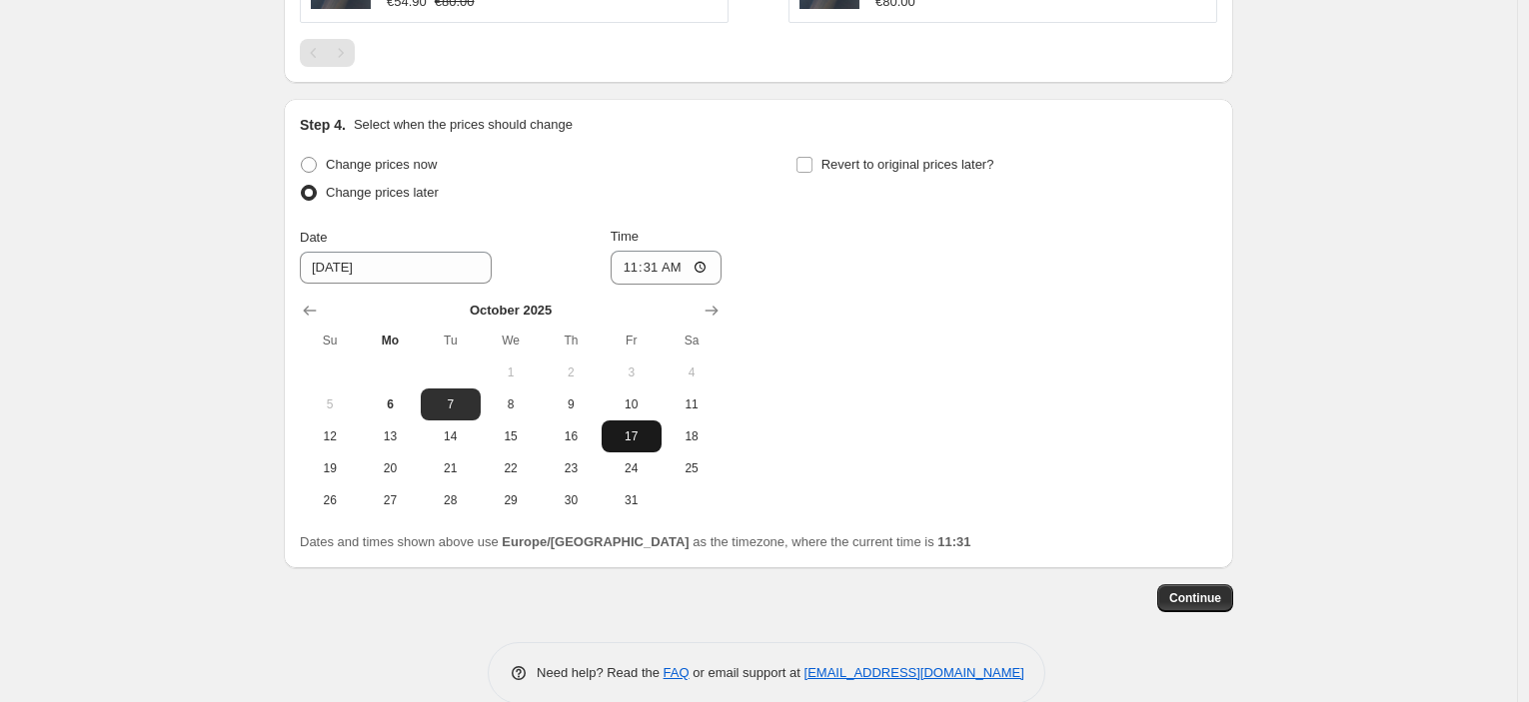
click at [642, 439] on span "17" at bounding box center [631, 437] width 44 height 16
type input "10/17/2025"
click at [657, 270] on input "11:31" at bounding box center [666, 268] width 112 height 34
type input "00:00"
click at [1053, 301] on div "Change prices now Change prices later Date 10/17/2025 Time 00:00 October 2025 S…" at bounding box center [758, 334] width 917 height 366
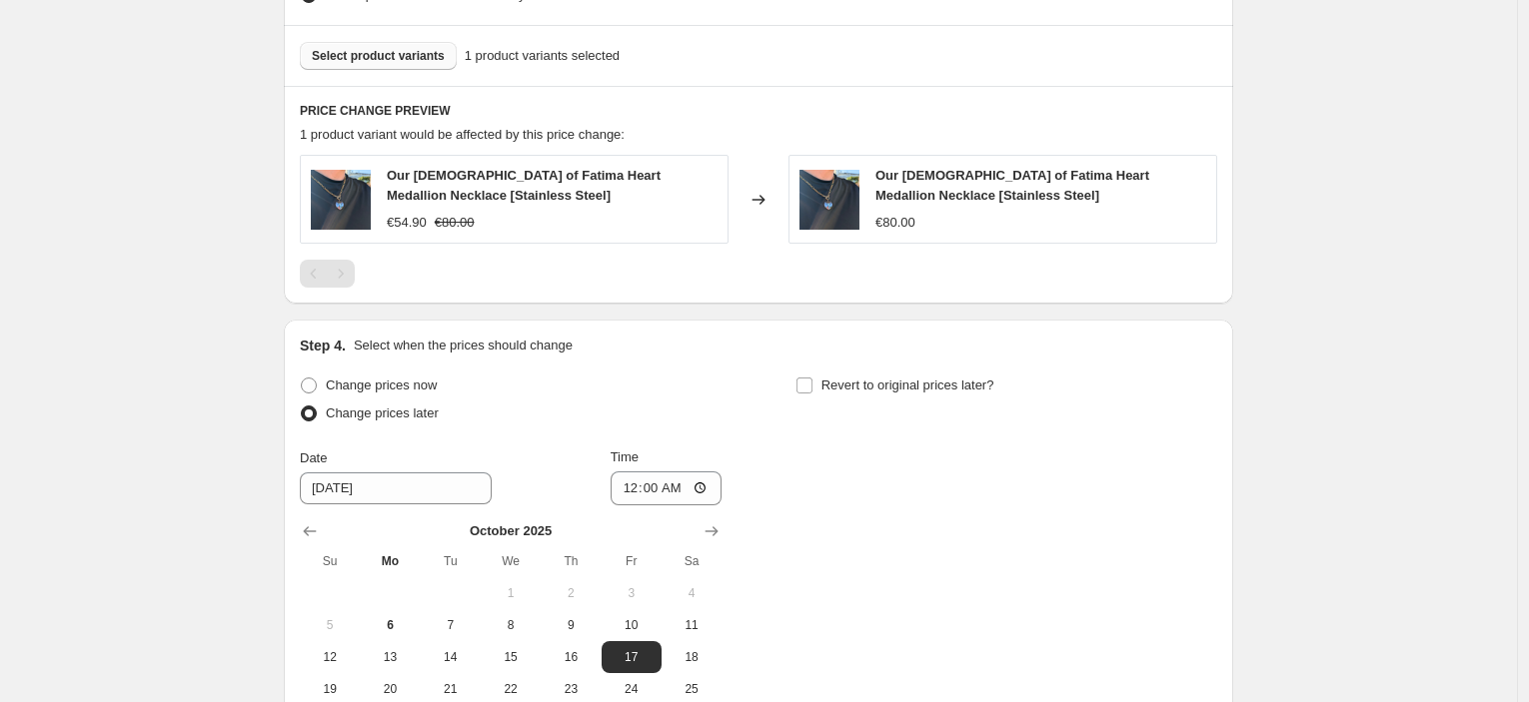
scroll to position [1362, 0]
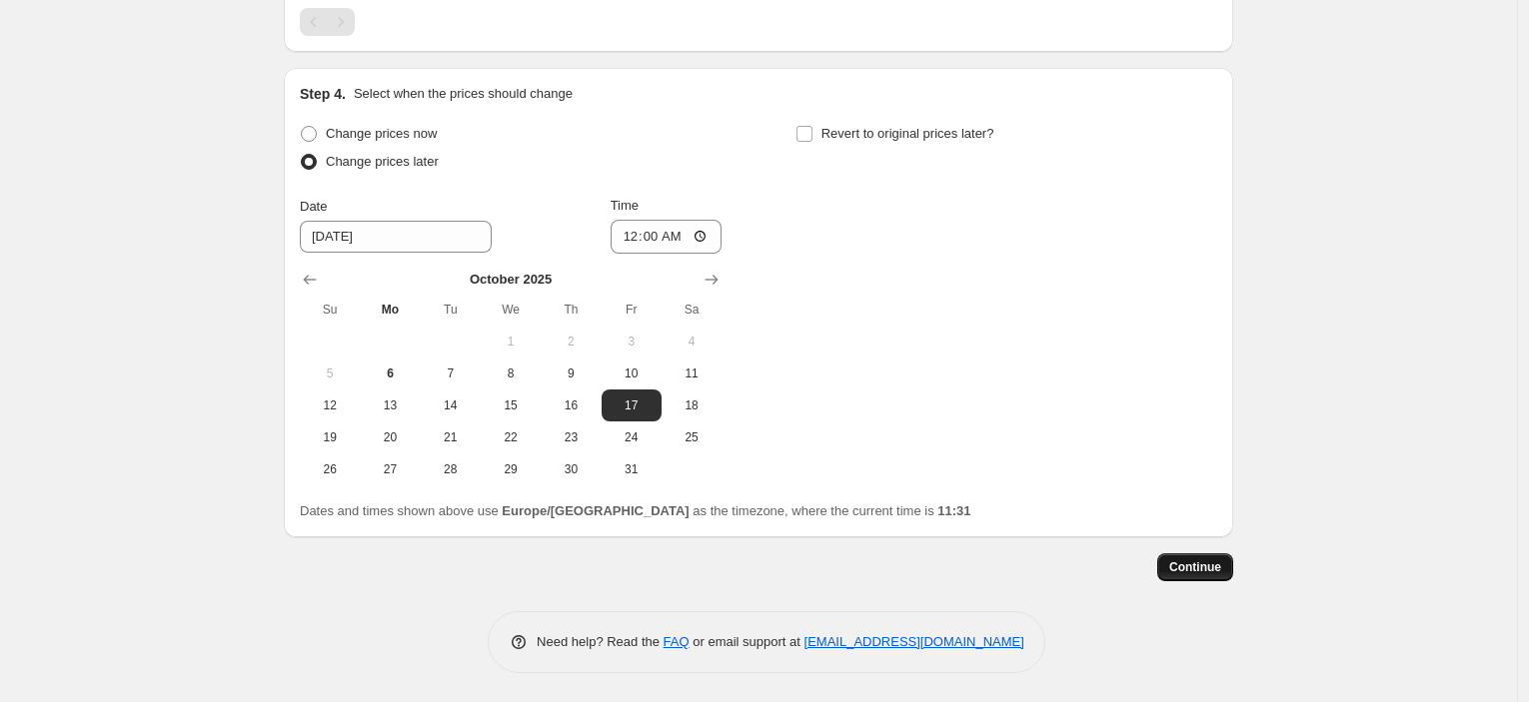
click at [1202, 562] on span "Continue" at bounding box center [1195, 568] width 52 height 16
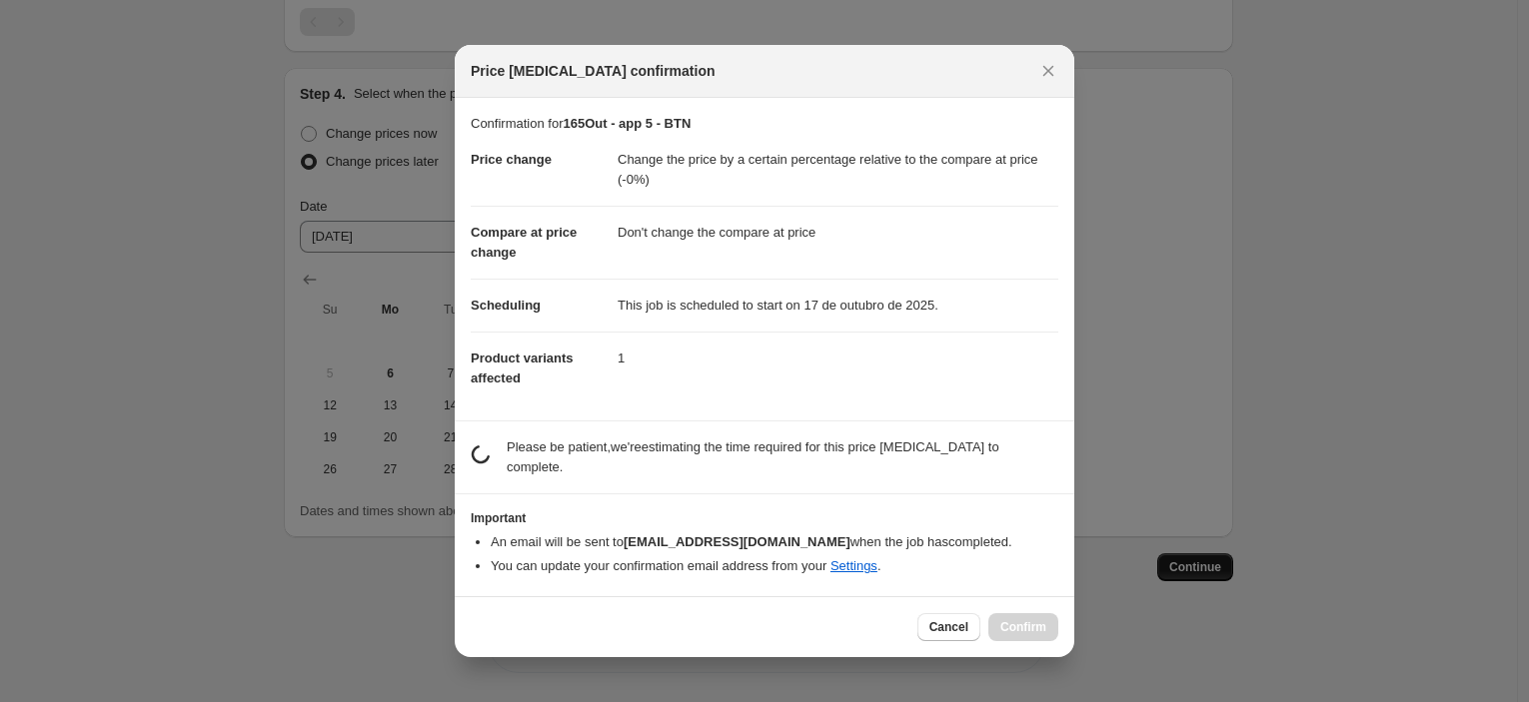
scroll to position [0, 0]
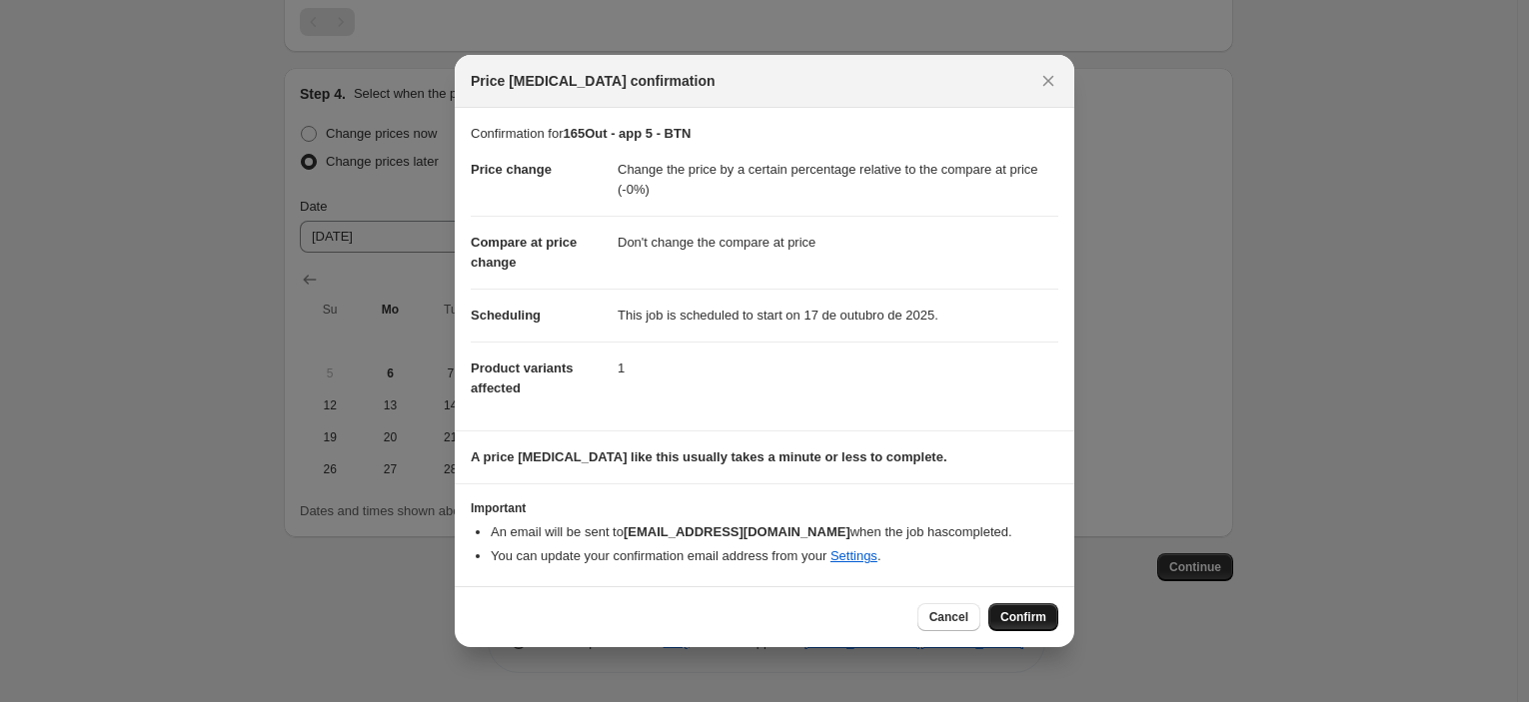
click at [1009, 605] on button "Confirm" at bounding box center [1023, 617] width 70 height 28
